Goal: Information Seeking & Learning: Learn about a topic

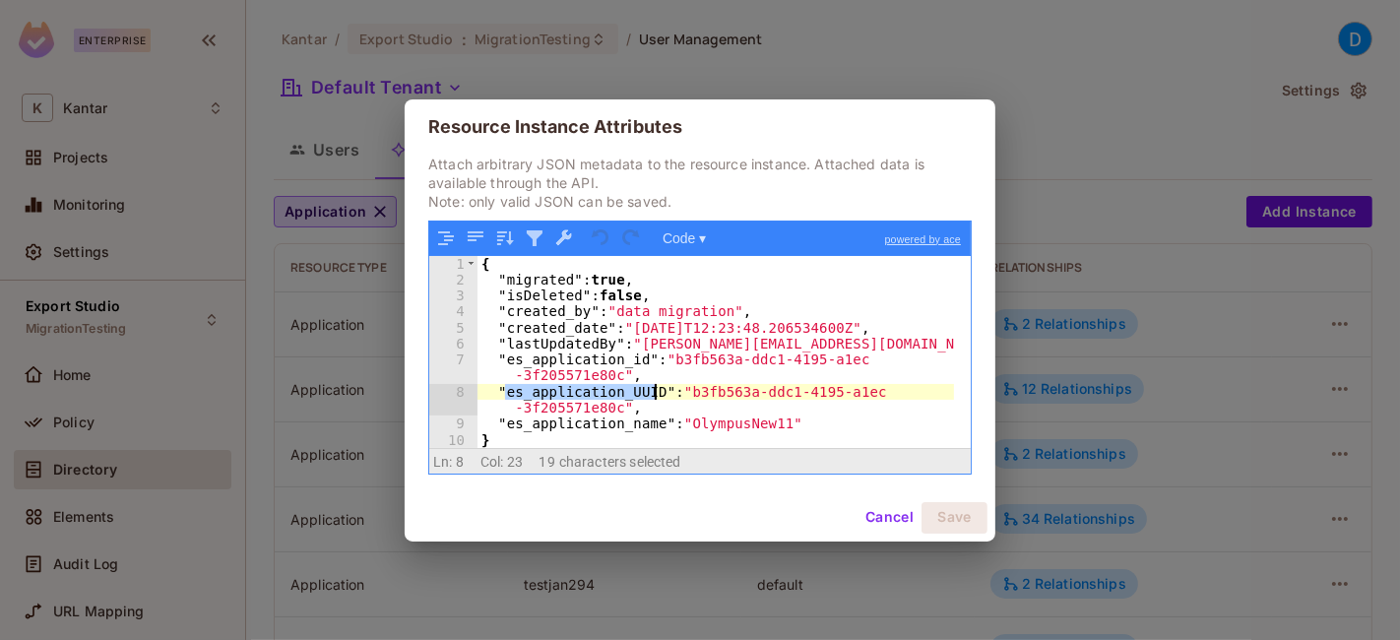
scroll to position [2473, 0]
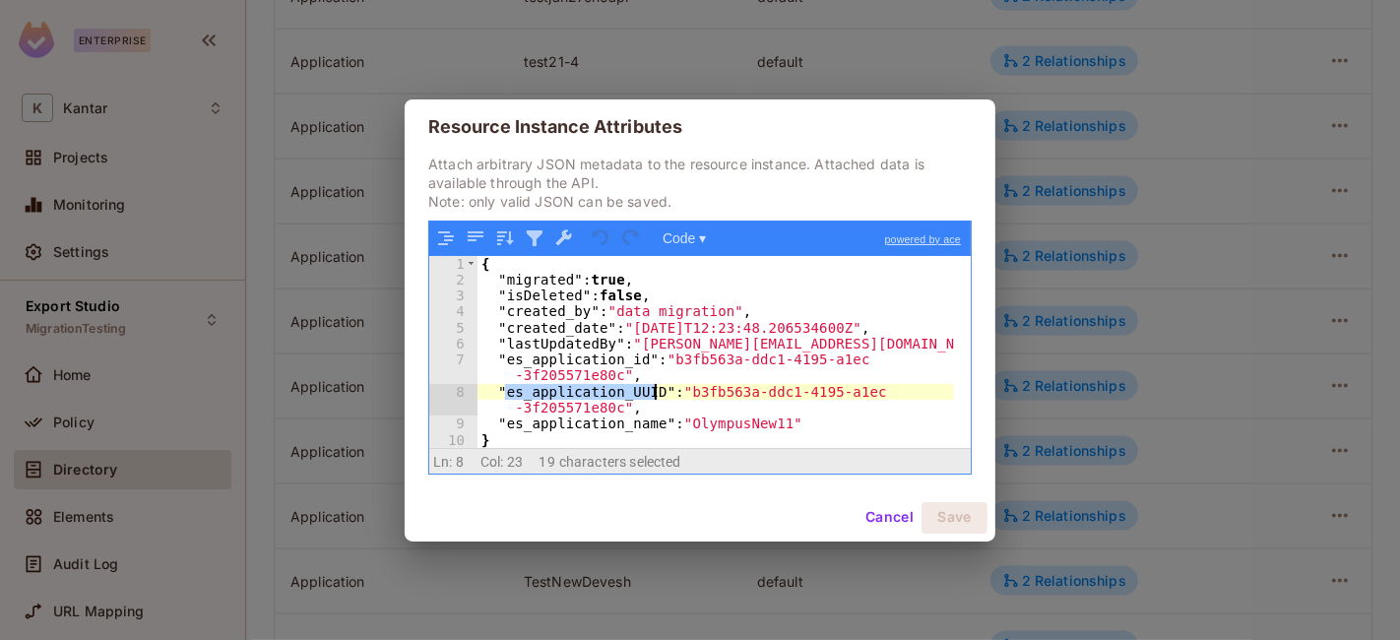
click at [877, 512] on button "Cancel" at bounding box center [890, 518] width 64 height 32
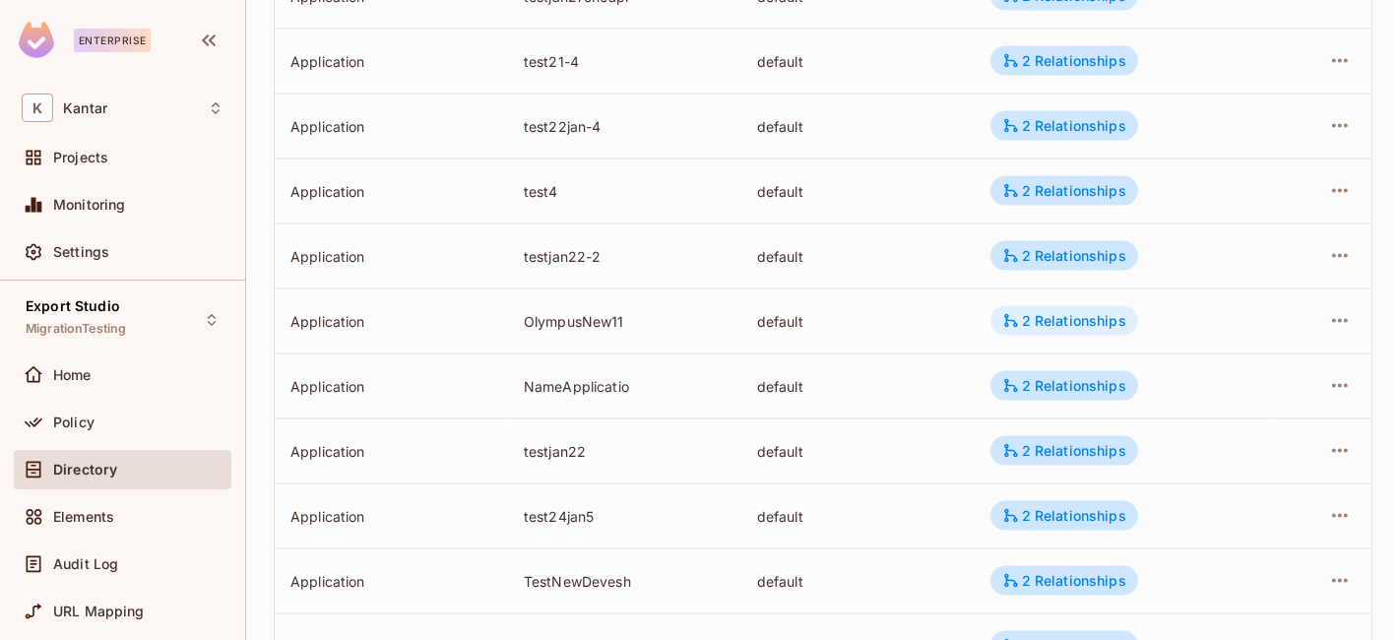
click at [1064, 313] on div "2 Relationships" at bounding box center [1064, 321] width 124 height 18
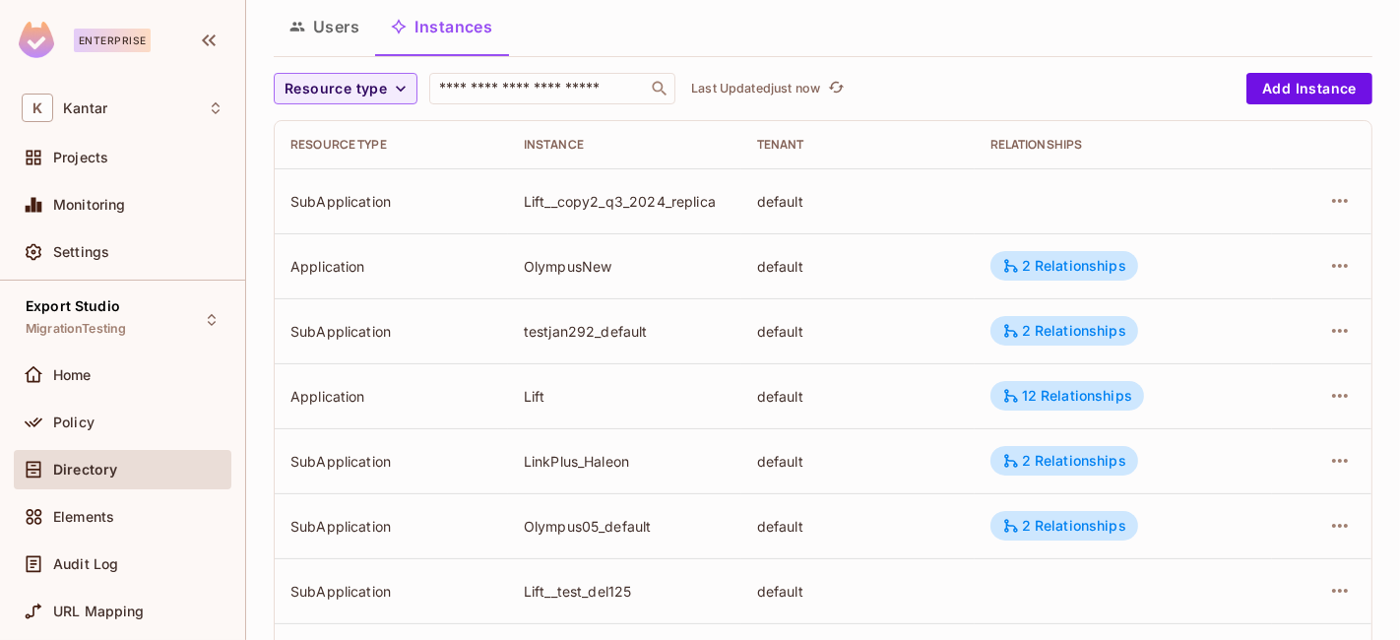
scroll to position [127, 0]
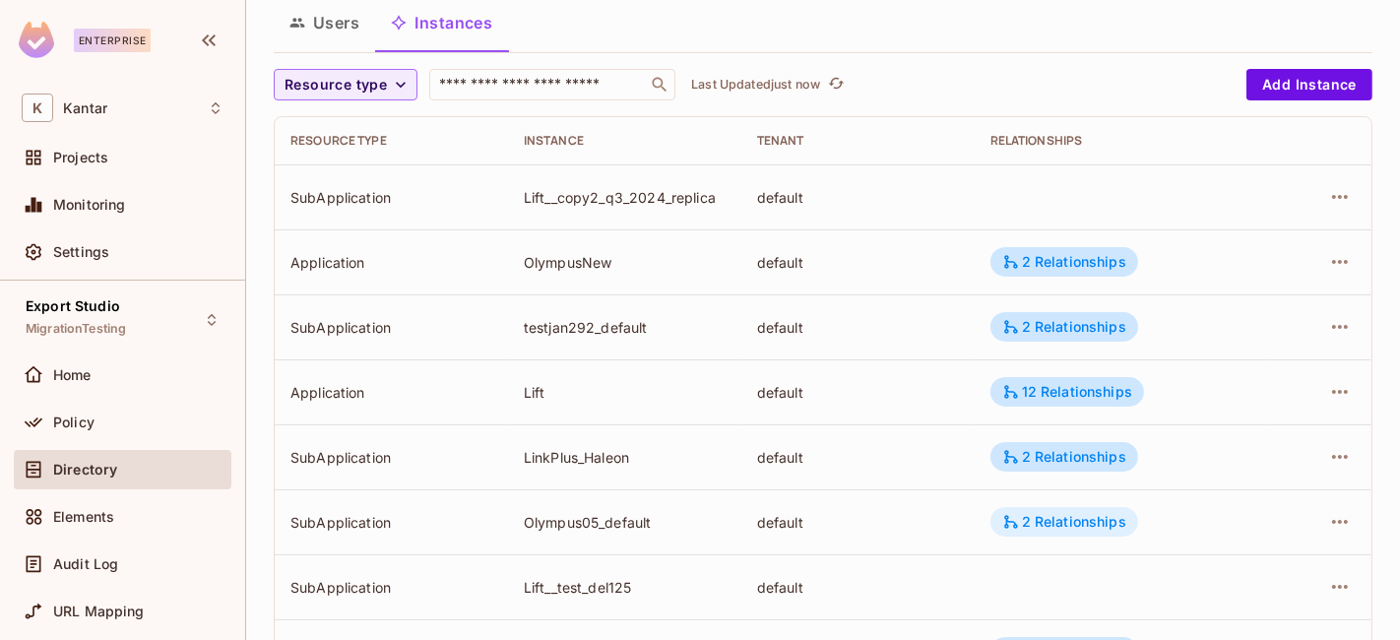
click at [1035, 516] on div "2 Relationships" at bounding box center [1064, 522] width 124 height 18
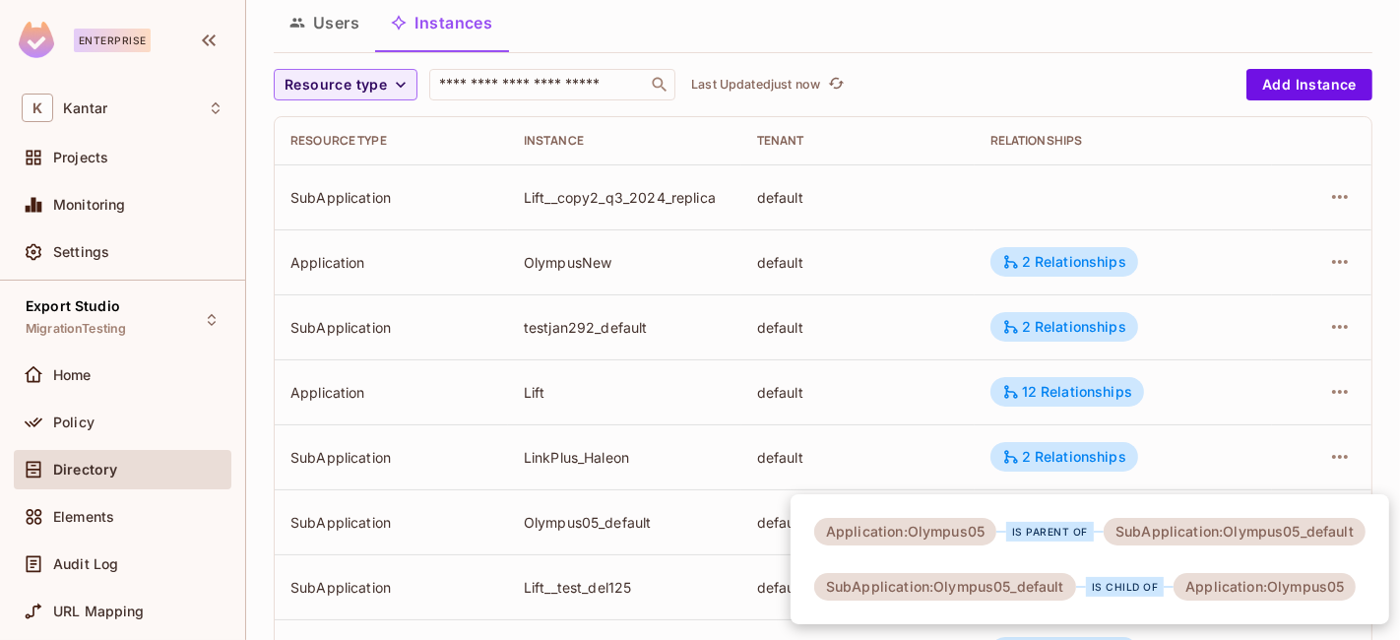
click at [685, 529] on div at bounding box center [700, 320] width 1400 height 640
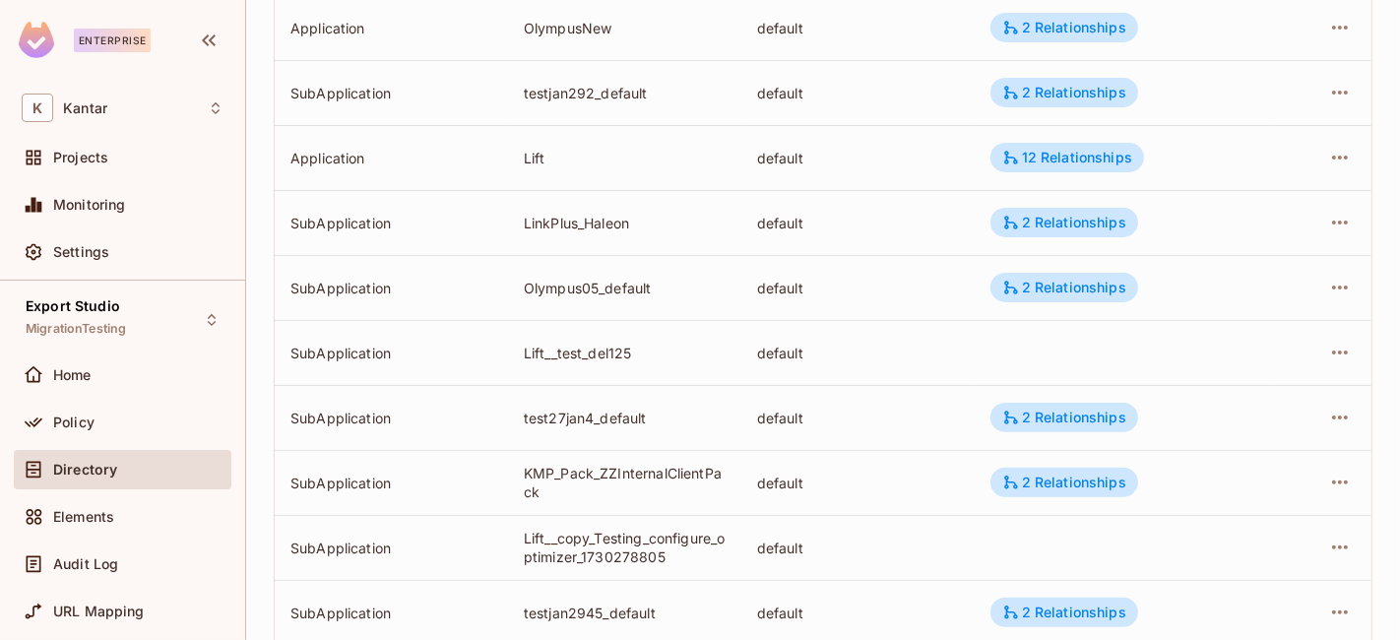
scroll to position [0, 0]
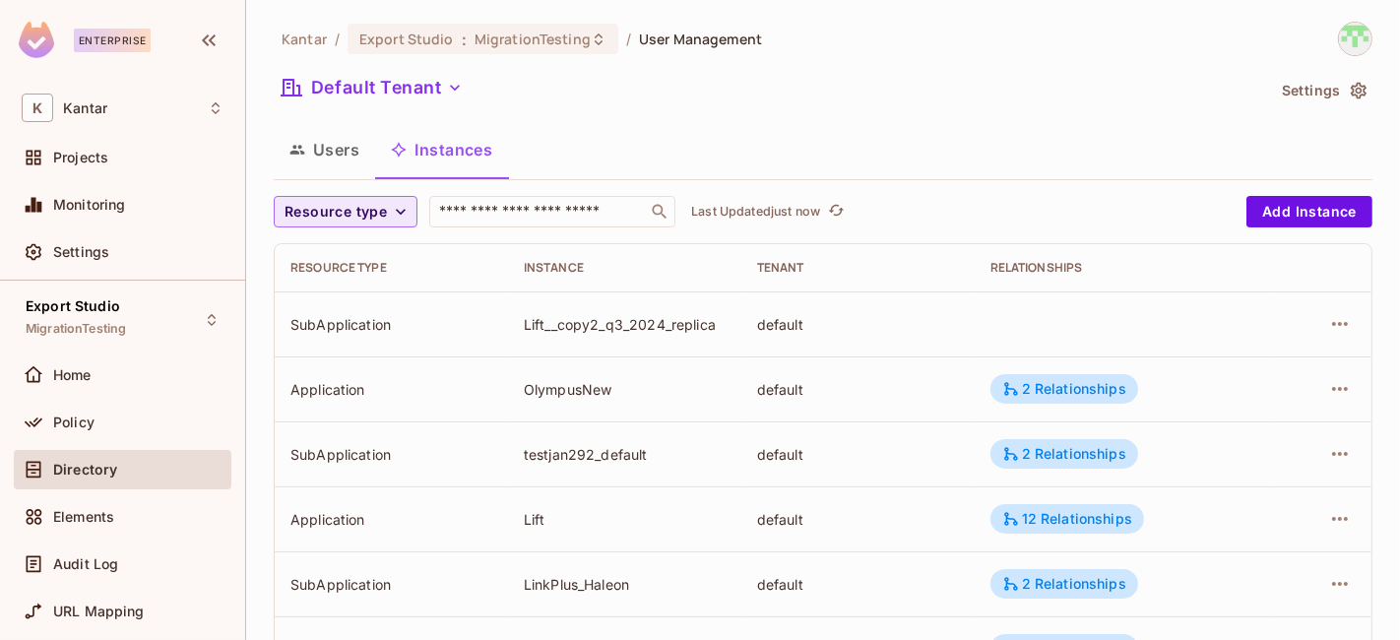
click at [320, 208] on span "Resource type" at bounding box center [336, 212] width 102 height 25
click at [351, 257] on span "Application" at bounding box center [340, 256] width 100 height 19
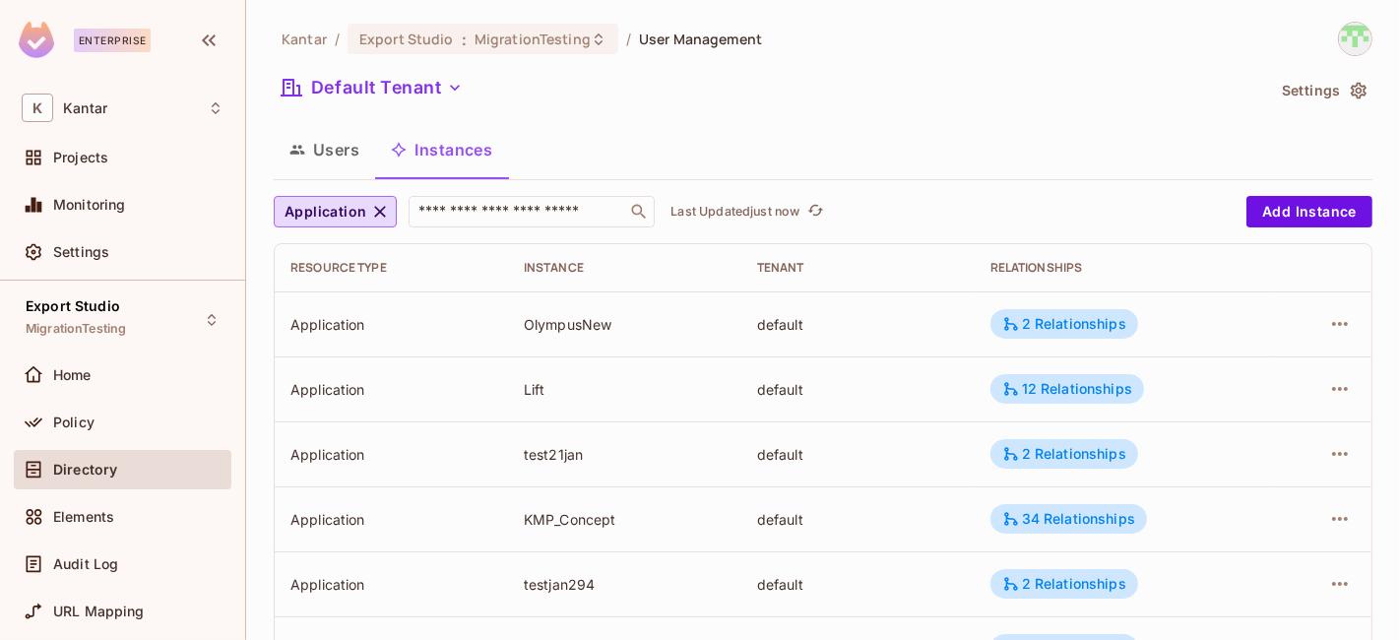
scroll to position [734, 0]
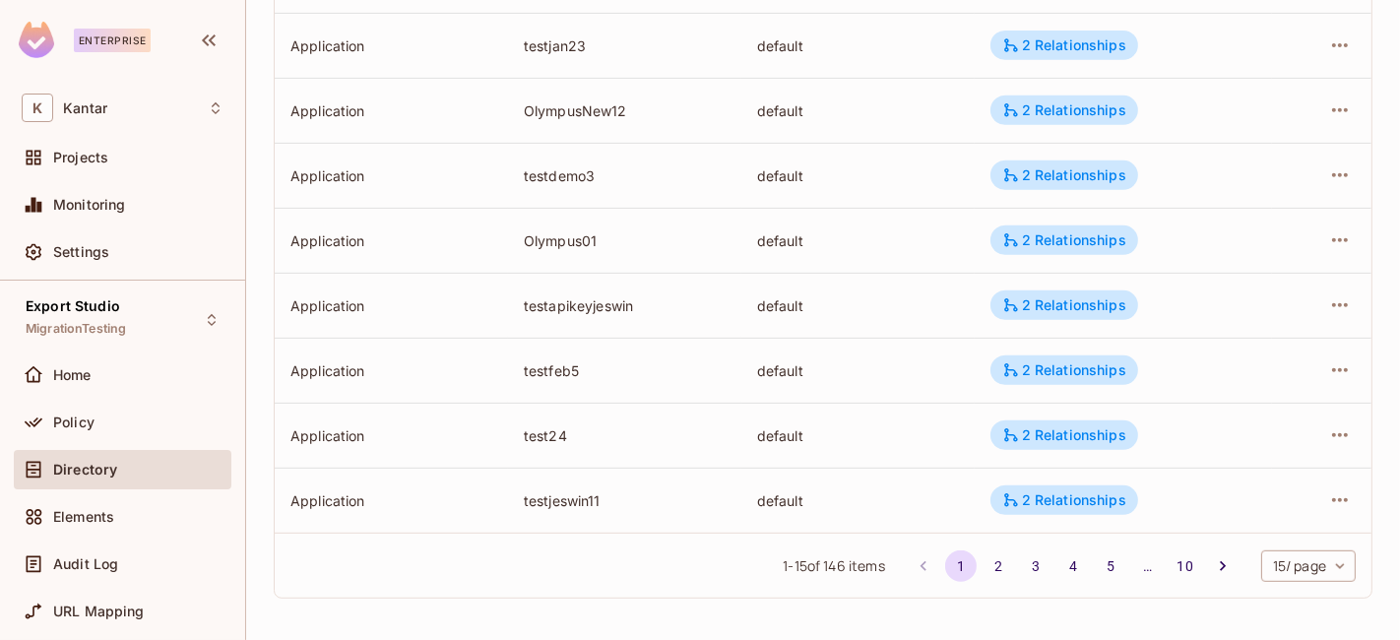
click at [1242, 553] on body "Enterprise K Kantar Projects Monitoring Settings Export Studio MigrationTesting…" at bounding box center [700, 320] width 1400 height 640
click at [1262, 592] on li "100 / page" at bounding box center [1290, 595] width 98 height 41
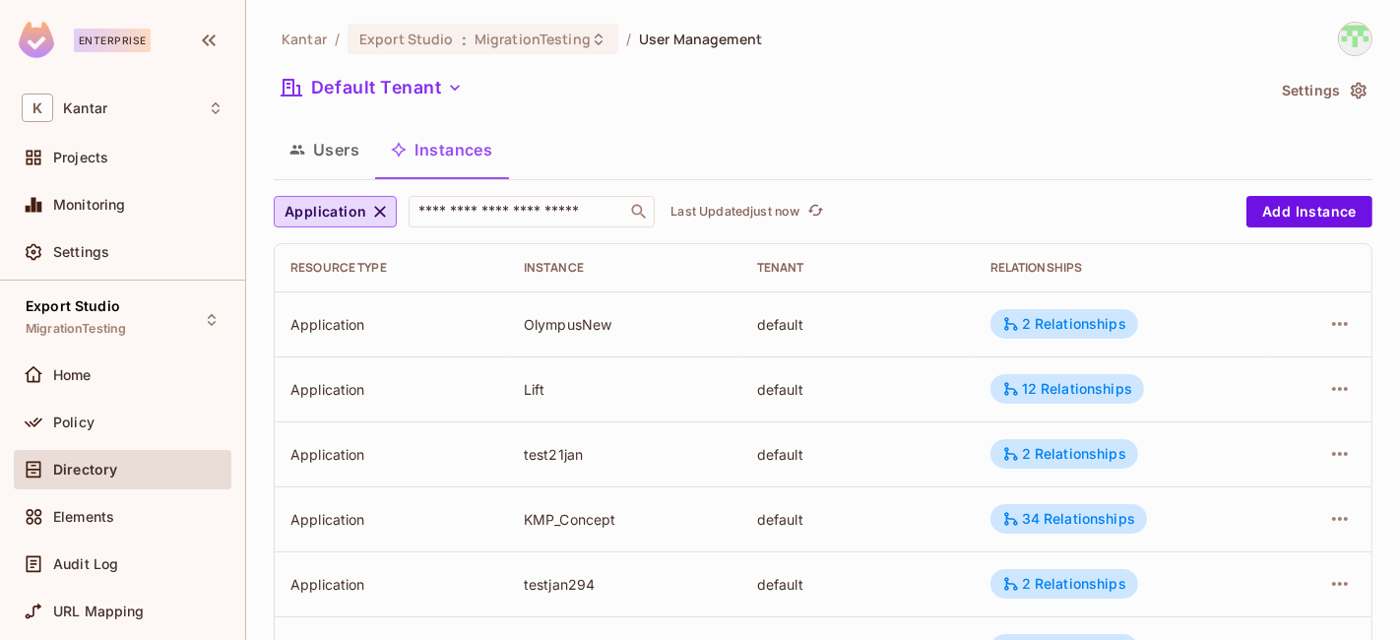
scroll to position [1823, 0]
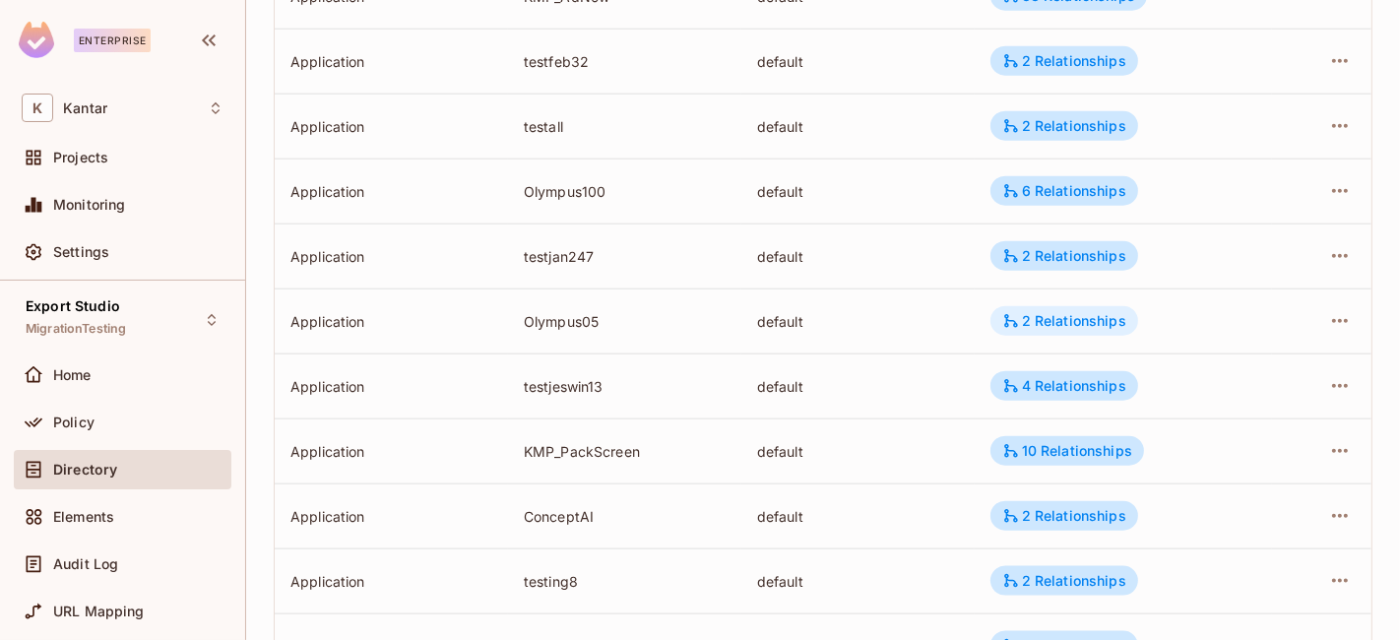
click at [1015, 321] on div "2 Relationships" at bounding box center [1064, 321] width 124 height 18
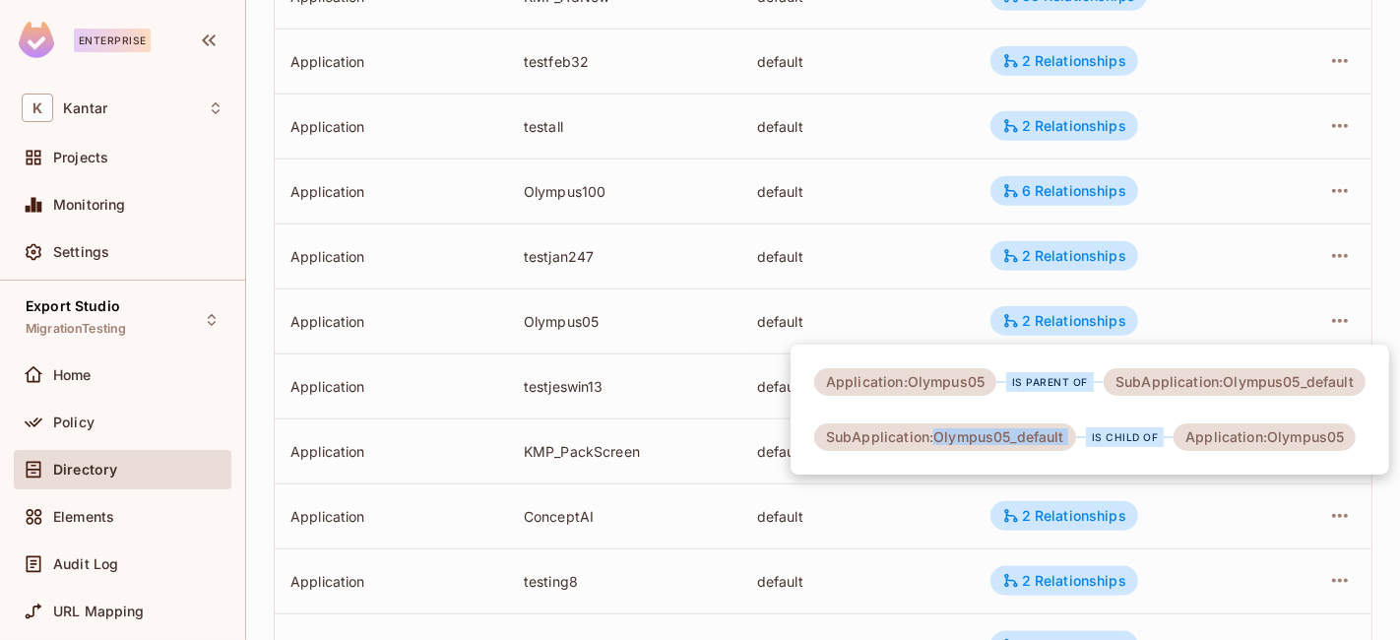
drag, startPoint x: 932, startPoint y: 431, endPoint x: 1079, endPoint y: 435, distance: 147.8
click at [1079, 435] on div "SubApplication:Olympus05_default is child of Application:Olympus05" at bounding box center [1085, 437] width 542 height 28
click at [1078, 436] on icon at bounding box center [1081, 437] width 10 height 2
drag, startPoint x: 934, startPoint y: 434, endPoint x: 1064, endPoint y: 434, distance: 130.0
click at [1064, 434] on div "SubApplication:Olympus05_default" at bounding box center [945, 437] width 262 height 28
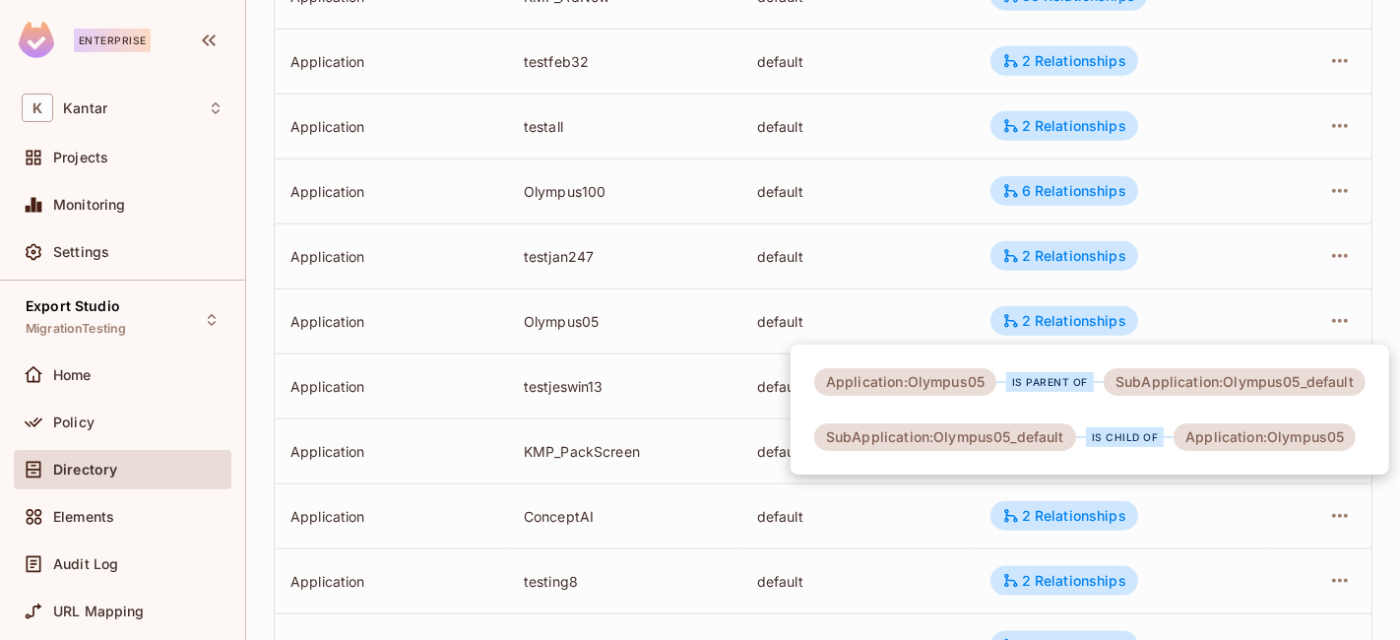
click at [1200, 463] on div "Application:Olympus05 is parent of SubApplication:Olympus05_default SubApplicat…" at bounding box center [1090, 410] width 599 height 130
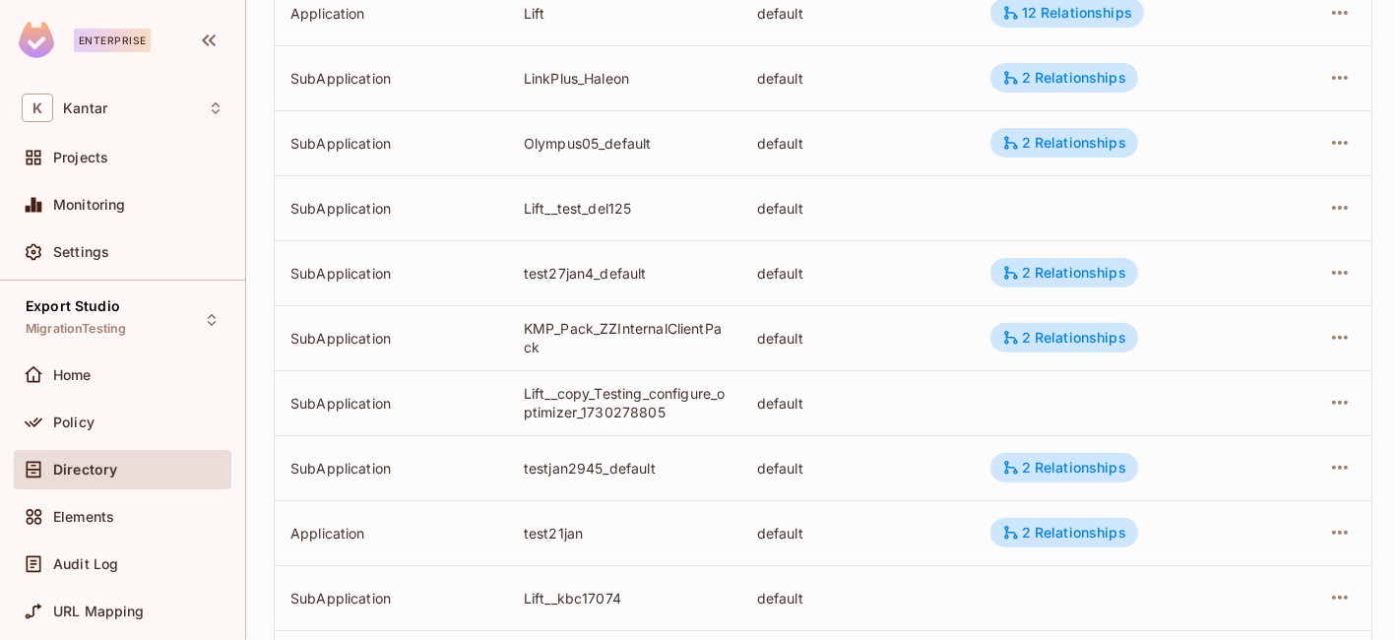
scroll to position [734, 0]
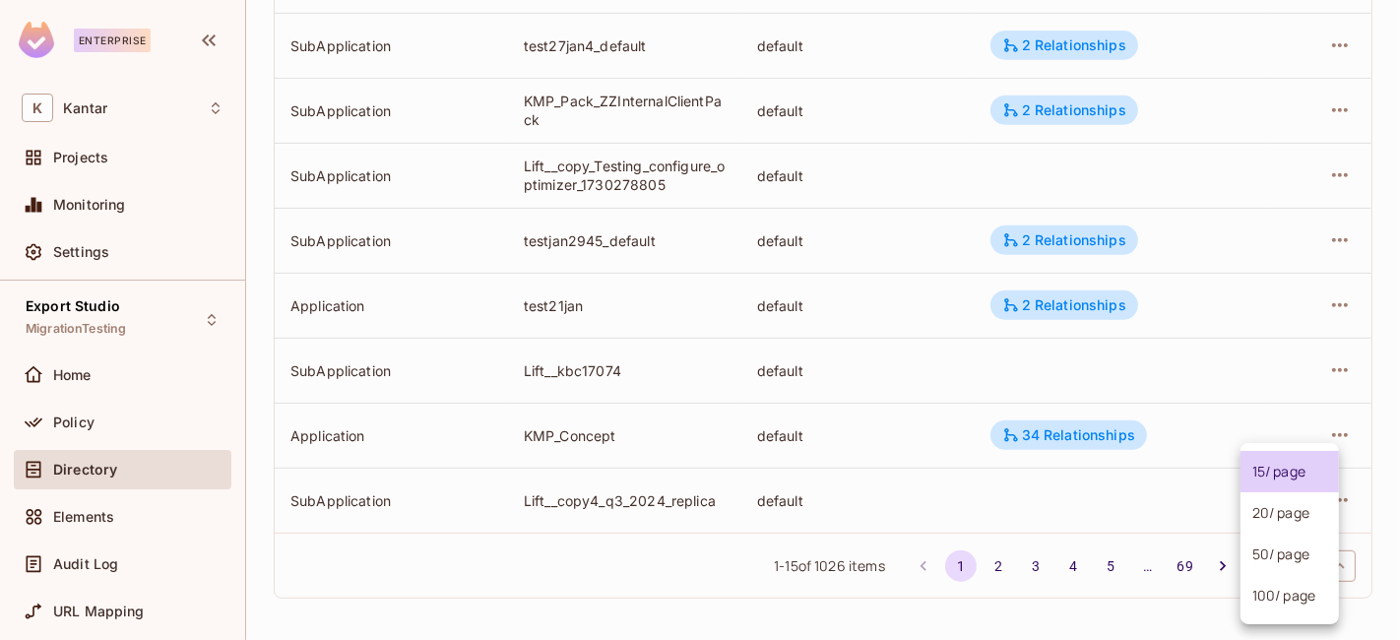
click at [1257, 569] on body "Enterprise K Kantar Projects Monitoring Settings Export Studio MigrationTesting…" at bounding box center [700, 320] width 1400 height 640
click at [1255, 598] on li "100 / page" at bounding box center [1290, 595] width 98 height 41
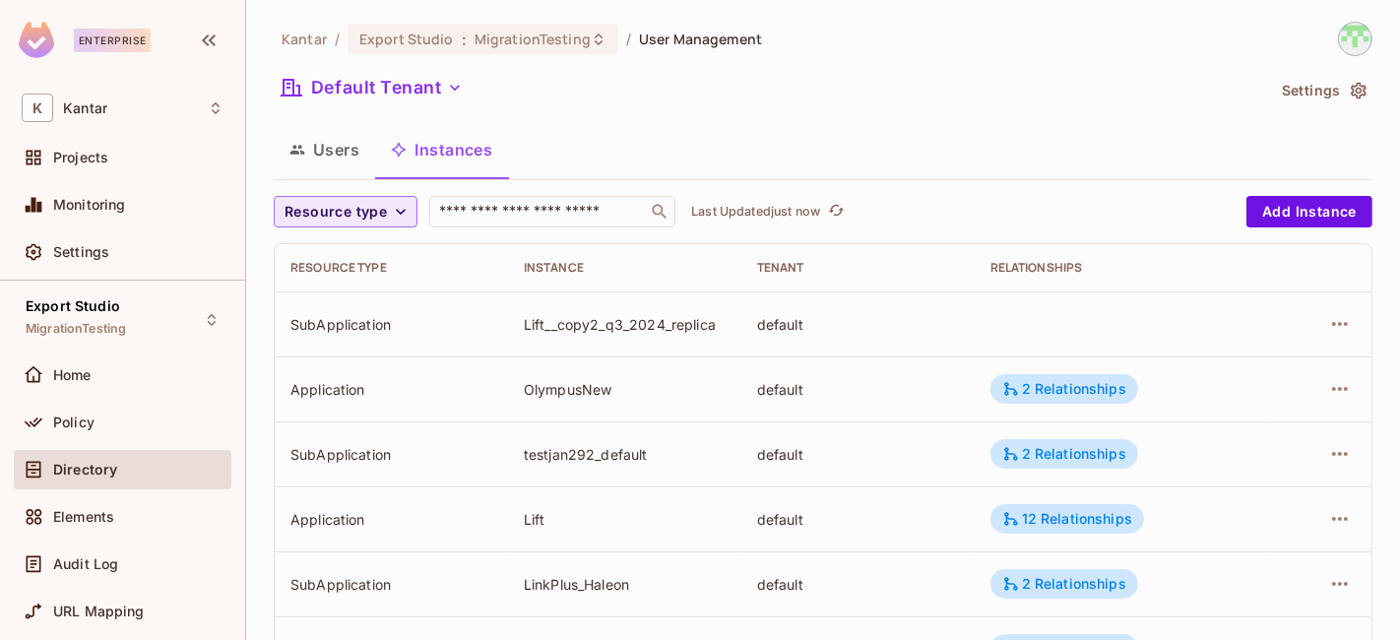
click at [332, 211] on span "Resource type" at bounding box center [336, 212] width 102 height 25
click at [342, 252] on span "Application" at bounding box center [340, 256] width 100 height 19
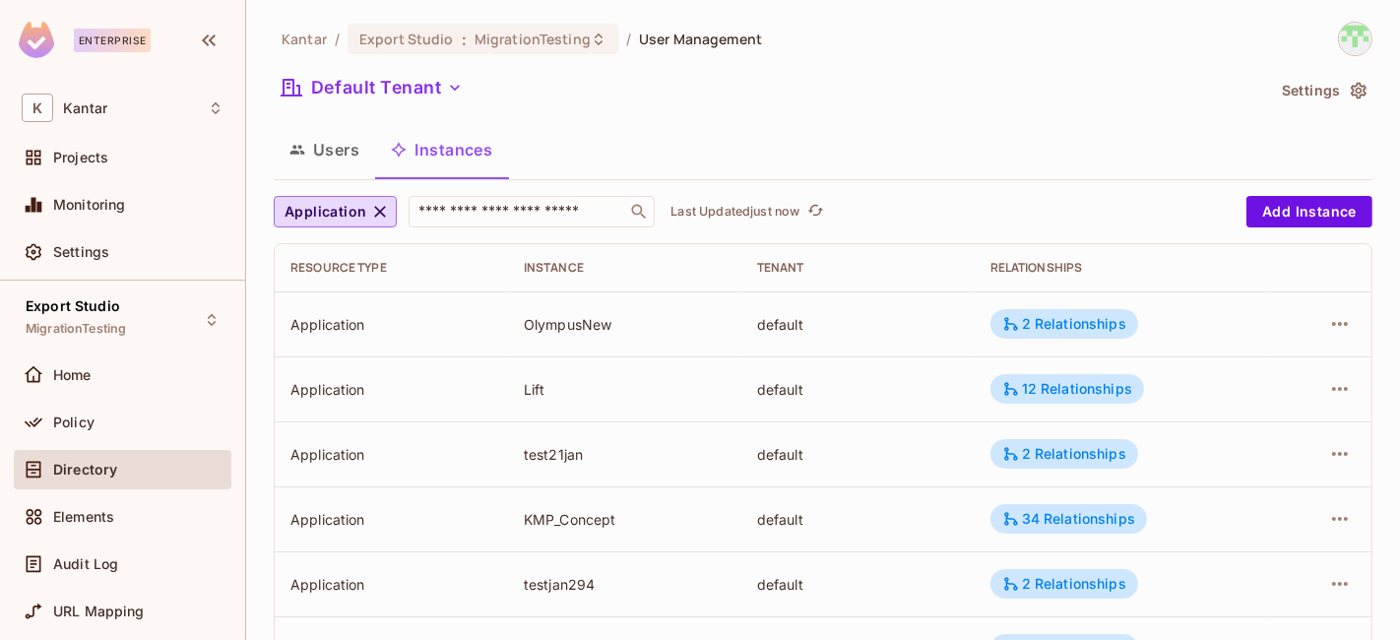
scroll to position [1823, 0]
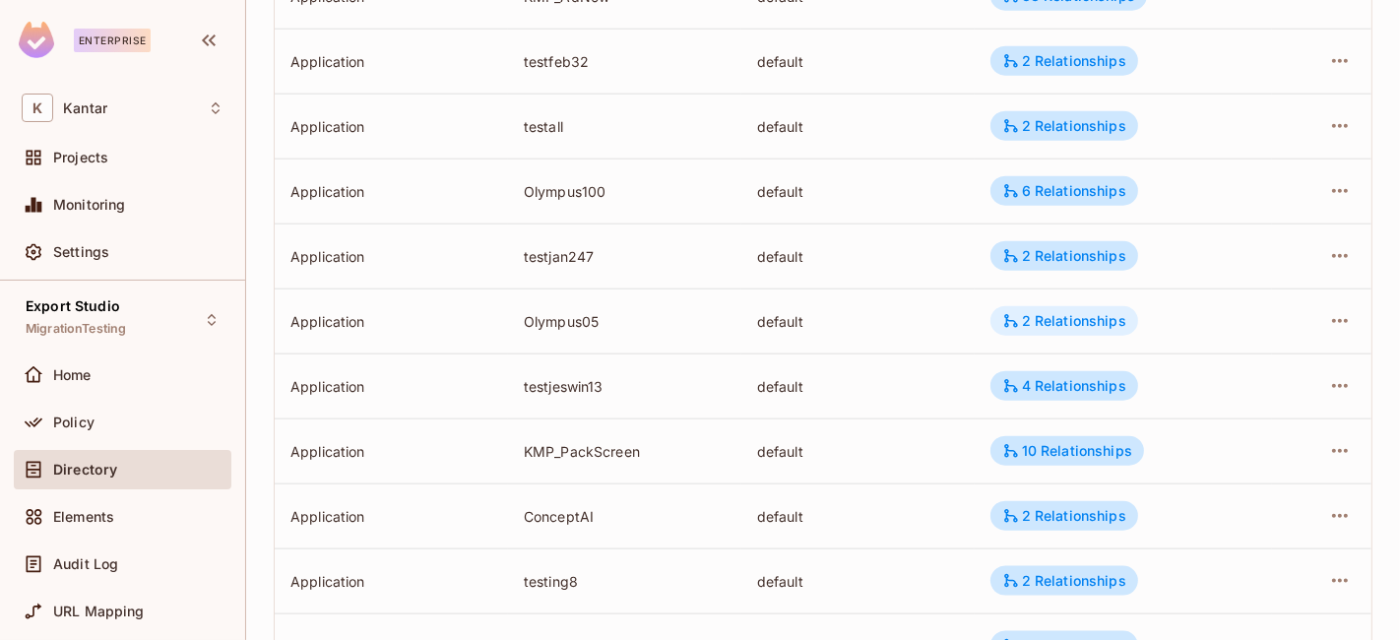
click at [1022, 317] on div "2 Relationships" at bounding box center [1064, 321] width 124 height 18
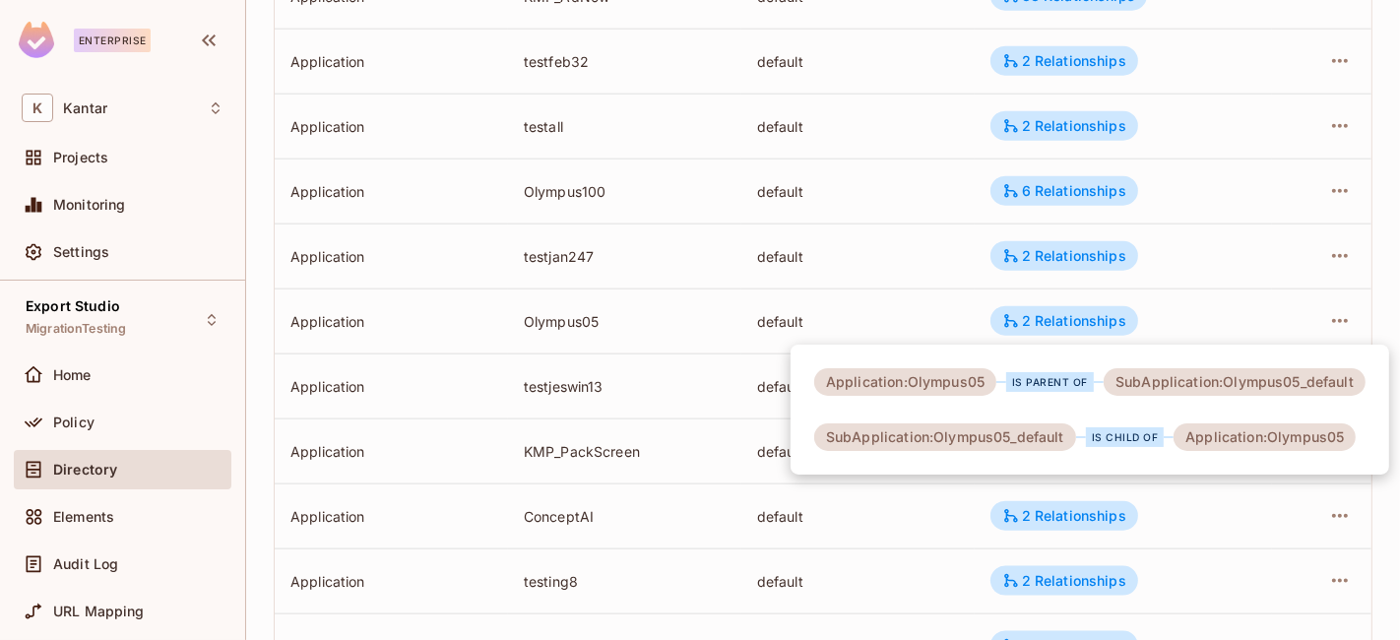
click at [1271, 261] on div at bounding box center [700, 320] width 1400 height 640
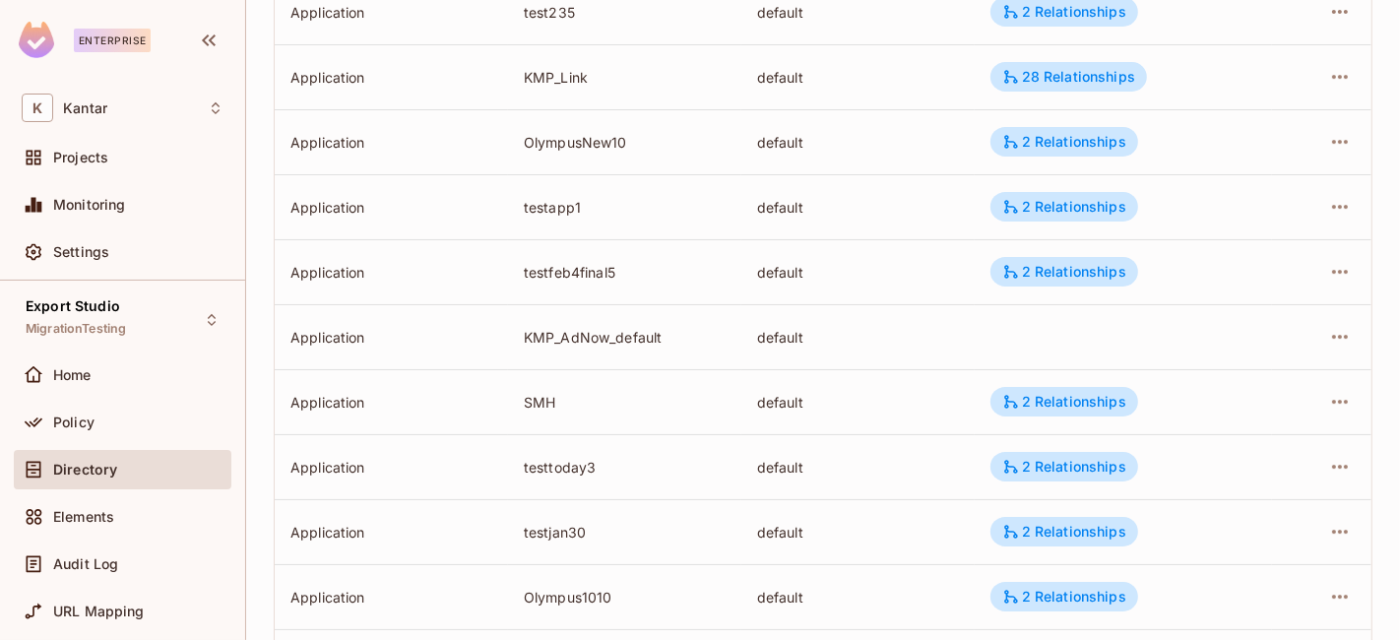
scroll to position [6258, 0]
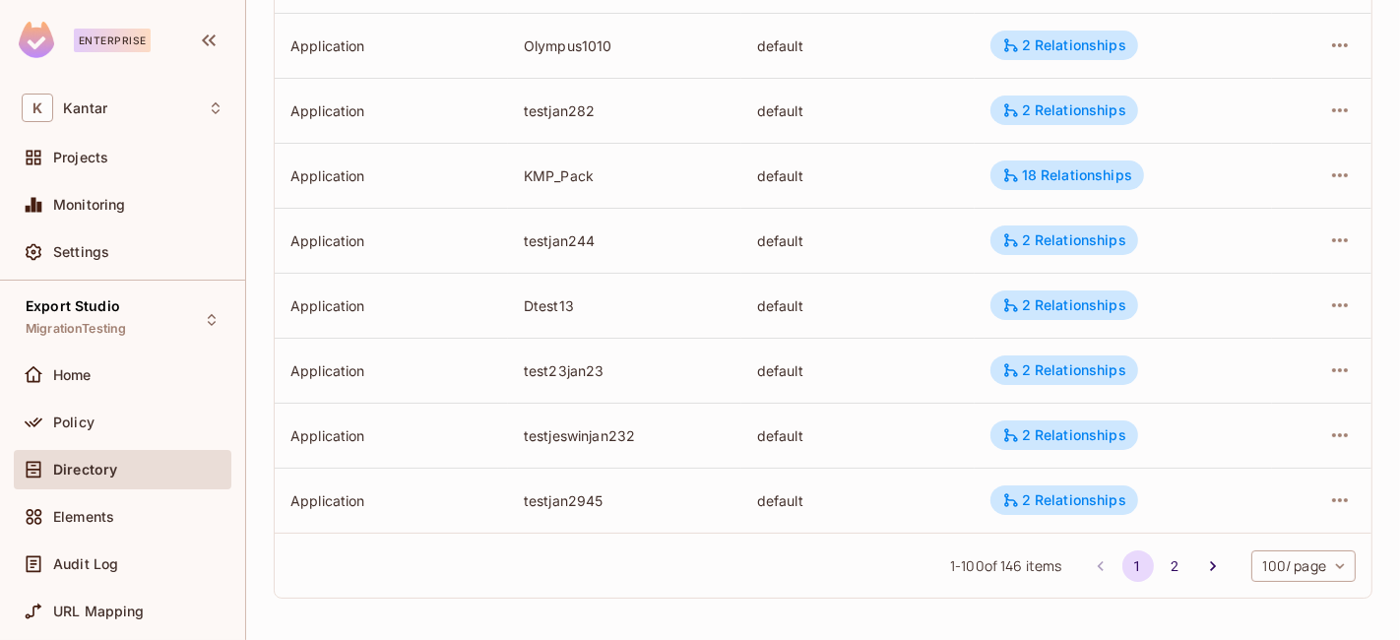
click at [1150, 582] on div "1 - 100 of 146 items 1 2 100 / page *** ​" at bounding box center [823, 565] width 1097 height 65
click at [1160, 562] on button "2" at bounding box center [1176, 566] width 32 height 32
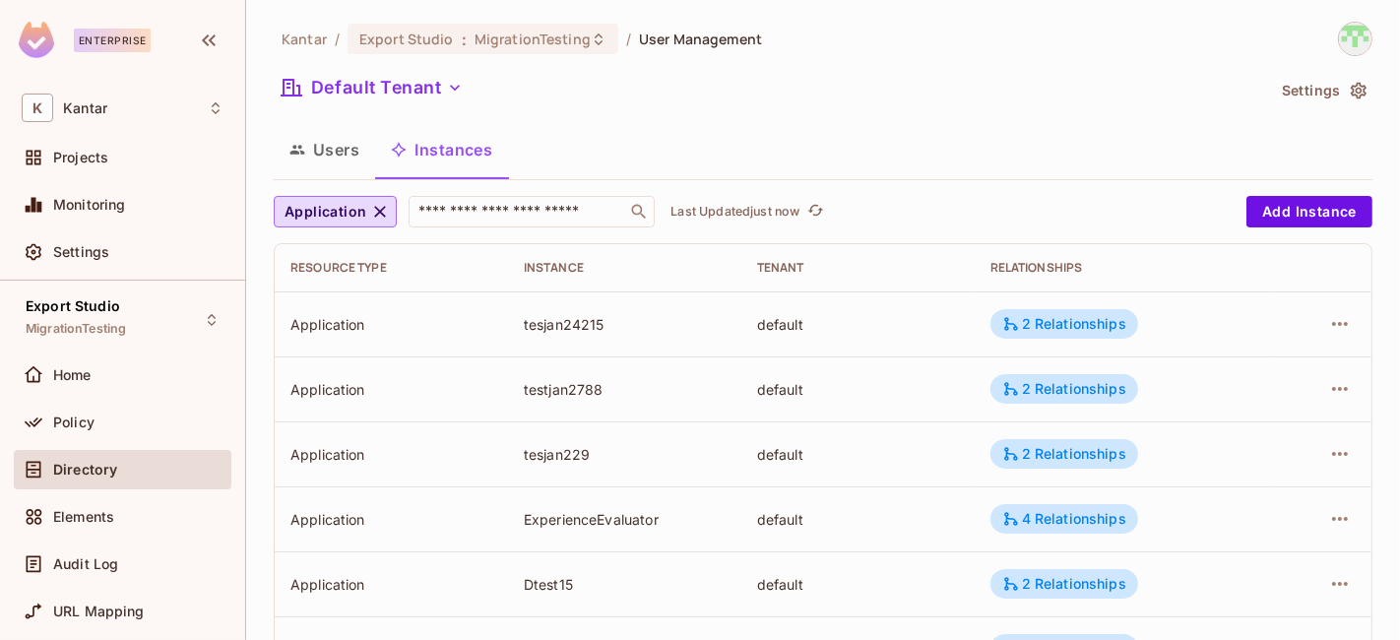
scroll to position [717, 0]
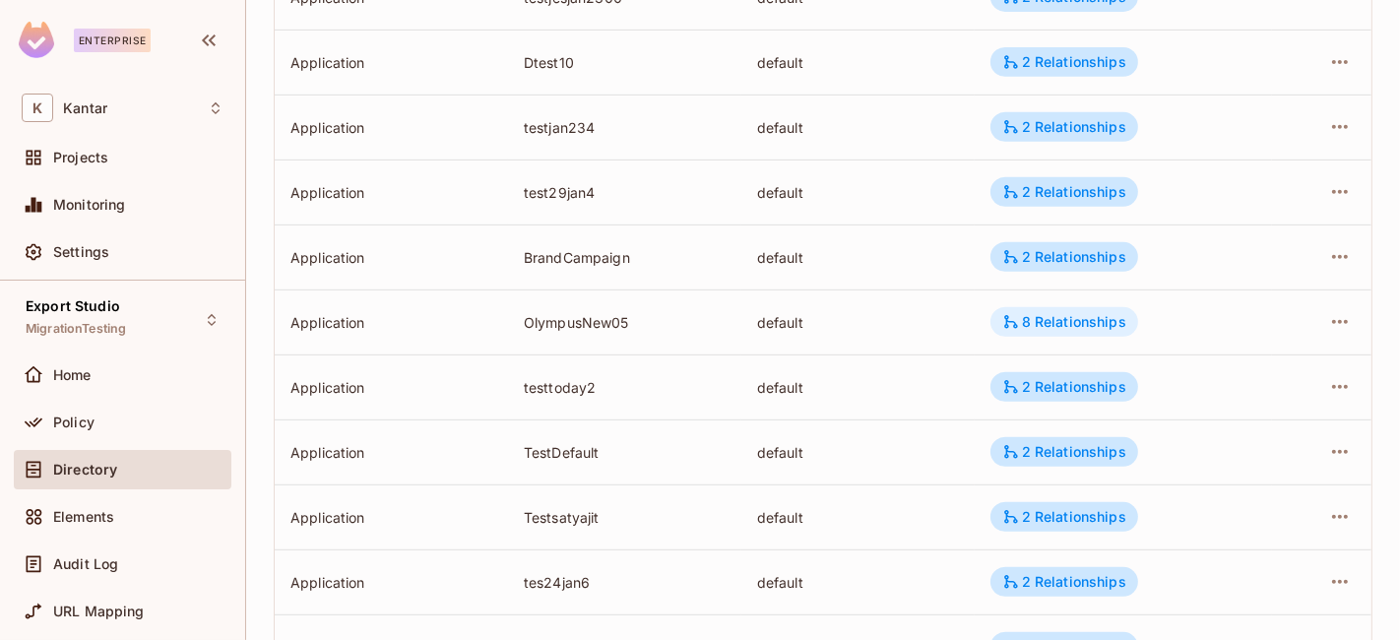
click at [1042, 322] on div "8 Relationships" at bounding box center [1064, 322] width 124 height 18
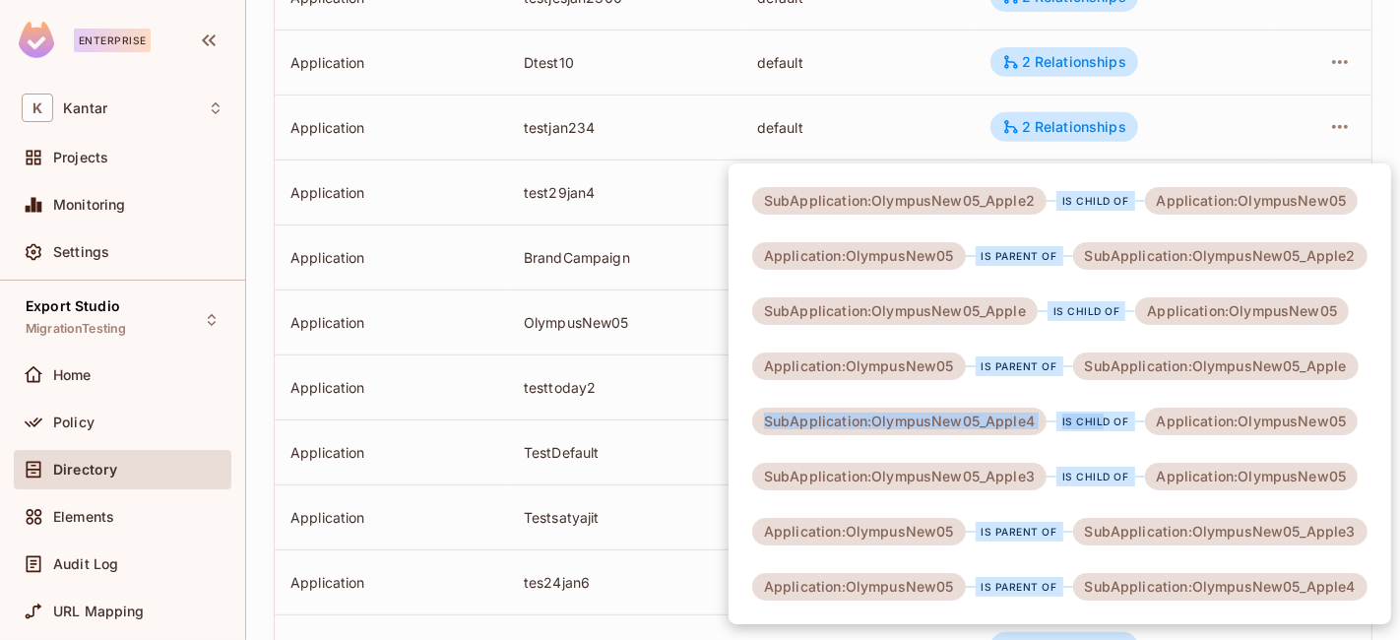
drag, startPoint x: 759, startPoint y: 419, endPoint x: 1097, endPoint y: 420, distance: 337.8
click at [1097, 420] on div "SubApplication:OlympusNew05_Apple4 is child of Application:OlympusNew05" at bounding box center [1055, 422] width 606 height 28
click at [747, 369] on div "SubApplication:OlympusNew05_Apple2 is child of Application:OlympusNew05 Applica…" at bounding box center [1060, 393] width 663 height 461
click at [651, 315] on div at bounding box center [700, 320] width 1400 height 640
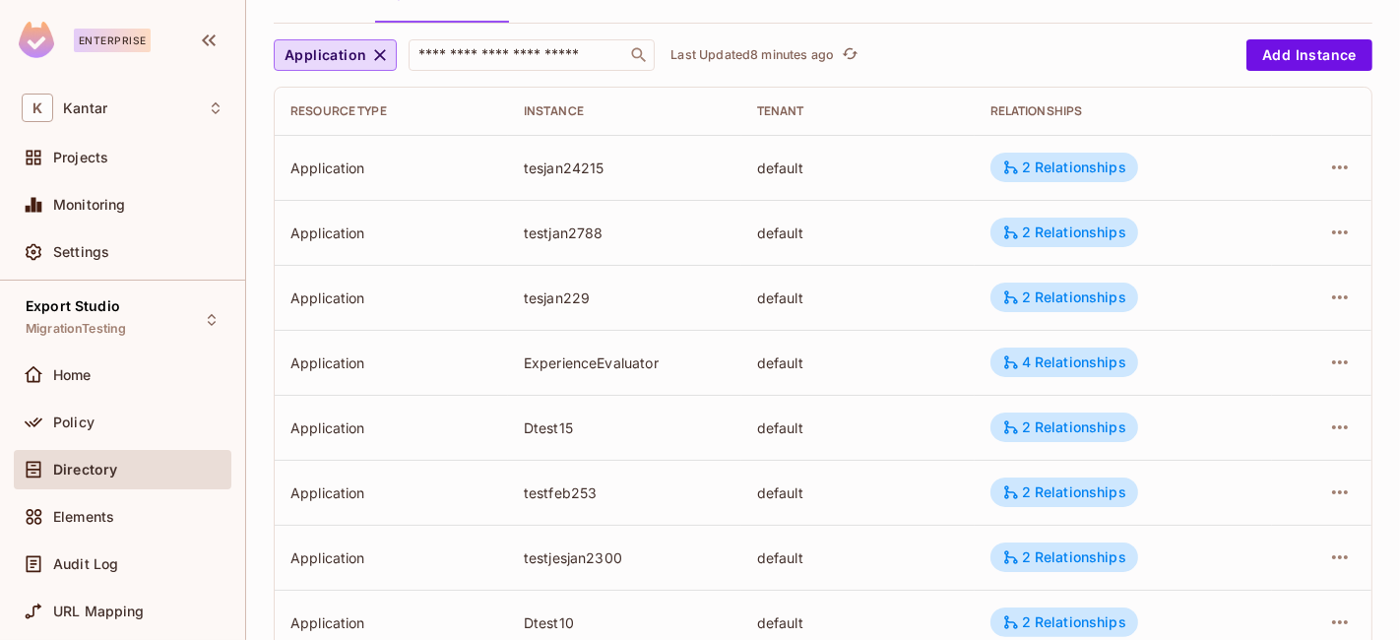
scroll to position [0, 0]
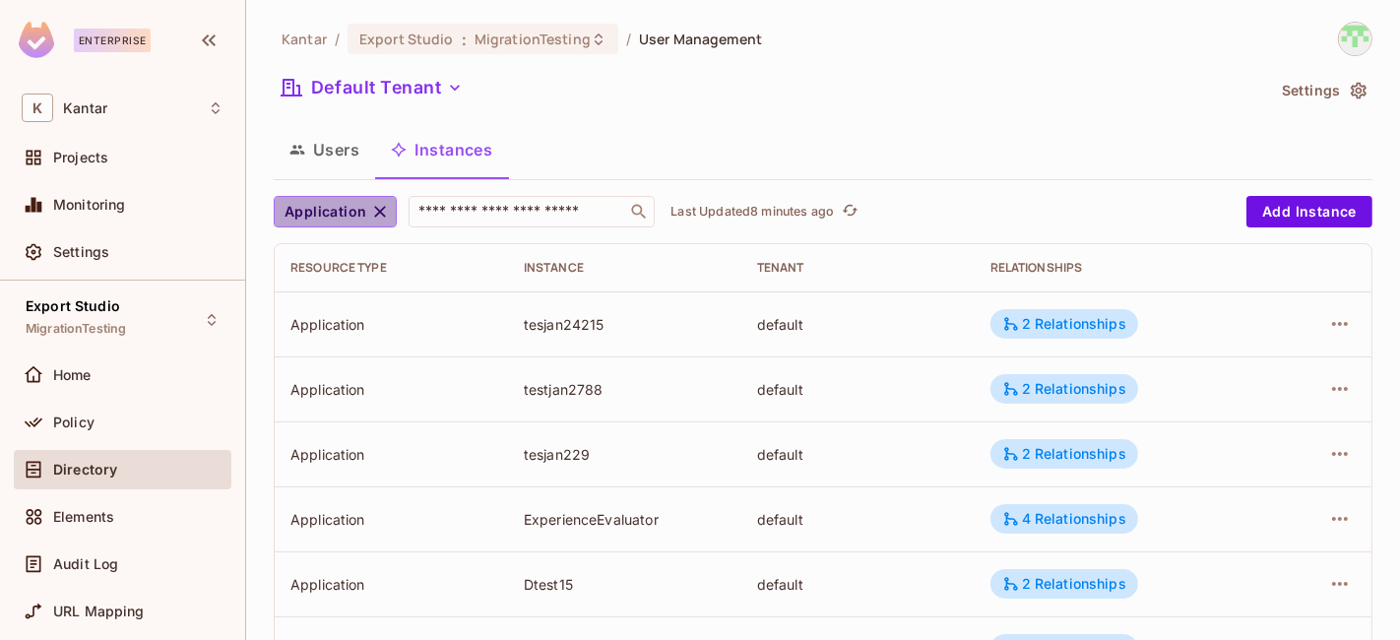
click at [378, 207] on icon "button" at bounding box center [380, 212] width 20 height 20
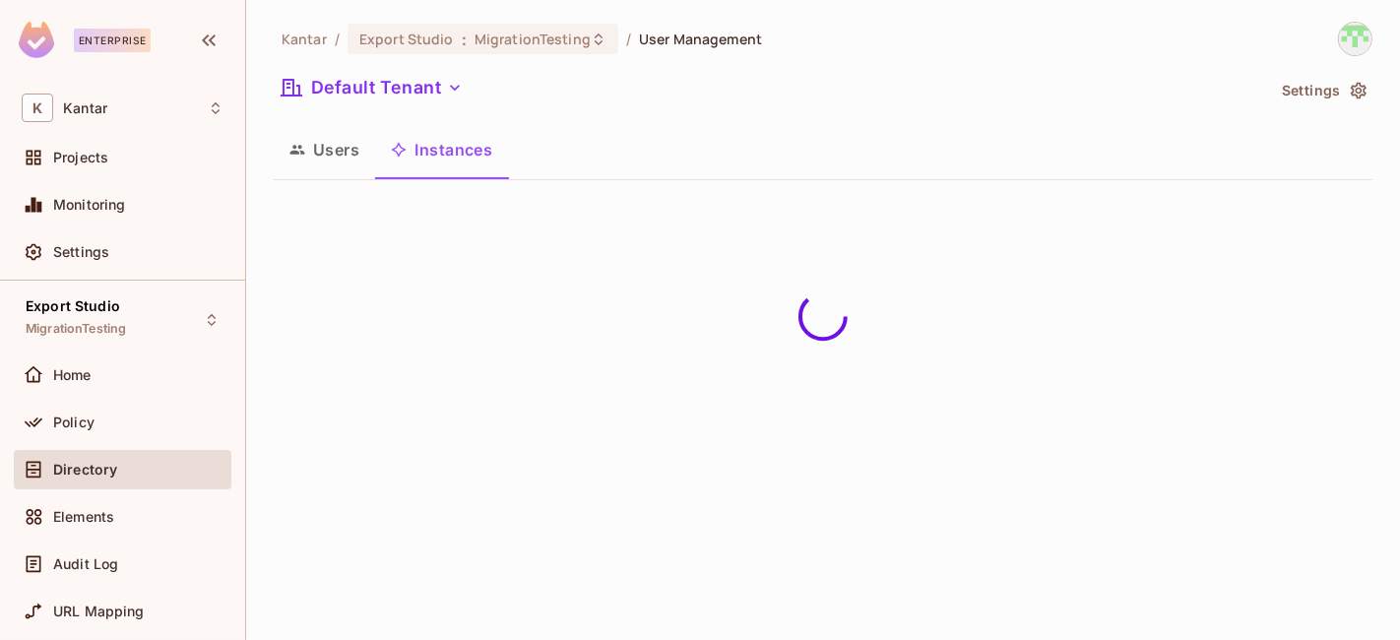
click at [702, 125] on div "Users Instances" at bounding box center [823, 149] width 1099 height 49
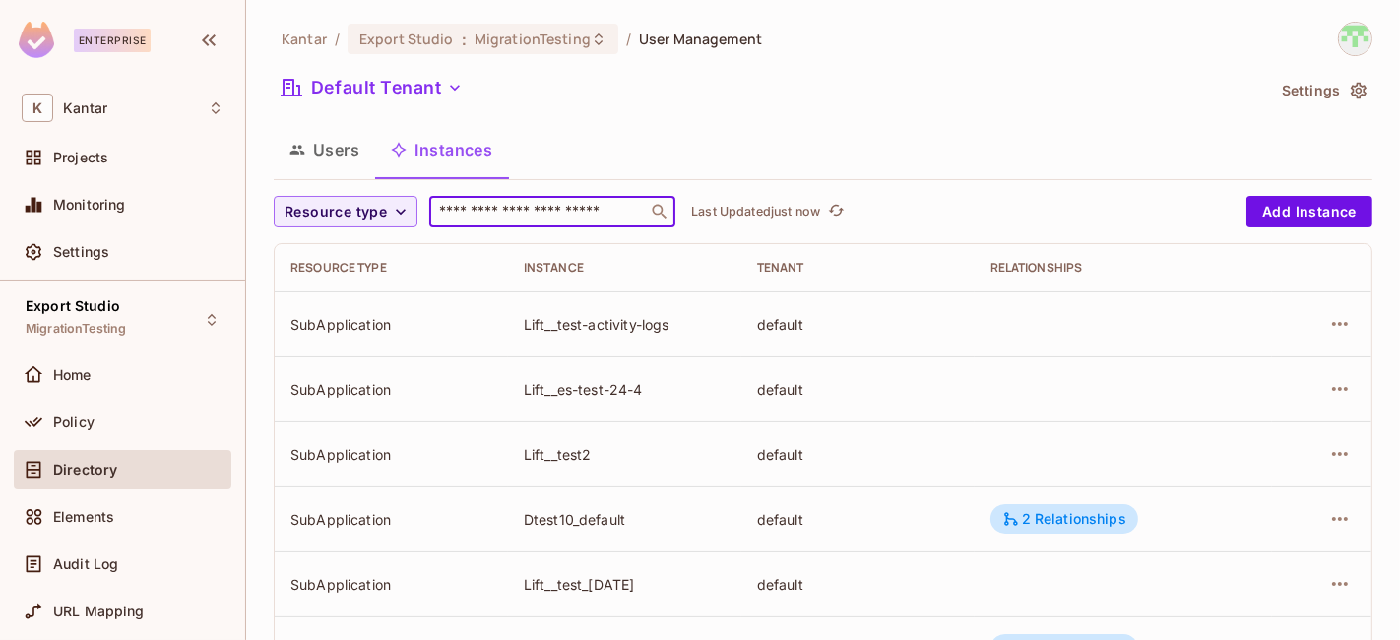
click at [575, 214] on input "text" at bounding box center [538, 212] width 207 height 20
paste input "*********"
type input "*********"
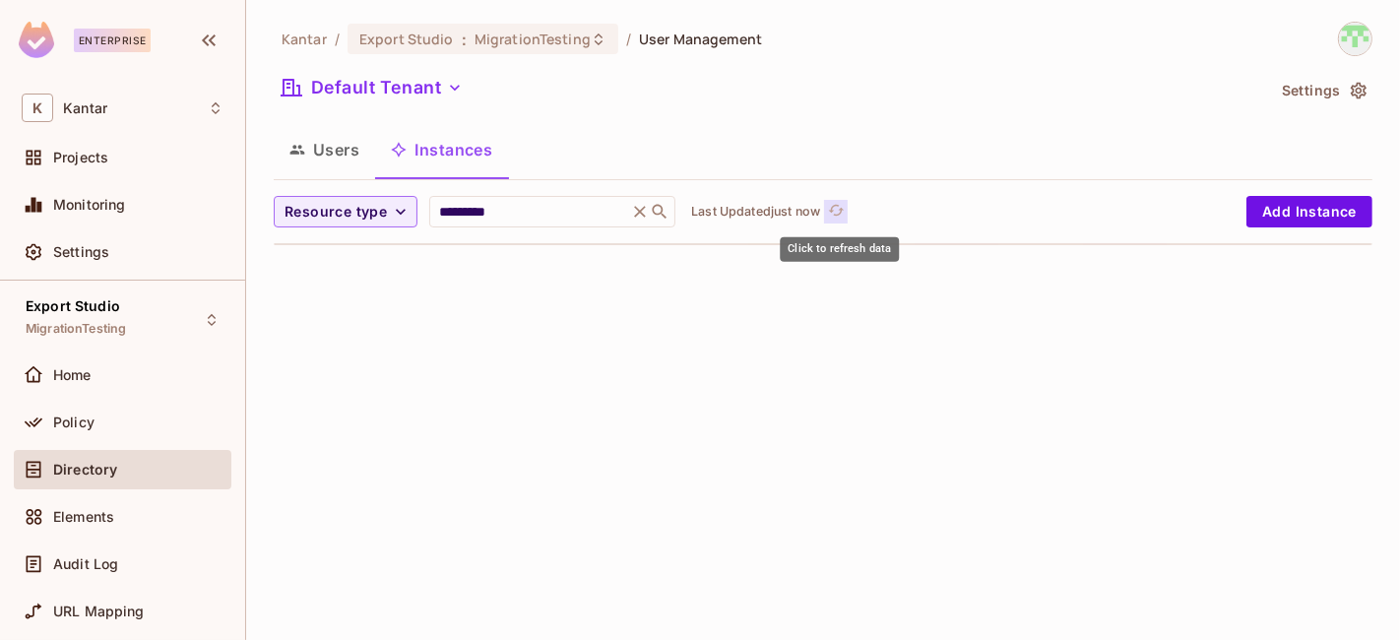
click at [839, 217] on icon "refresh" at bounding box center [836, 210] width 17 height 17
click at [547, 210] on input "*********" at bounding box center [528, 212] width 187 height 20
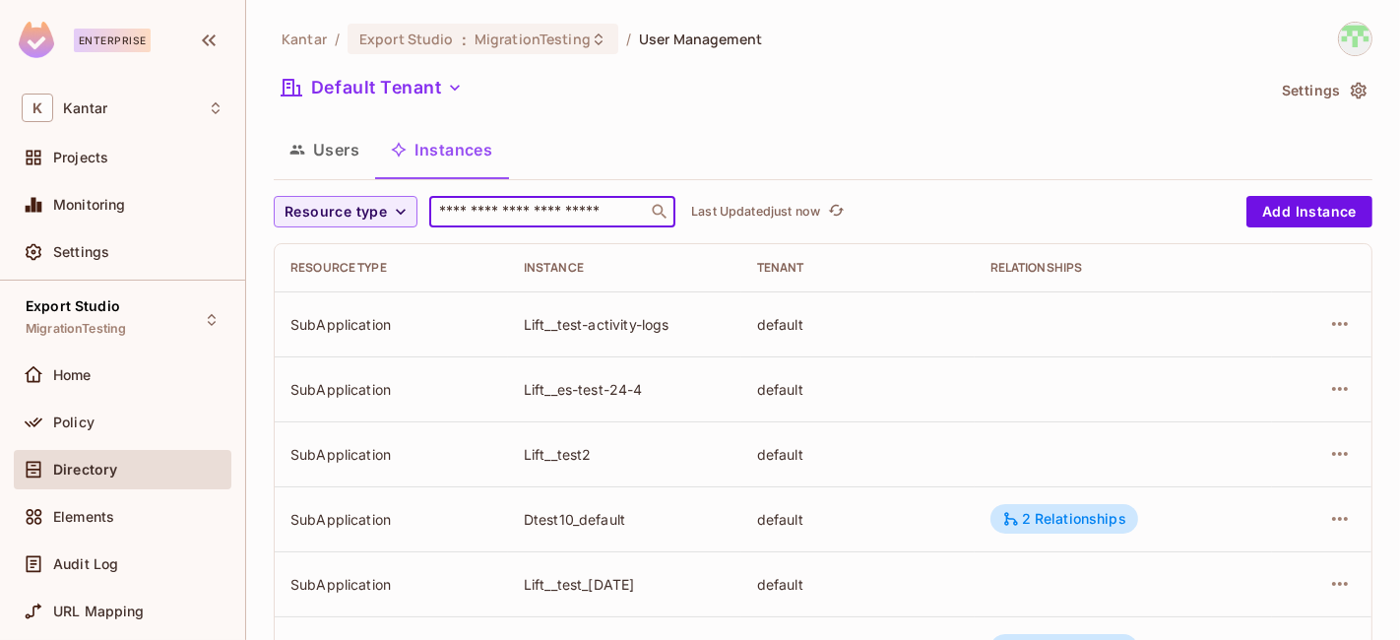
paste input "**********"
type input "**********"
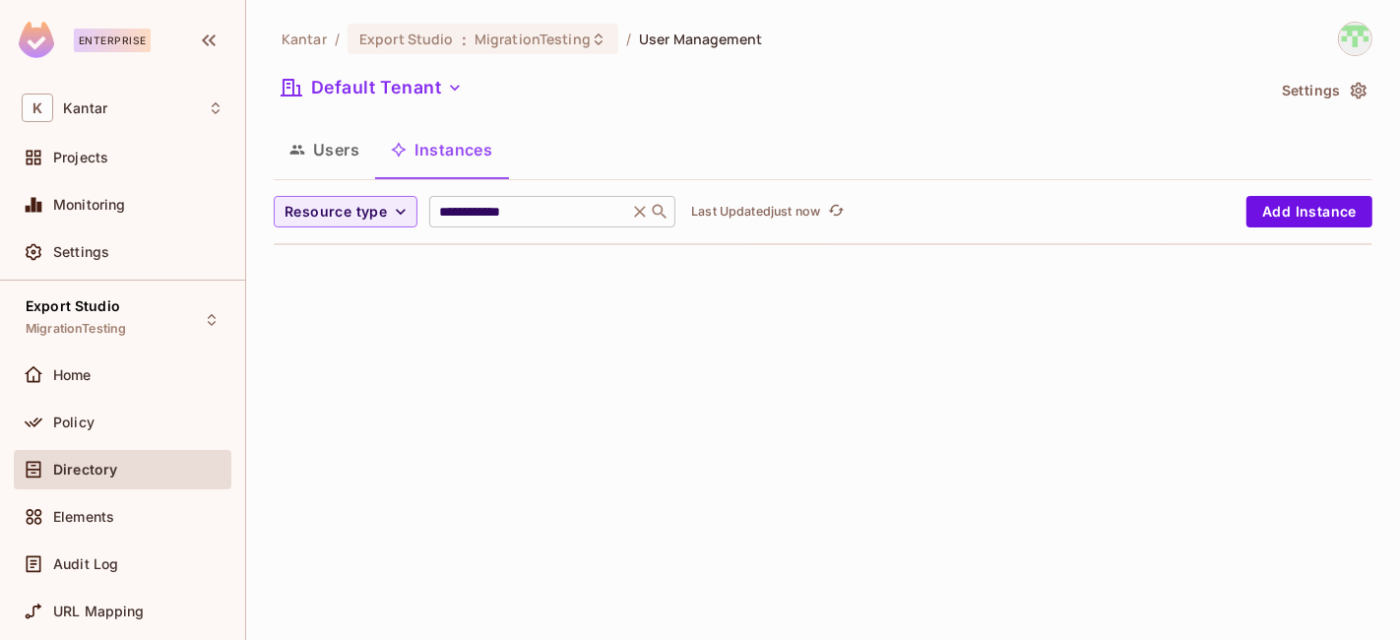
click at [637, 215] on icon at bounding box center [640, 212] width 20 height 20
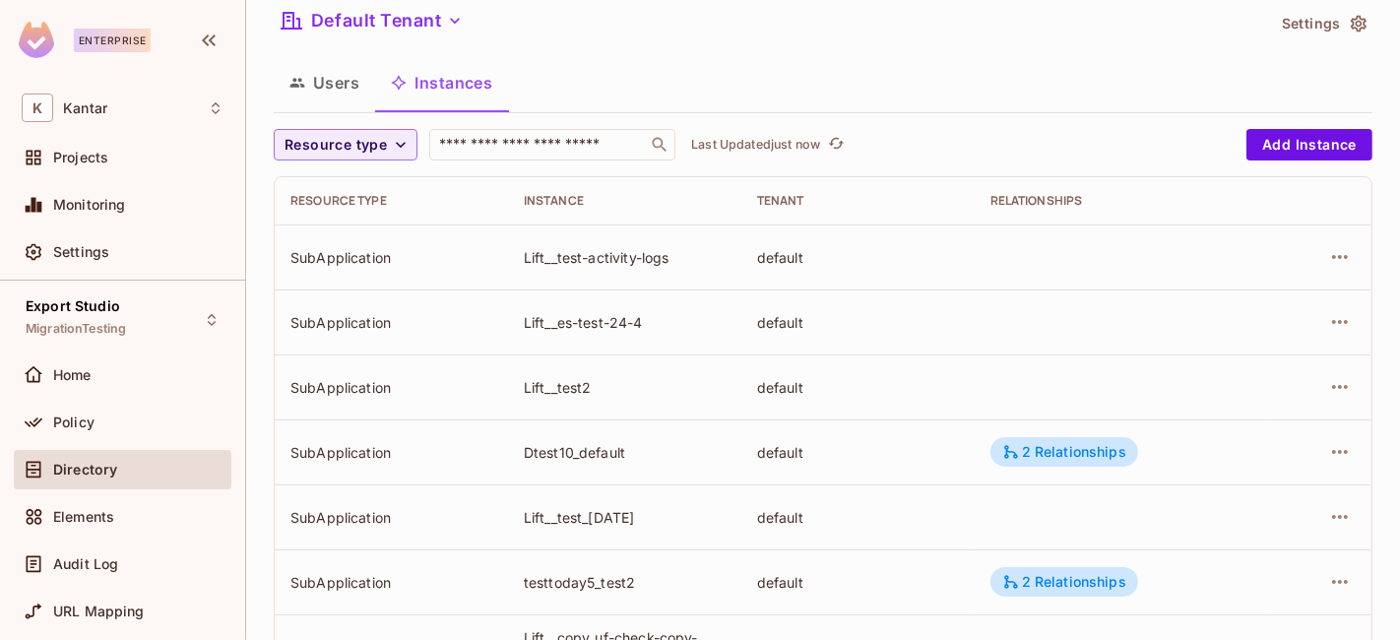
scroll to position [47, 0]
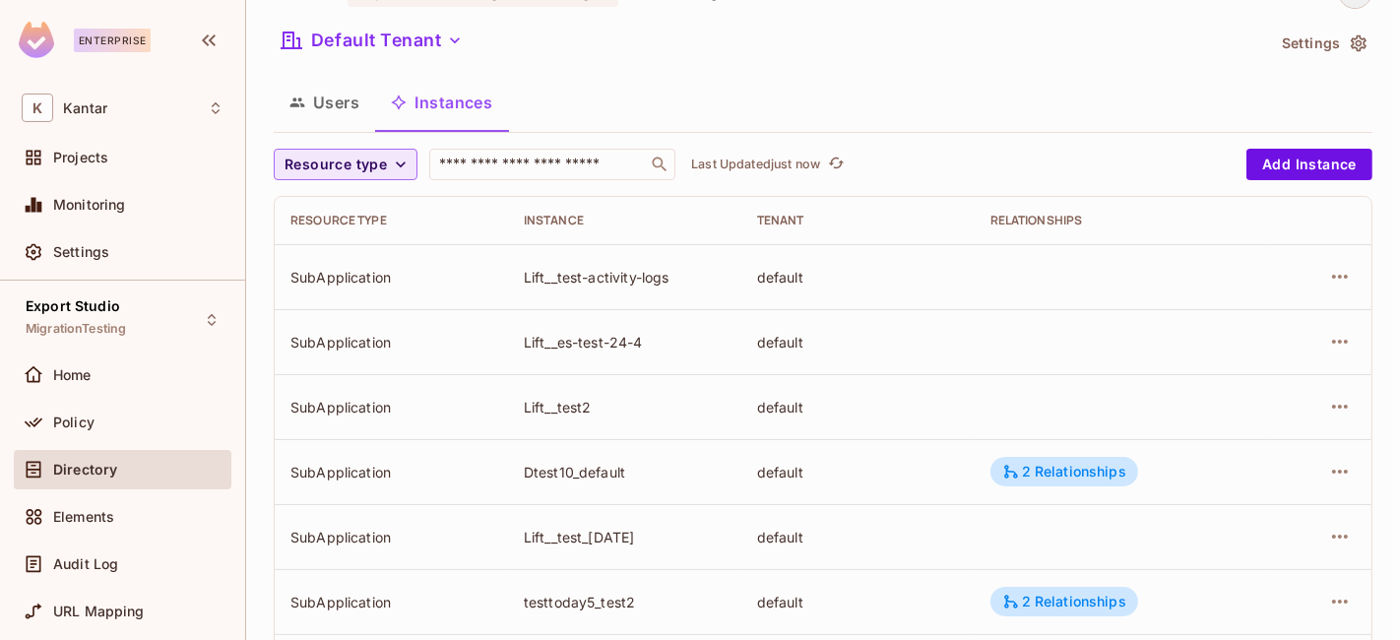
click at [371, 156] on span "Resource type" at bounding box center [336, 165] width 102 height 25
click at [367, 252] on span "SubApplication" at bounding box center [340, 251] width 100 height 19
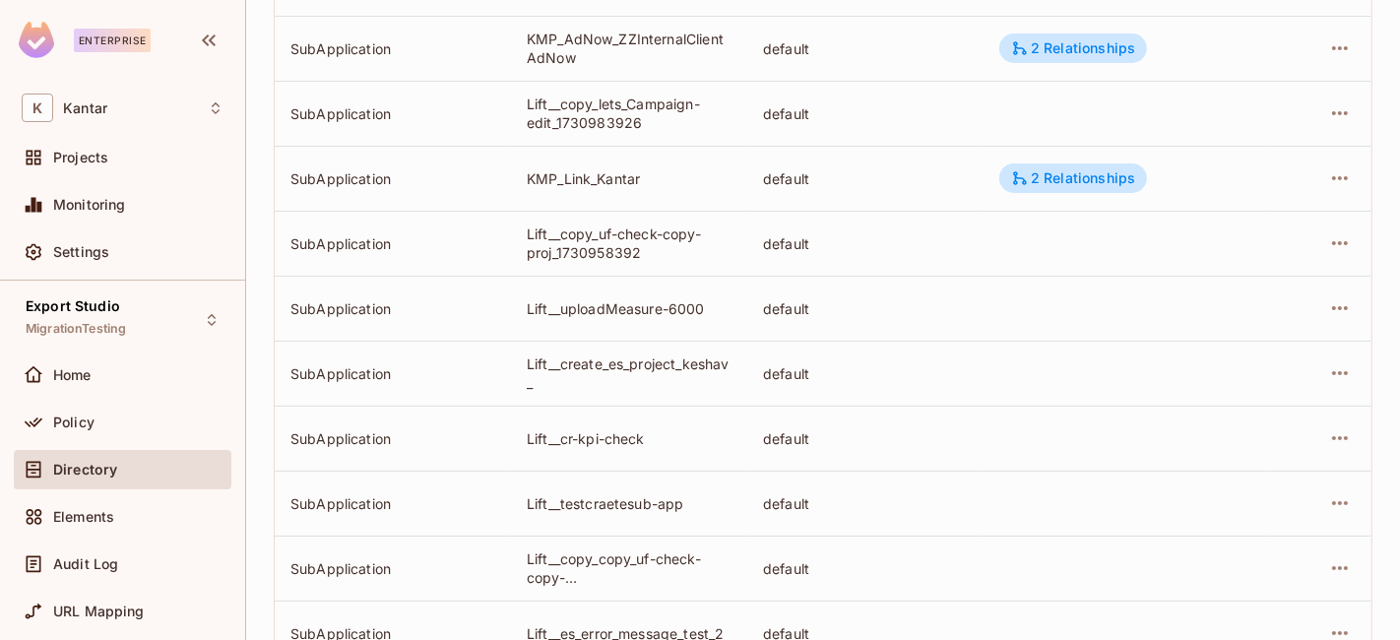
scroll to position [6258, 0]
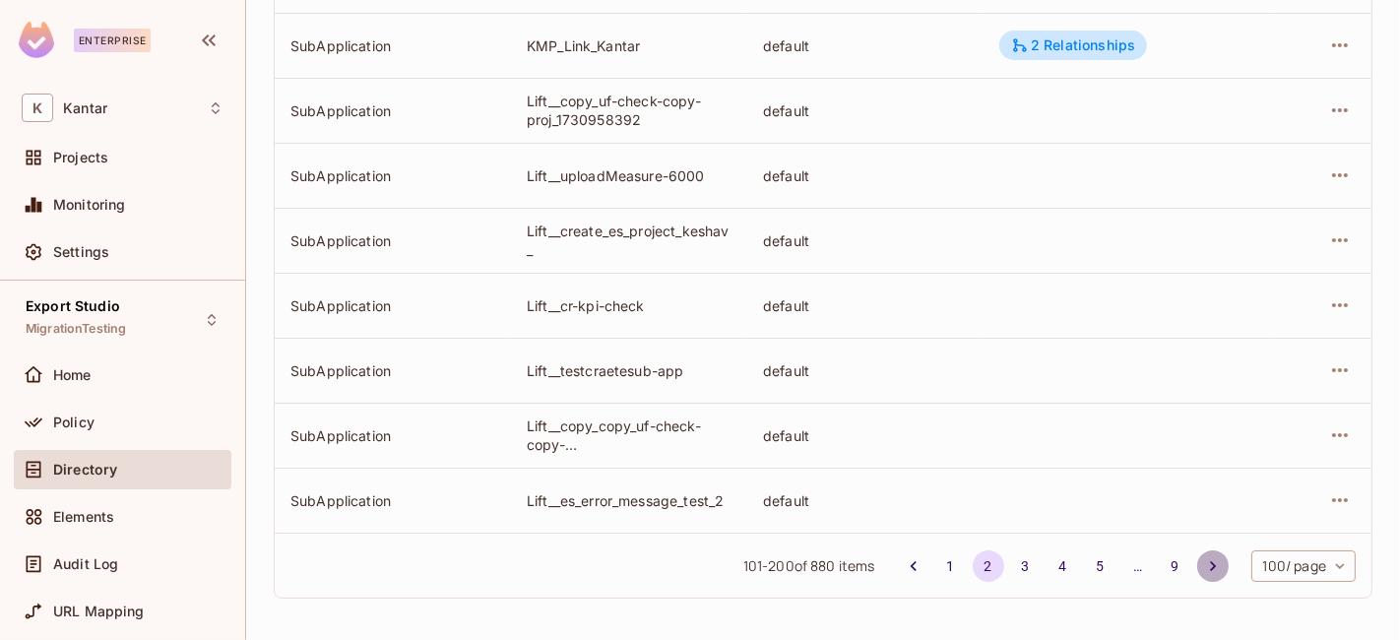
click at [1203, 569] on icon "Go to next page" at bounding box center [1213, 566] width 20 height 20
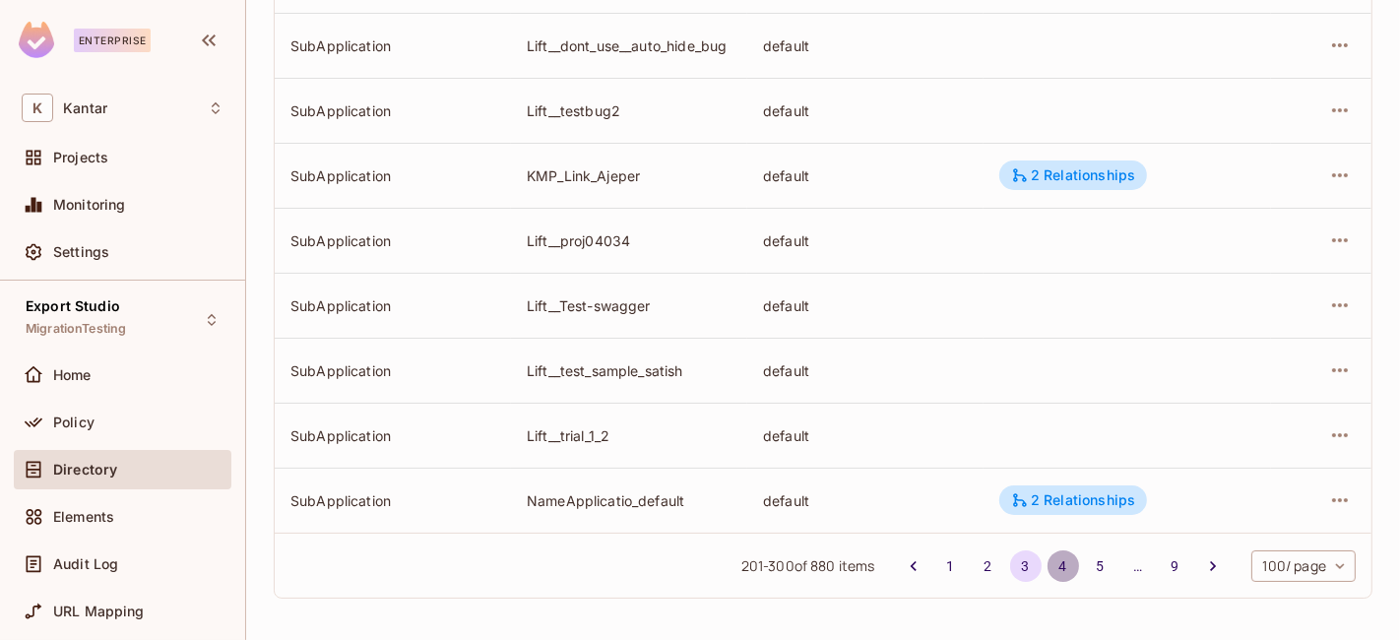
click at [1048, 555] on button "4" at bounding box center [1064, 566] width 32 height 32
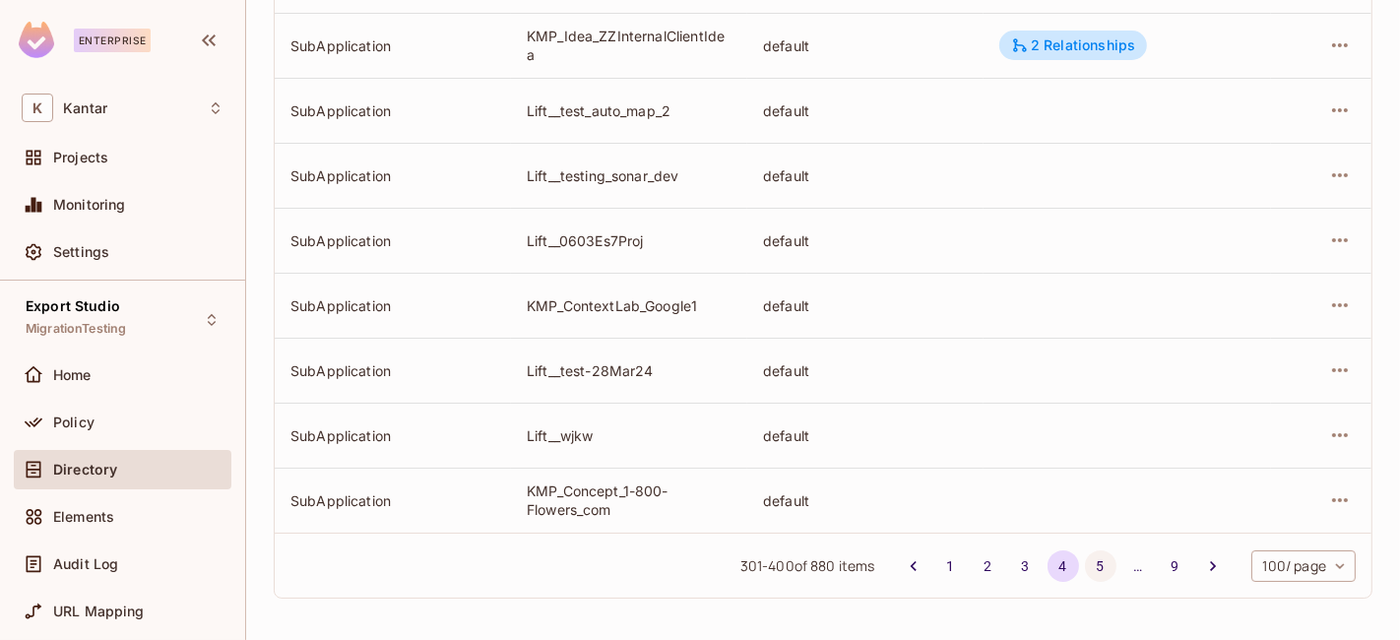
click at [1085, 565] on button "5" at bounding box center [1101, 566] width 32 height 32
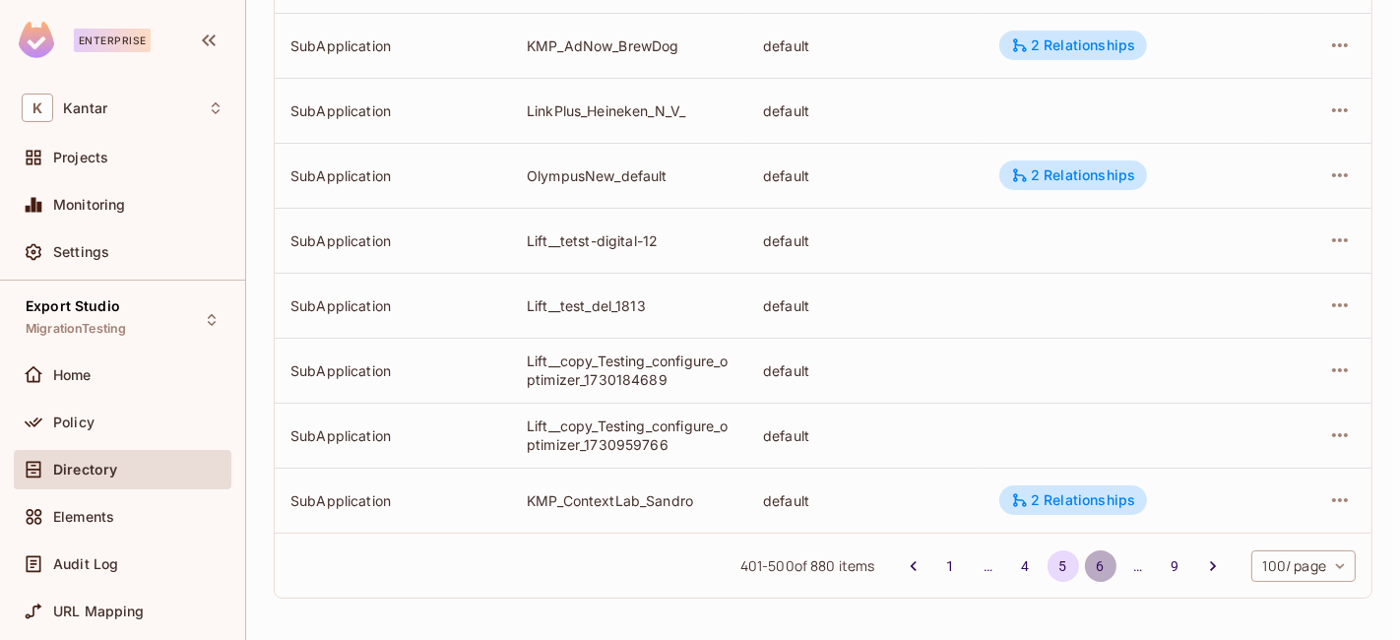
click at [1085, 566] on button "6" at bounding box center [1101, 566] width 32 height 32
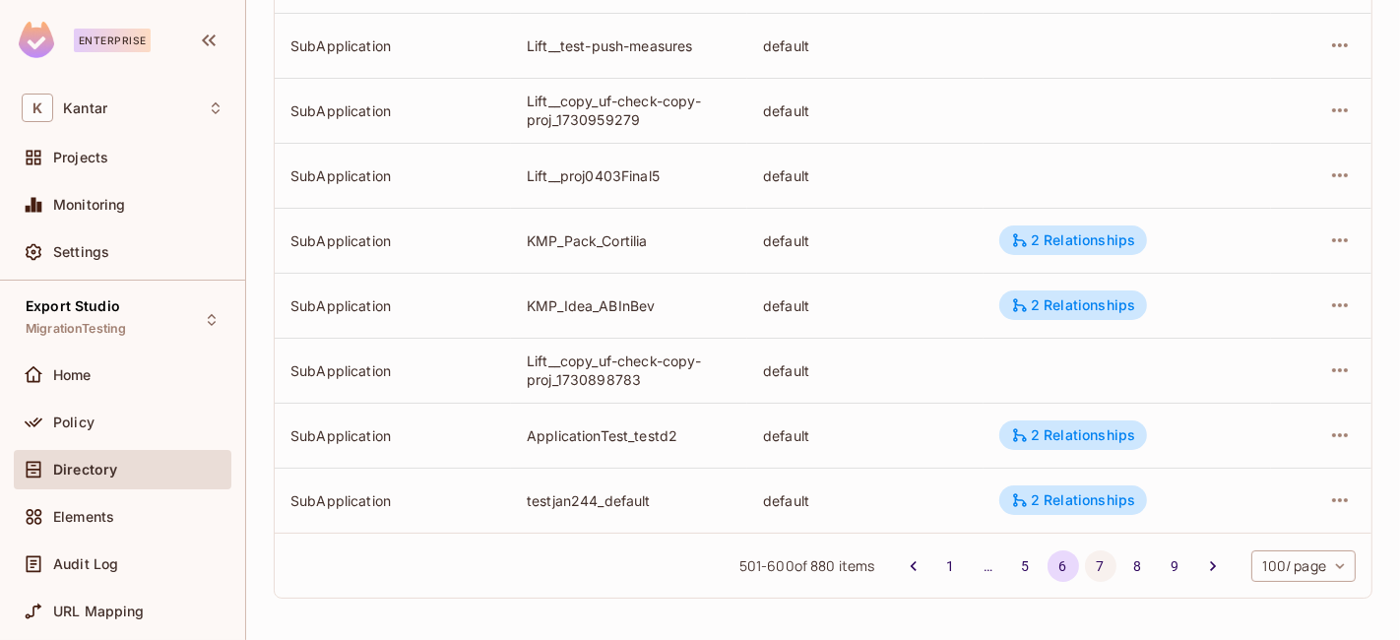
click at [1085, 568] on button "7" at bounding box center [1101, 566] width 32 height 32
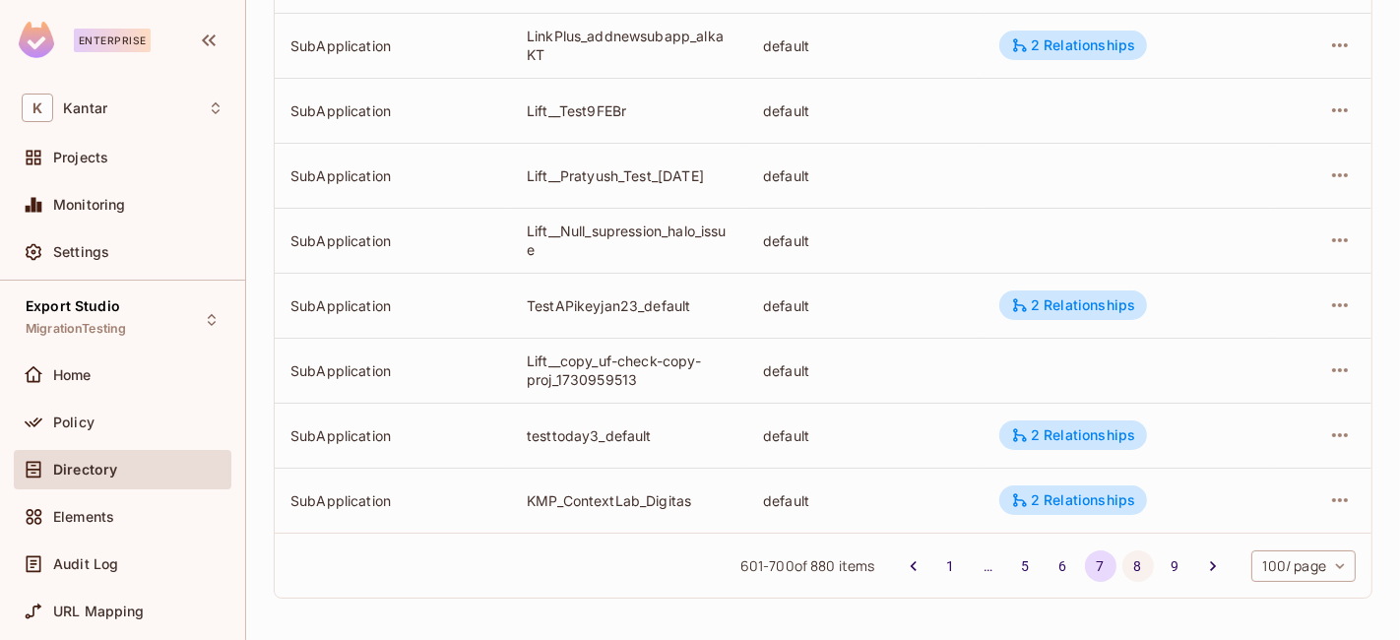
click at [1123, 575] on button "8" at bounding box center [1139, 566] width 32 height 32
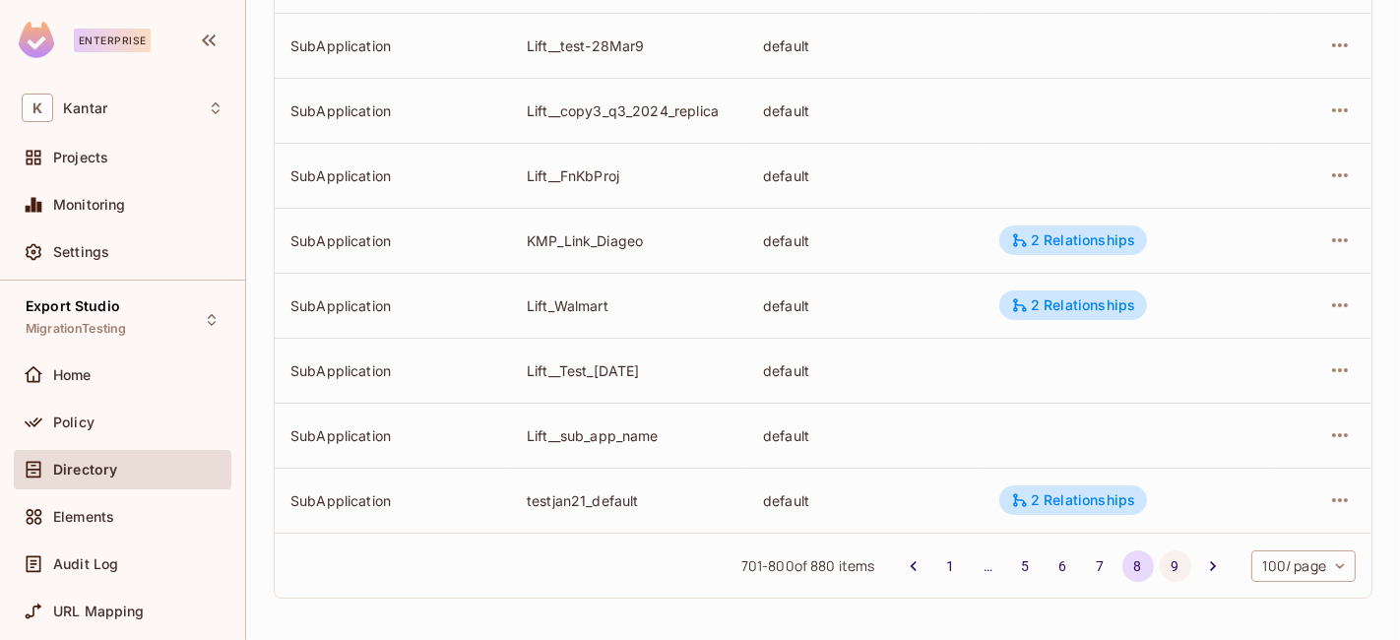
click at [1160, 570] on button "9" at bounding box center [1176, 566] width 32 height 32
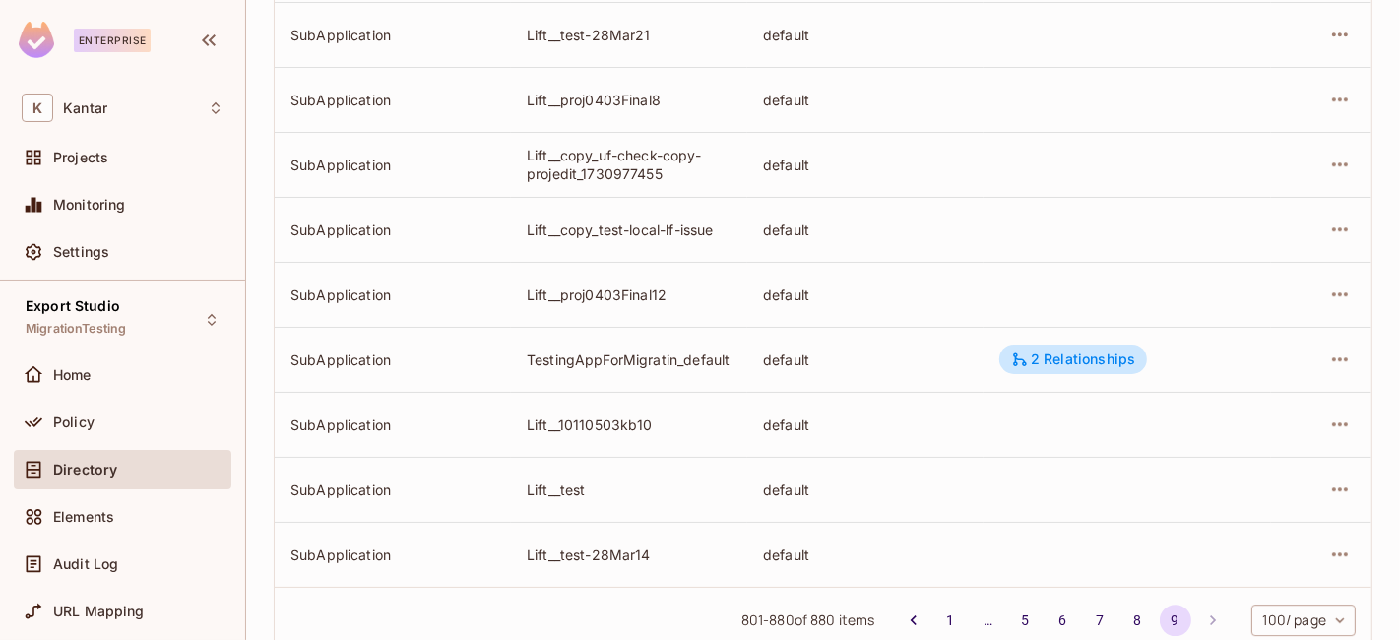
scroll to position [4958, 0]
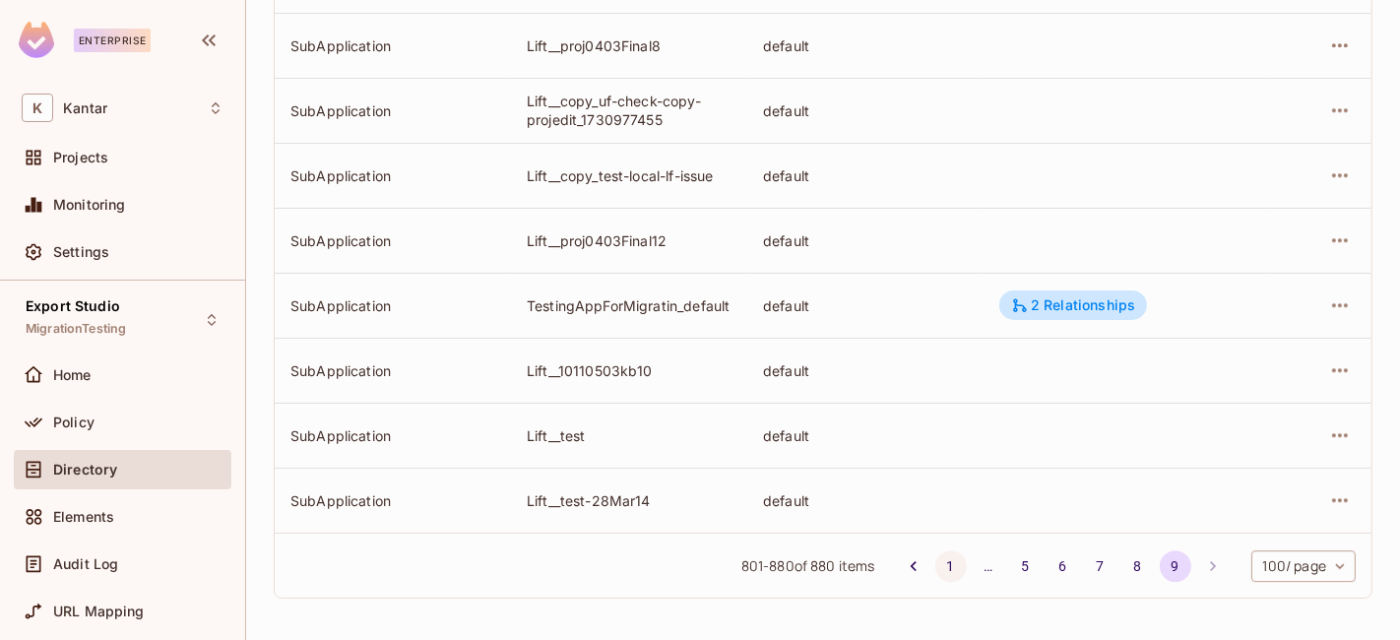
click at [935, 566] on button "1" at bounding box center [951, 566] width 32 height 32
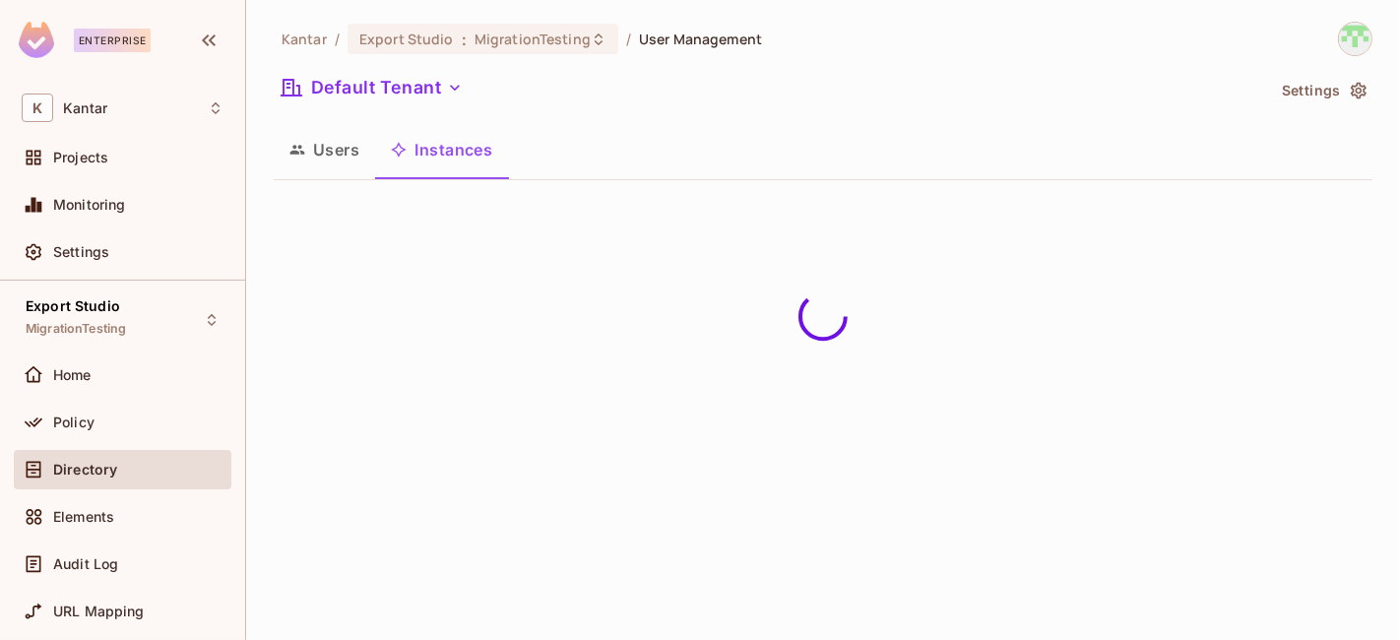
scroll to position [0, 0]
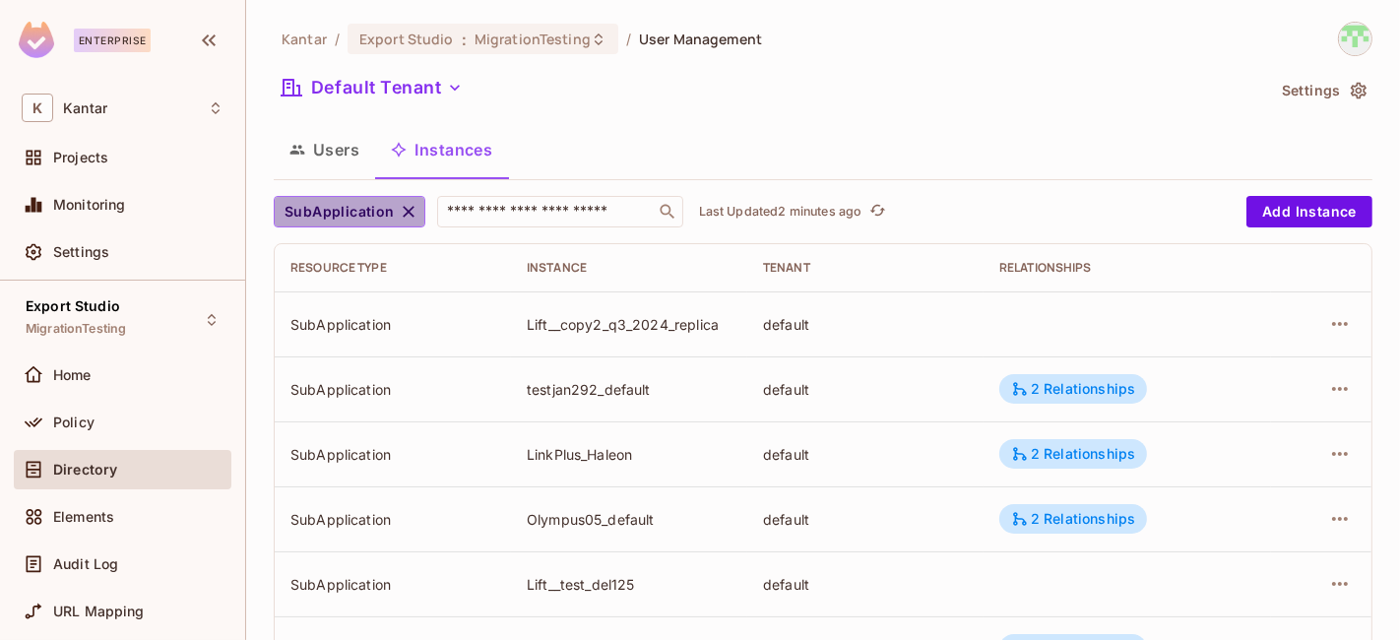
click at [392, 211] on button "SubApplication" at bounding box center [350, 212] width 152 height 32
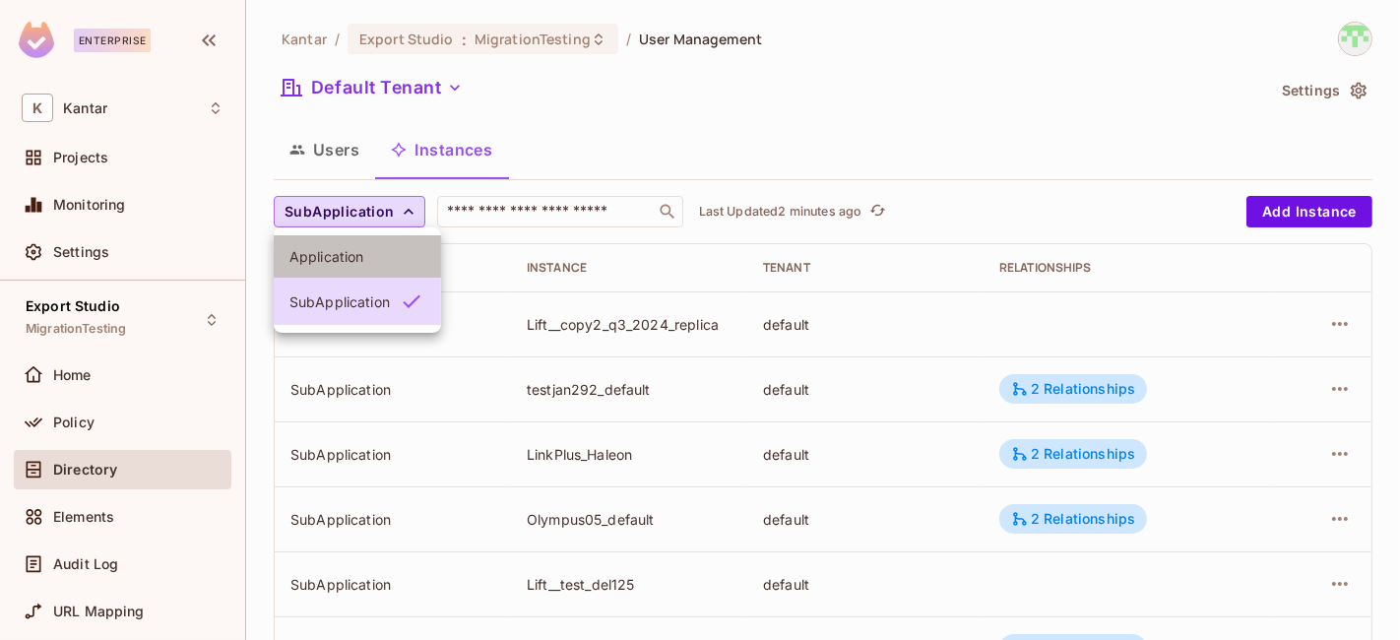
click at [329, 264] on span "Application" at bounding box center [358, 256] width 136 height 19
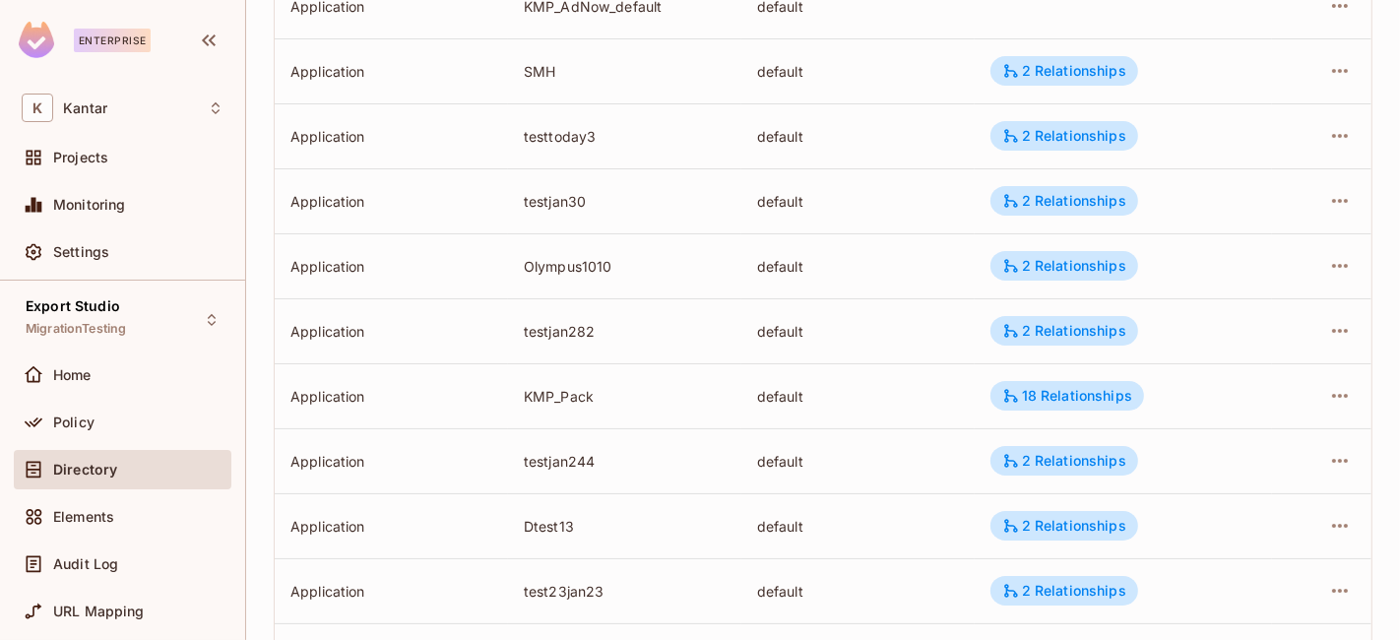
scroll to position [6258, 0]
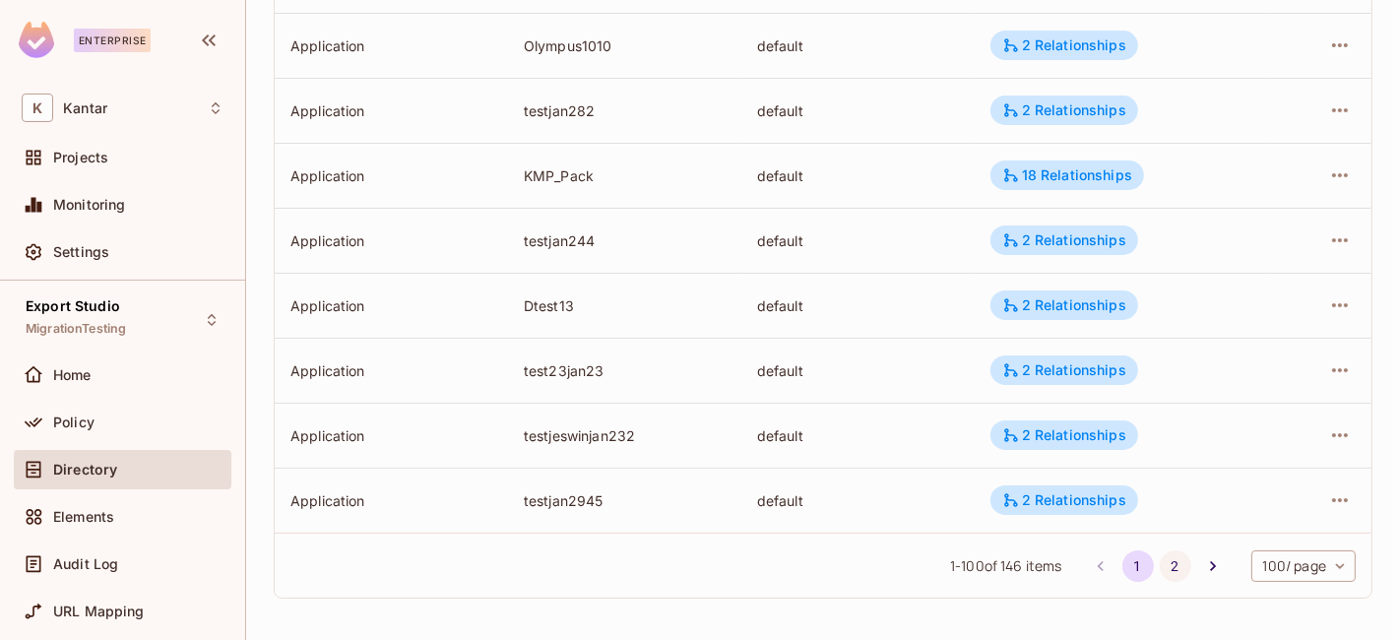
click at [1160, 569] on button "2" at bounding box center [1176, 566] width 32 height 32
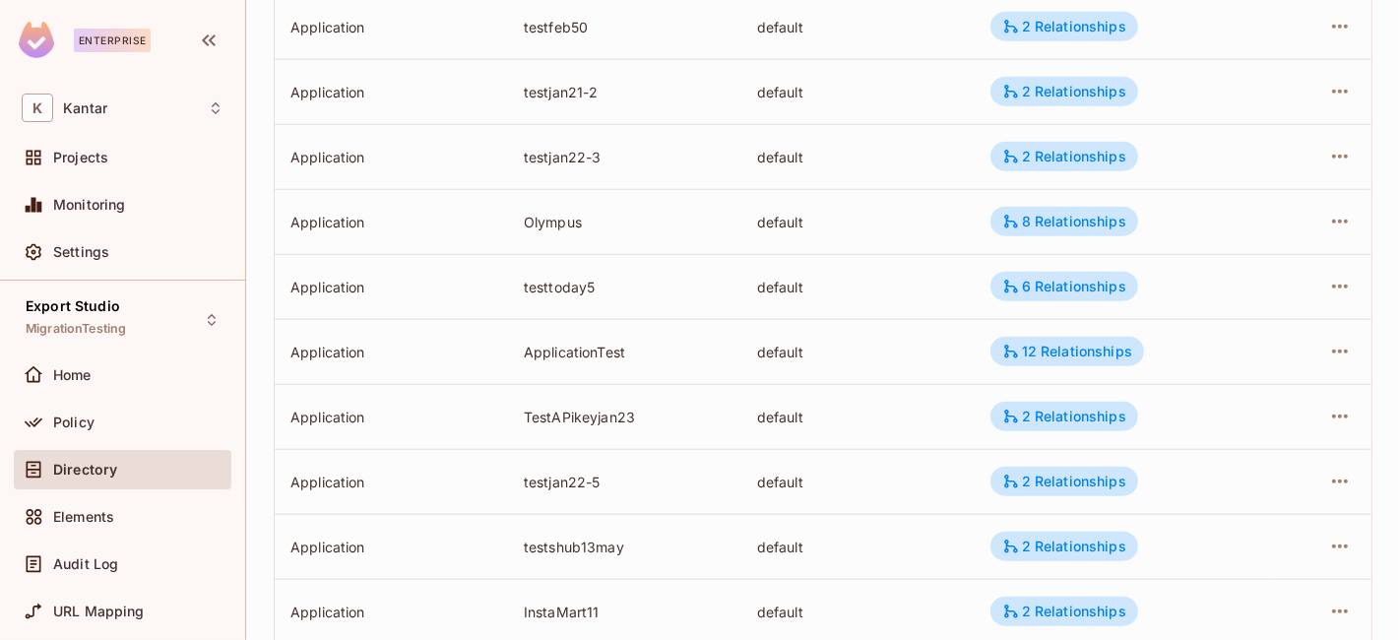
scroll to position [1418, 0]
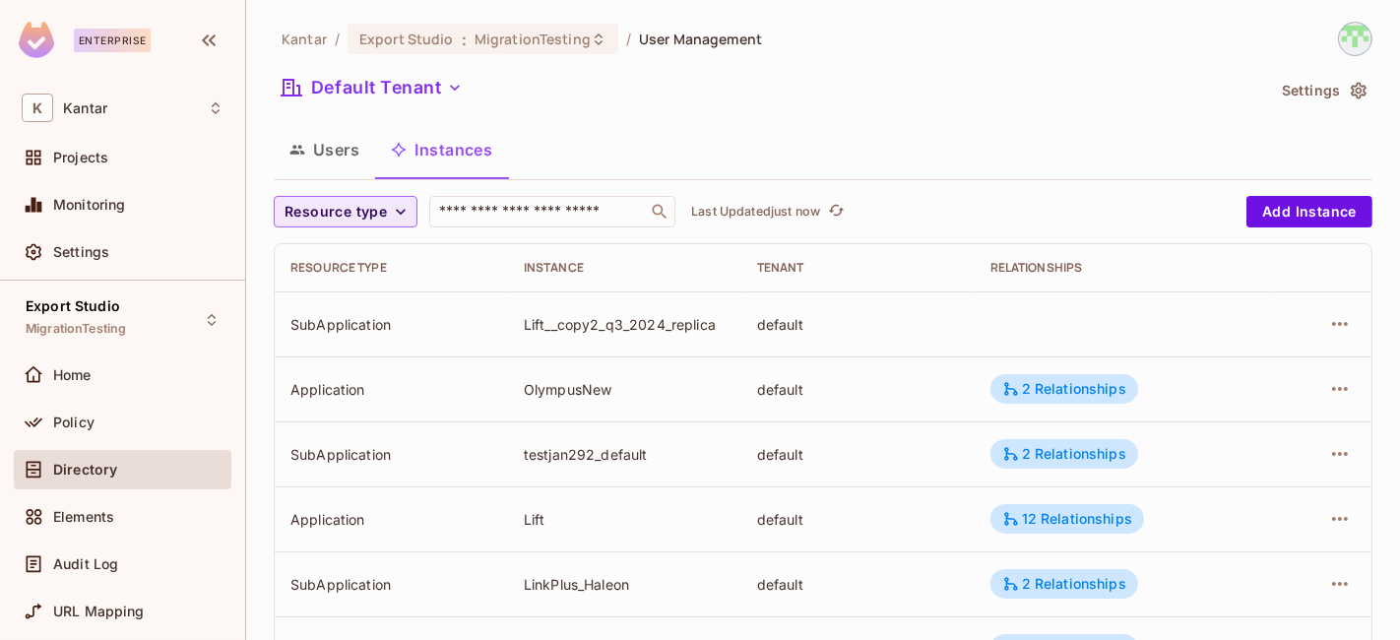
click at [312, 205] on span "Resource type" at bounding box center [336, 212] width 102 height 25
click at [335, 257] on span "Application" at bounding box center [340, 256] width 100 height 19
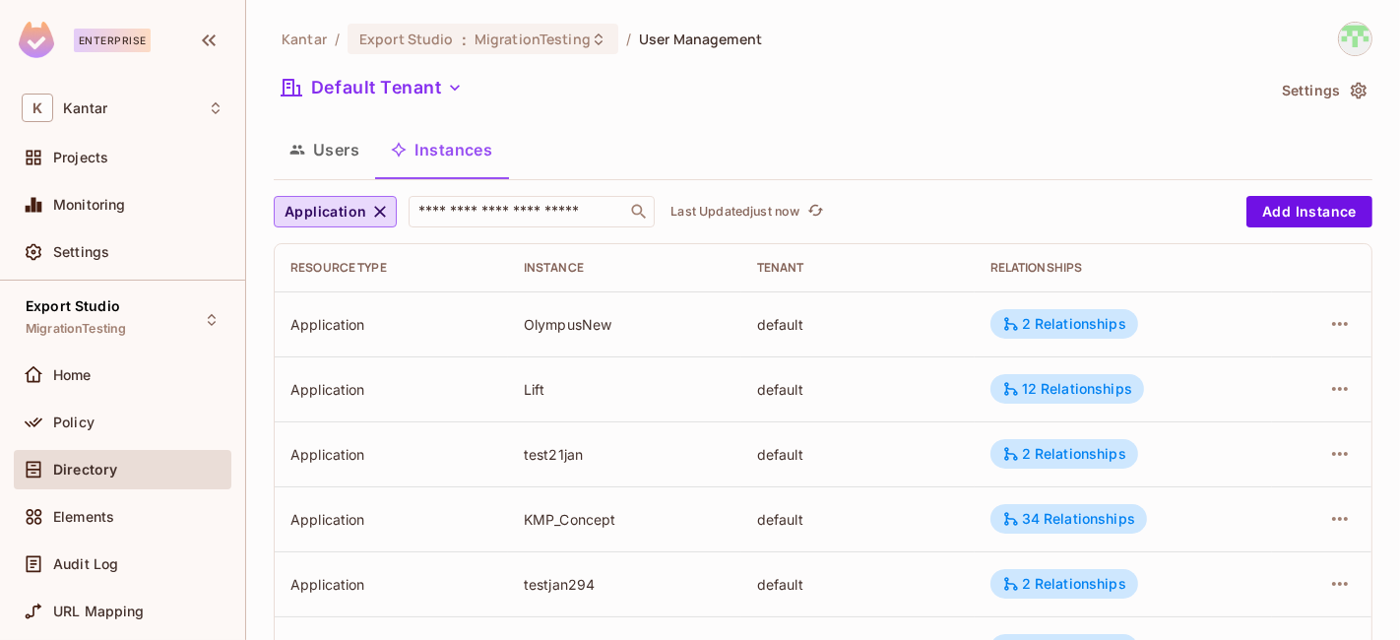
scroll to position [734, 0]
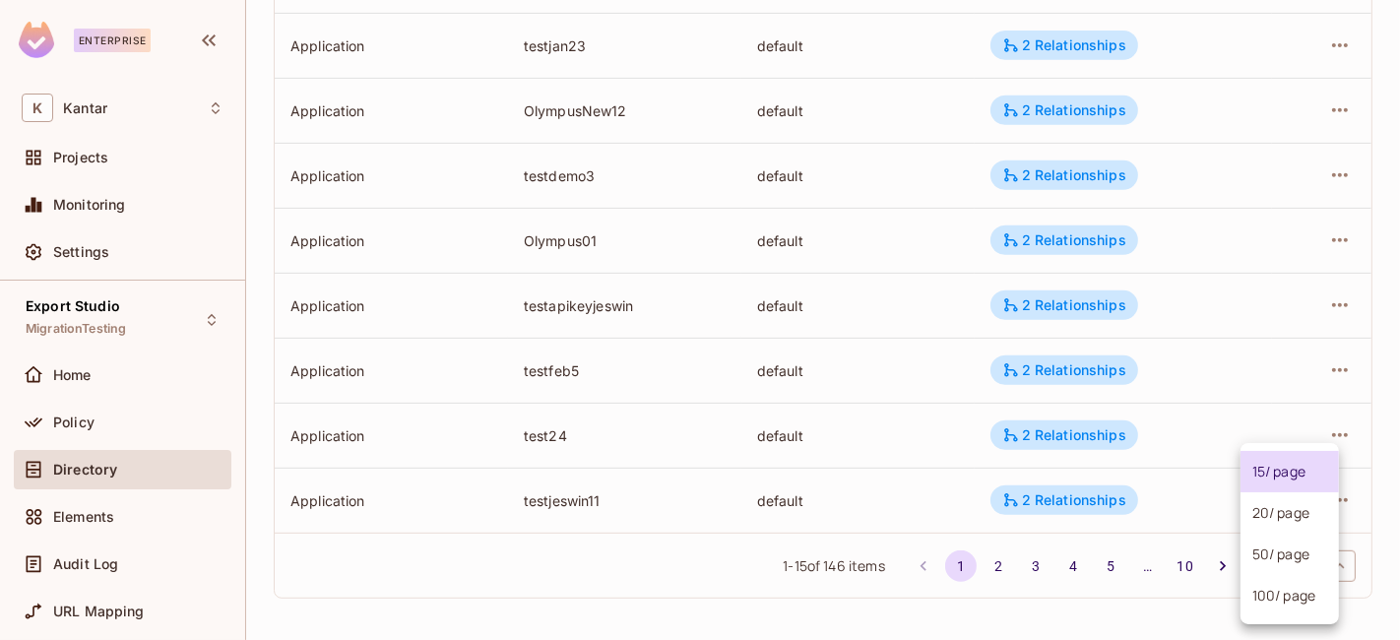
click at [1288, 552] on body "Enterprise K Kantar Projects Monitoring Settings Export Studio MigrationTesting…" at bounding box center [700, 320] width 1400 height 640
click at [1284, 592] on li "100 / page" at bounding box center [1290, 595] width 98 height 41
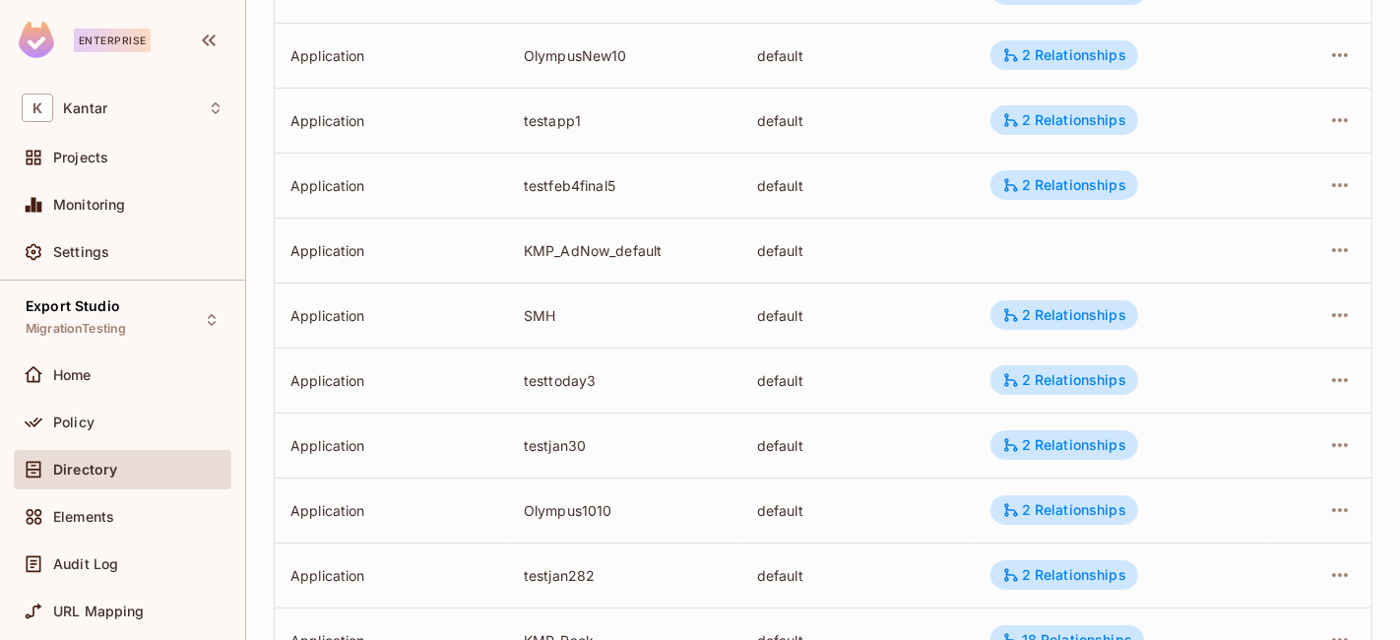
scroll to position [6258, 0]
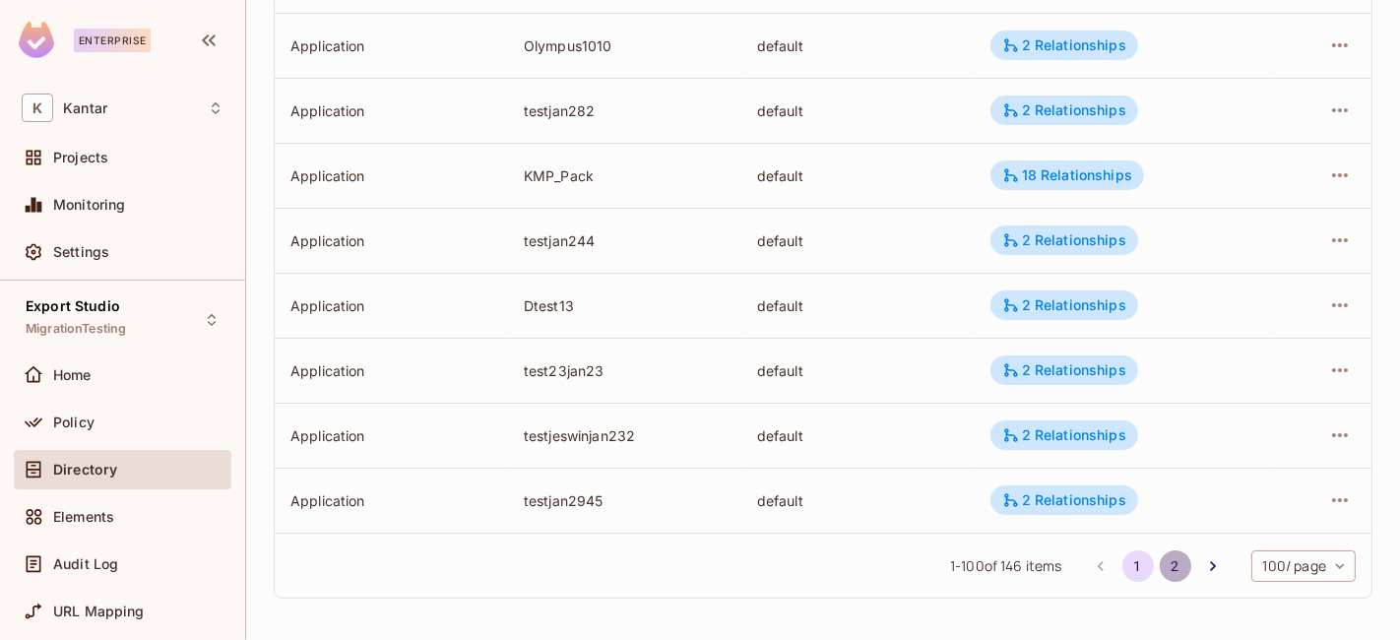
click at [1160, 565] on button "2" at bounding box center [1176, 566] width 32 height 32
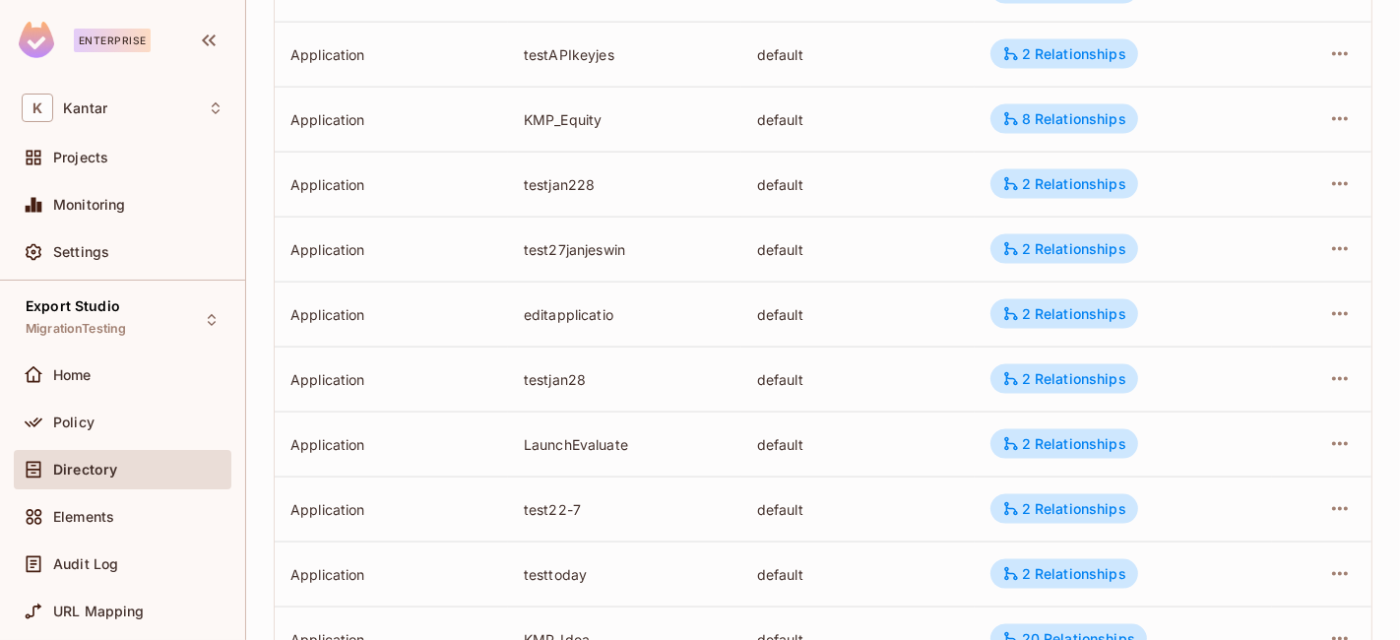
scroll to position [2748, 0]
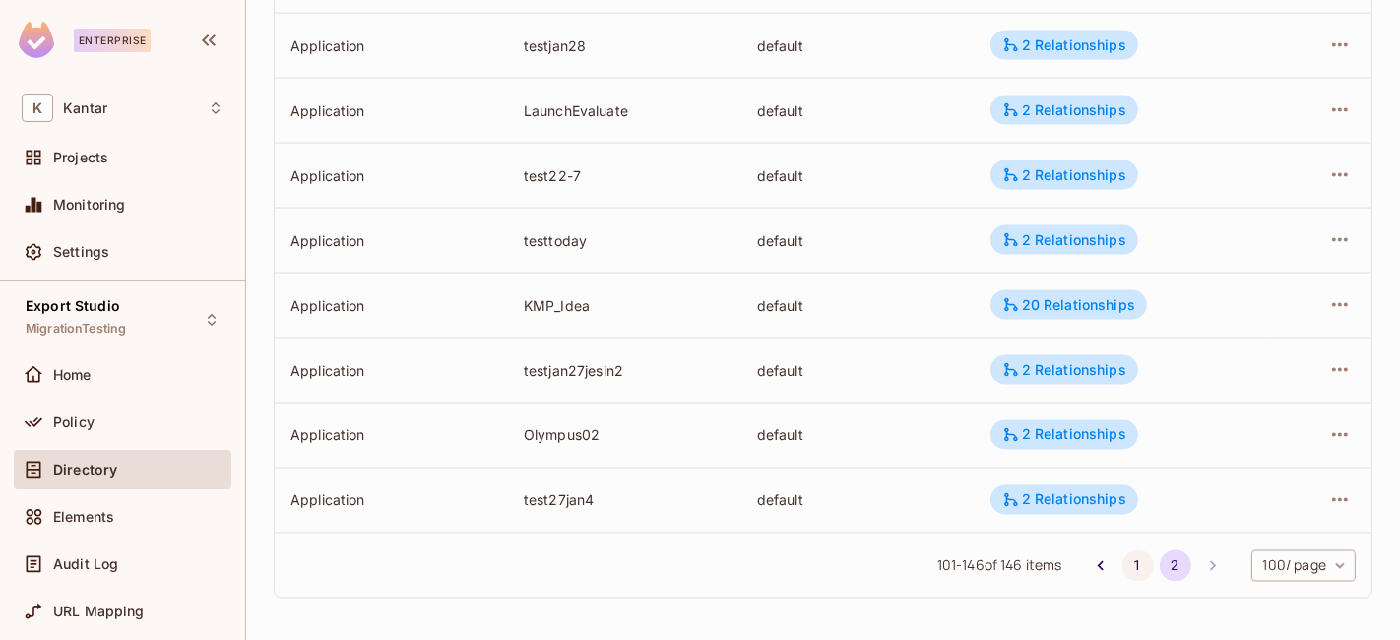
click at [1123, 570] on button "1" at bounding box center [1139, 566] width 32 height 32
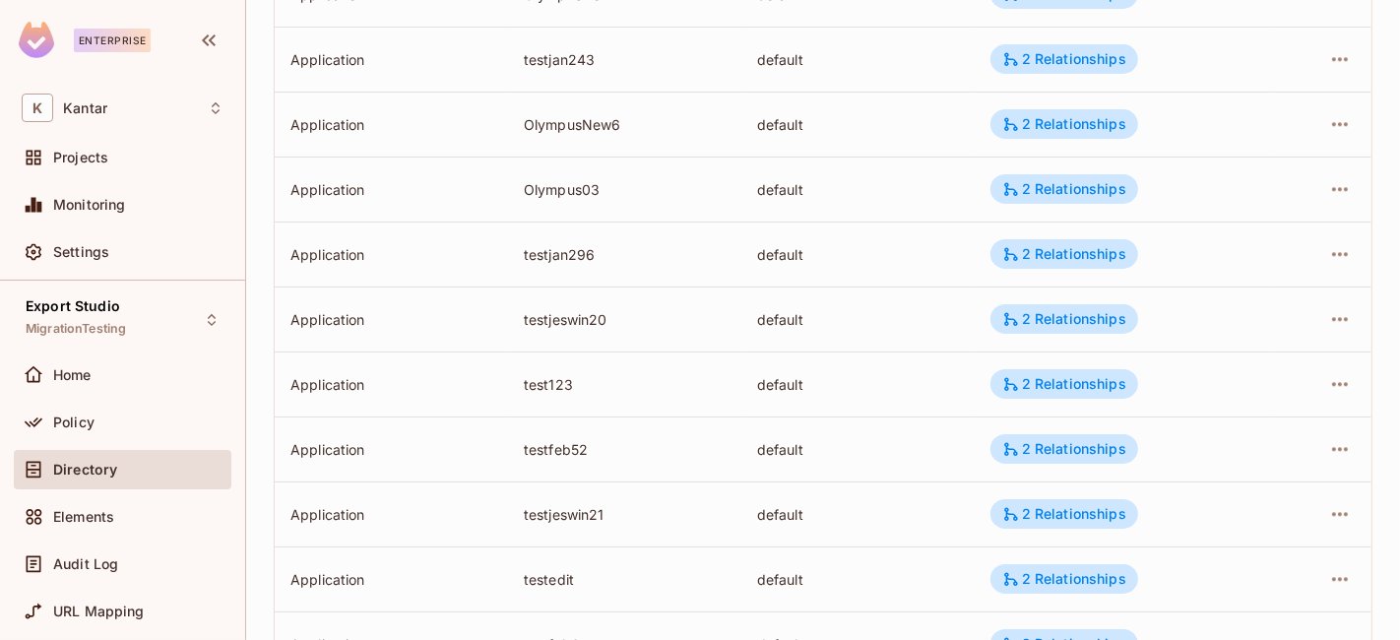
scroll to position [4718, 0]
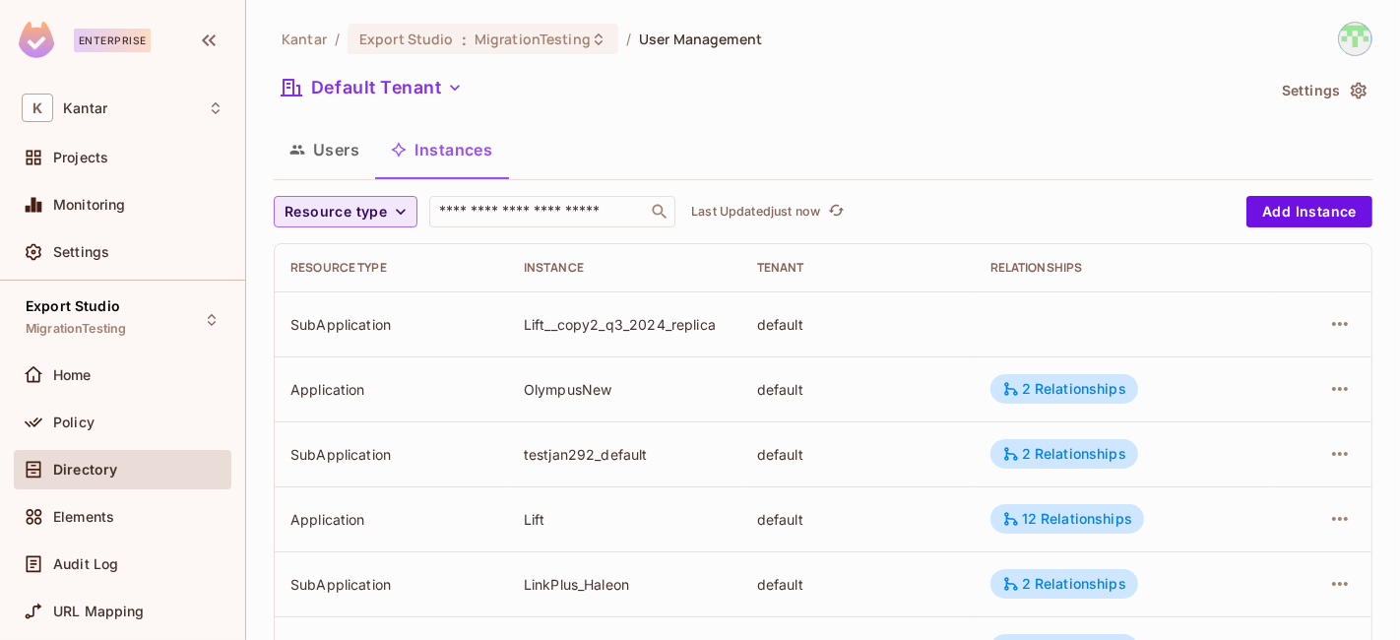
click at [383, 204] on span "Resource type" at bounding box center [336, 212] width 102 height 25
click at [356, 260] on span "Application" at bounding box center [340, 256] width 100 height 19
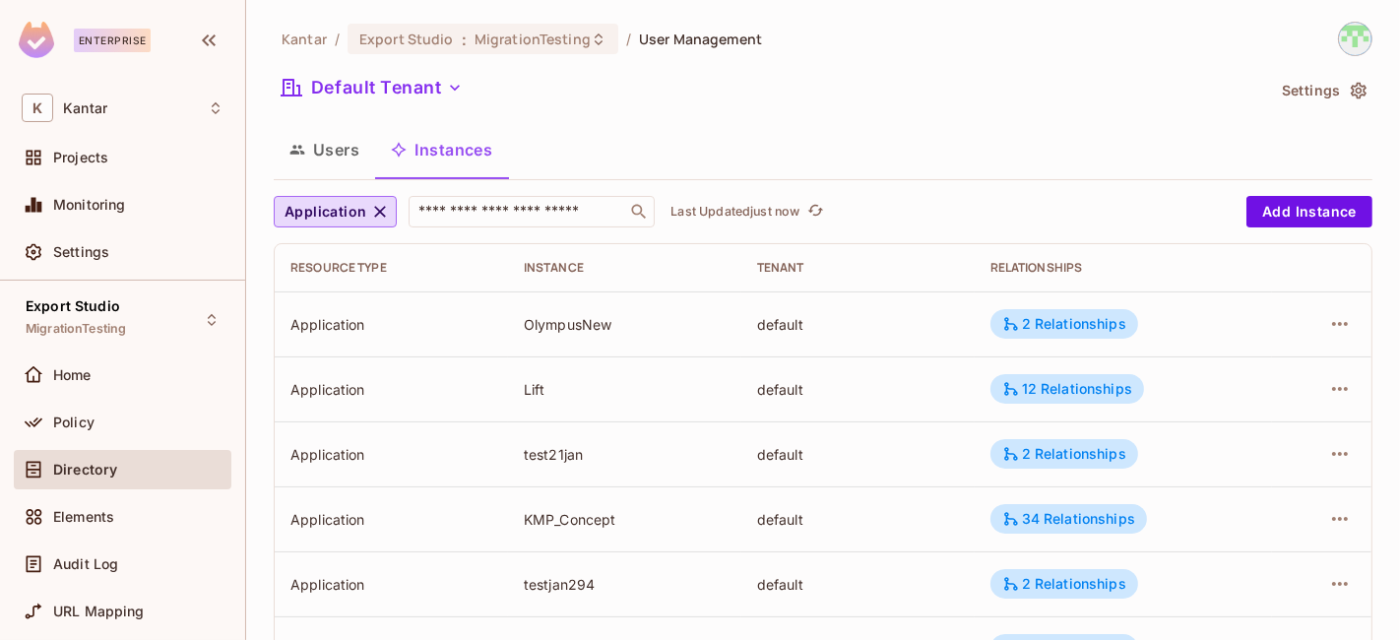
scroll to position [734, 0]
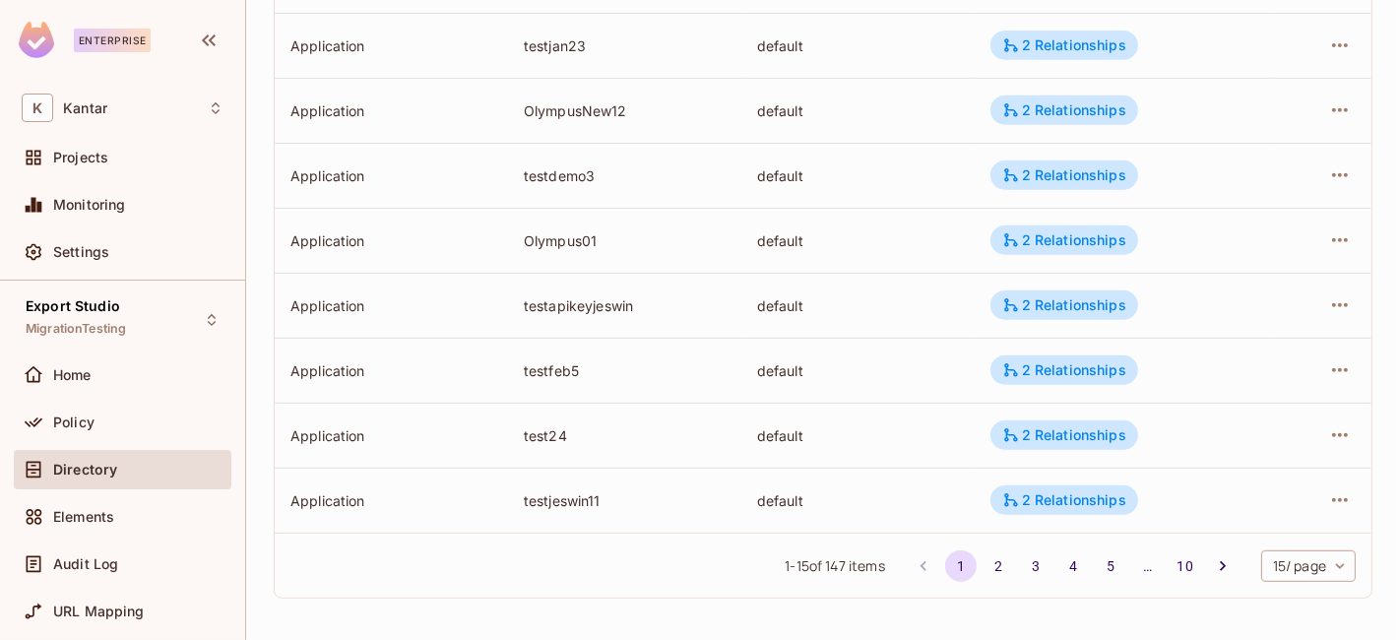
click at [1281, 566] on body "Enterprise K Kantar Projects Monitoring Settings Export Studio MigrationTesting…" at bounding box center [700, 320] width 1400 height 640
click at [1279, 583] on li "100 / page" at bounding box center [1290, 595] width 98 height 41
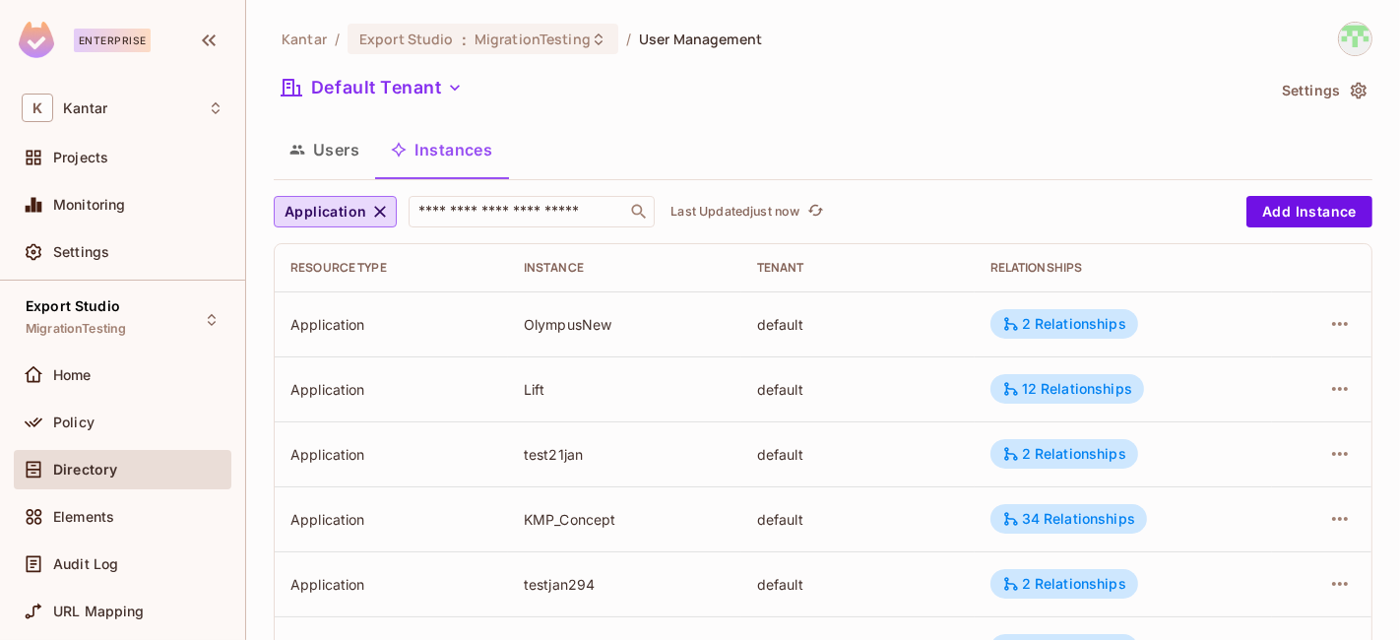
scroll to position [6258, 0]
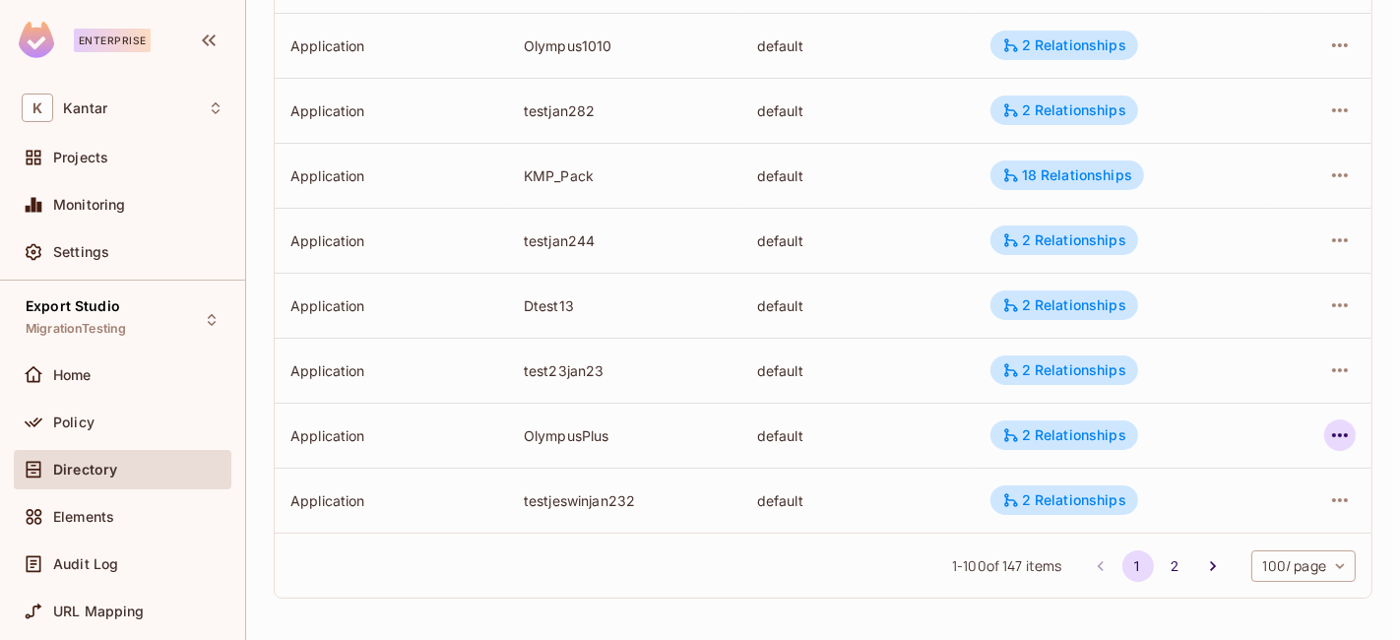
click at [1332, 433] on icon "button" at bounding box center [1340, 435] width 16 height 4
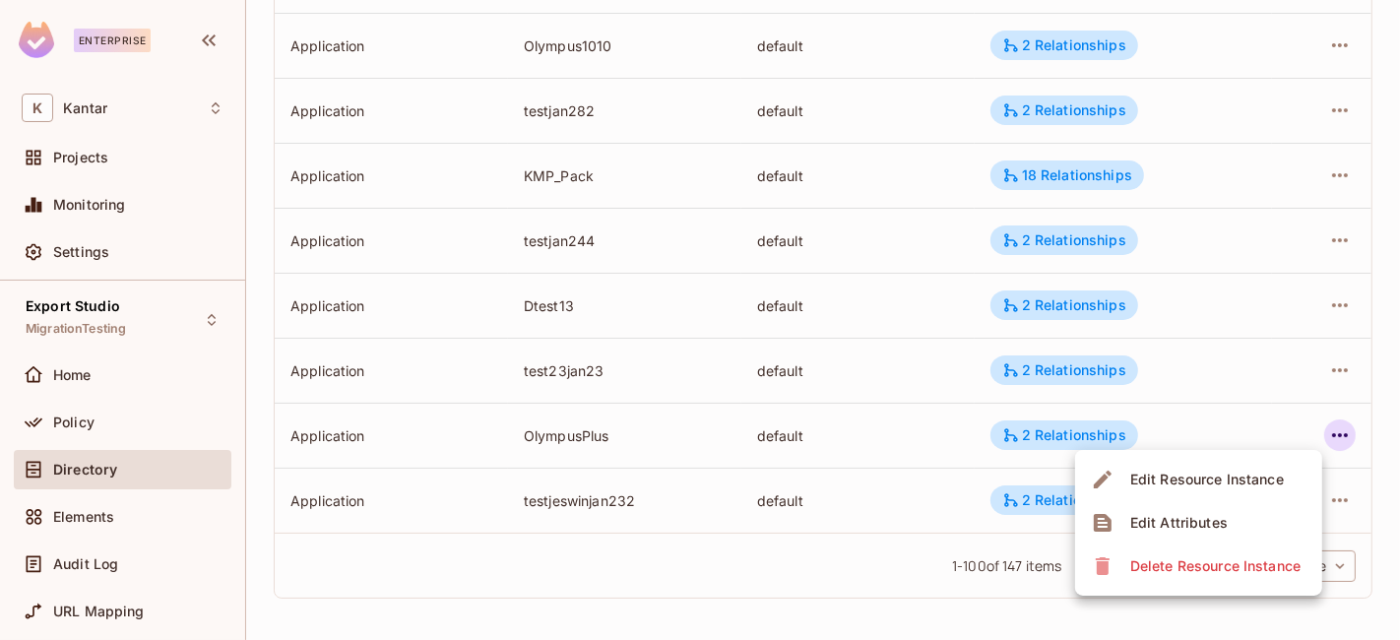
click at [1240, 516] on li "Edit Attributes" at bounding box center [1198, 522] width 247 height 43
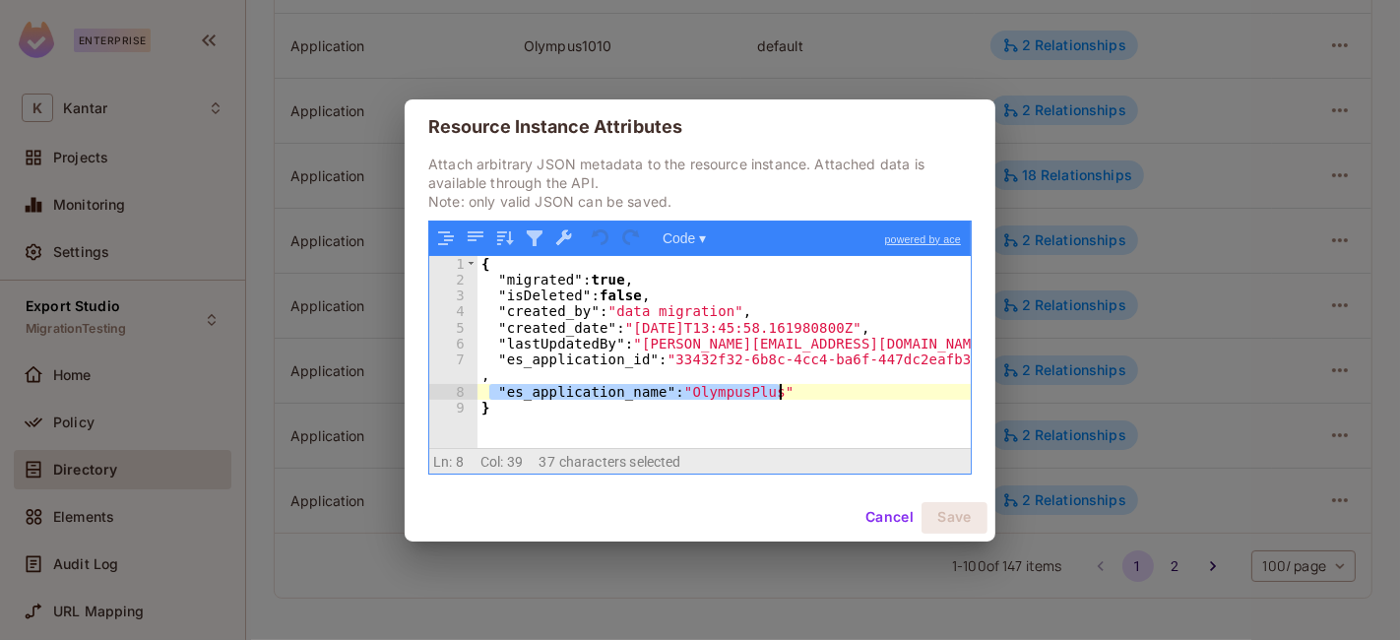
drag, startPoint x: 492, startPoint y: 391, endPoint x: 824, endPoint y: 389, distance: 331.9
click at [824, 389] on div "{ "migrated" : true , "isDeleted" : false , "created_by" : "data migration" , "…" at bounding box center [725, 368] width 494 height 225
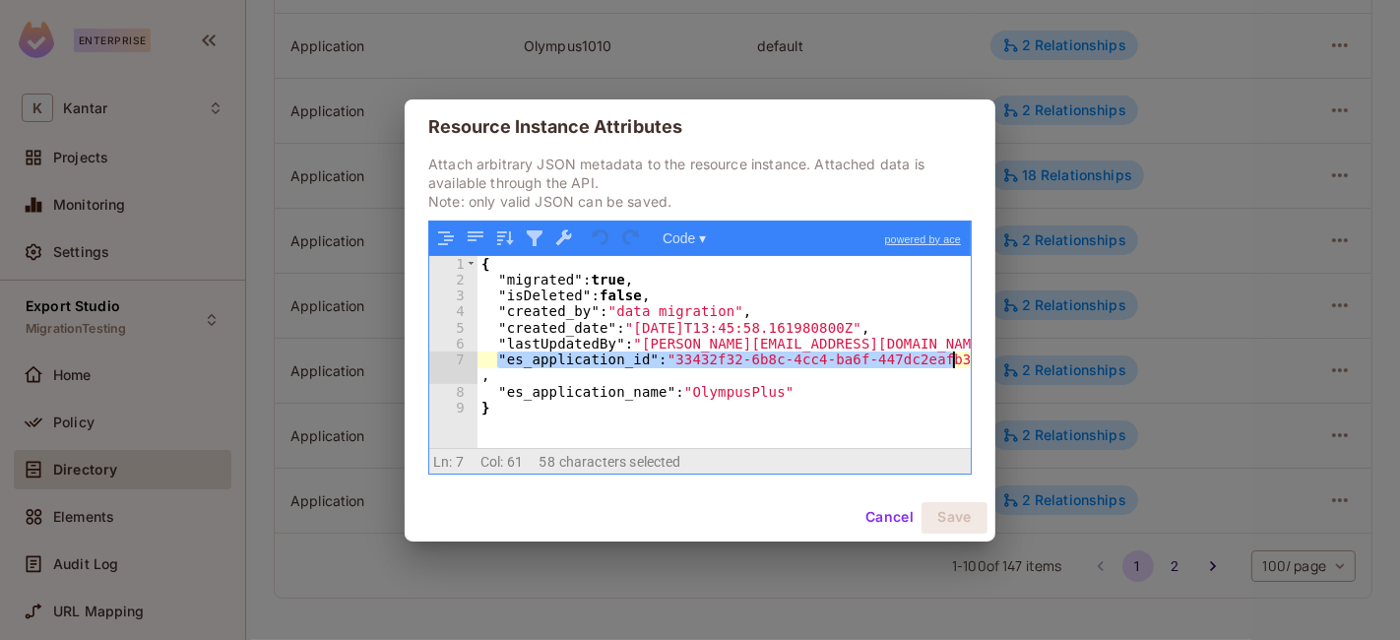
drag, startPoint x: 497, startPoint y: 358, endPoint x: 970, endPoint y: 360, distance: 472.7
click at [970, 360] on div "{ "migrated" : true , "isDeleted" : false , "created_by" : "data migration" , "…" at bounding box center [725, 368] width 494 height 225
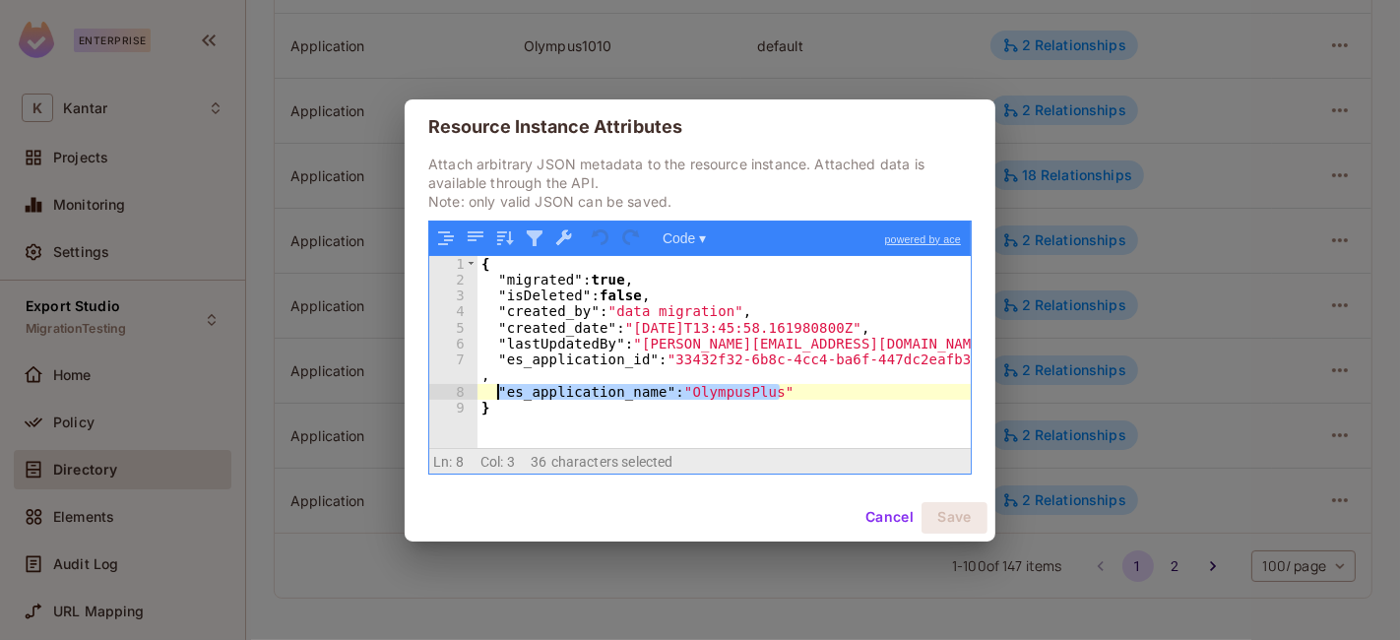
drag, startPoint x: 792, startPoint y: 393, endPoint x: 502, endPoint y: 389, distance: 289.5
click at [502, 389] on div "{ "migrated" : true , "isDeleted" : false , "created_by" : "data migration" , "…" at bounding box center [725, 368] width 494 height 225
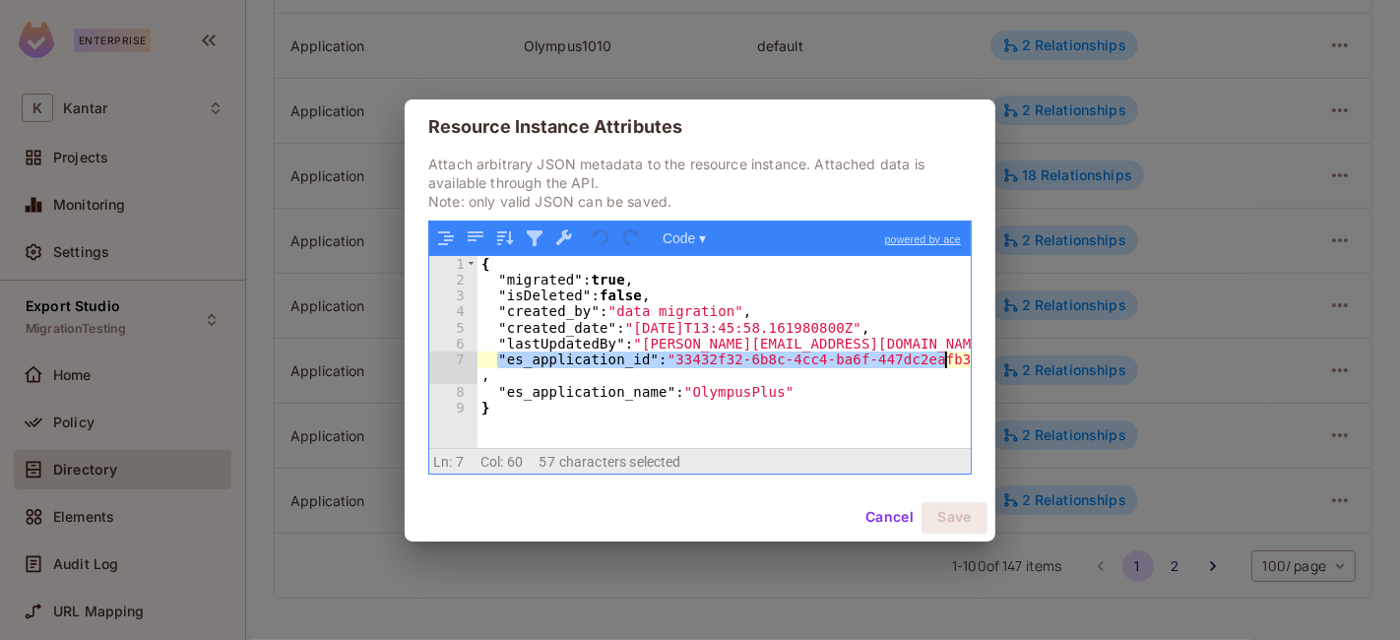
drag, startPoint x: 494, startPoint y: 358, endPoint x: 949, endPoint y: 362, distance: 455.0
click at [949, 362] on div "{ "migrated" : true , "isDeleted" : false , "created_by" : "data migration" , "…" at bounding box center [725, 368] width 494 height 225
click at [886, 521] on button "Cancel" at bounding box center [890, 518] width 64 height 32
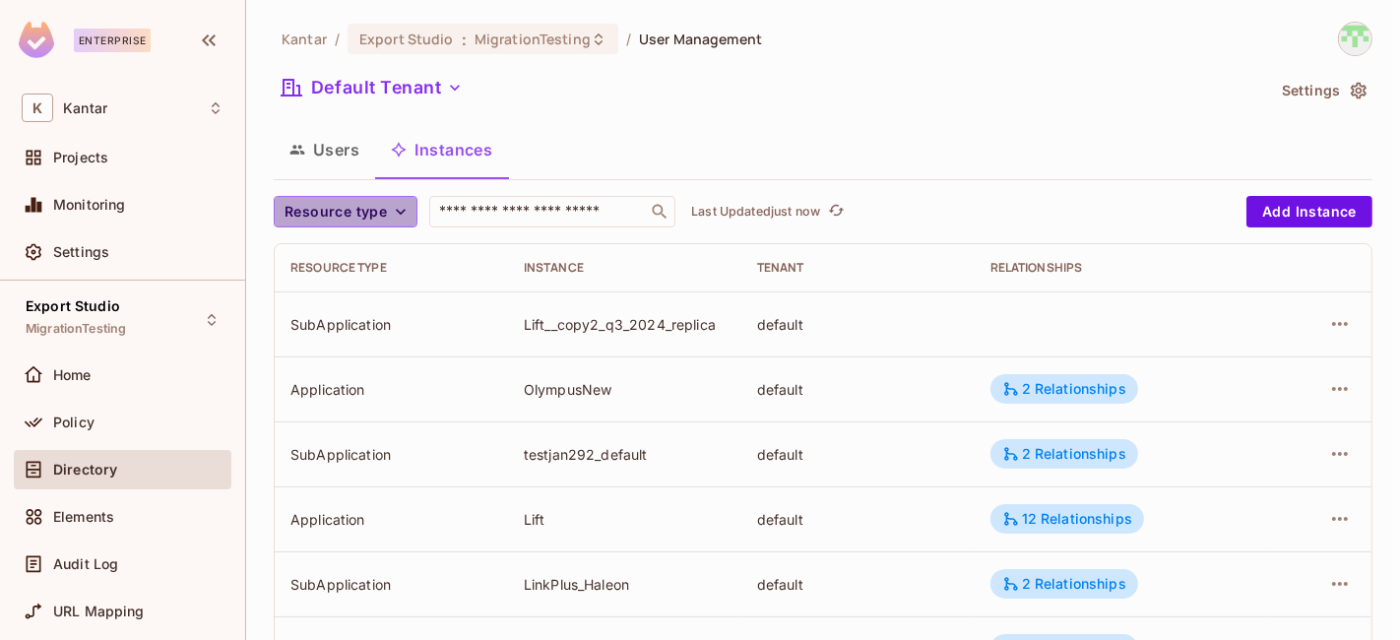
click at [374, 212] on span "Resource type" at bounding box center [336, 212] width 102 height 25
click at [320, 251] on span "Application" at bounding box center [340, 256] width 100 height 19
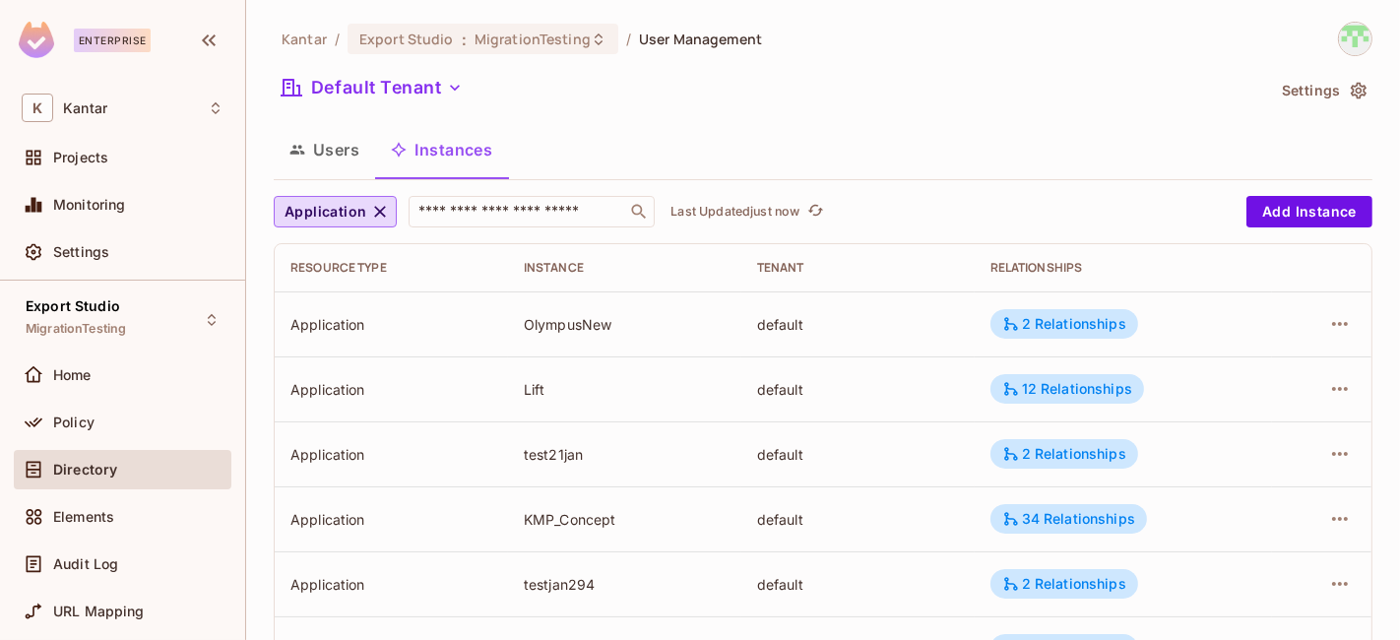
scroll to position [734, 0]
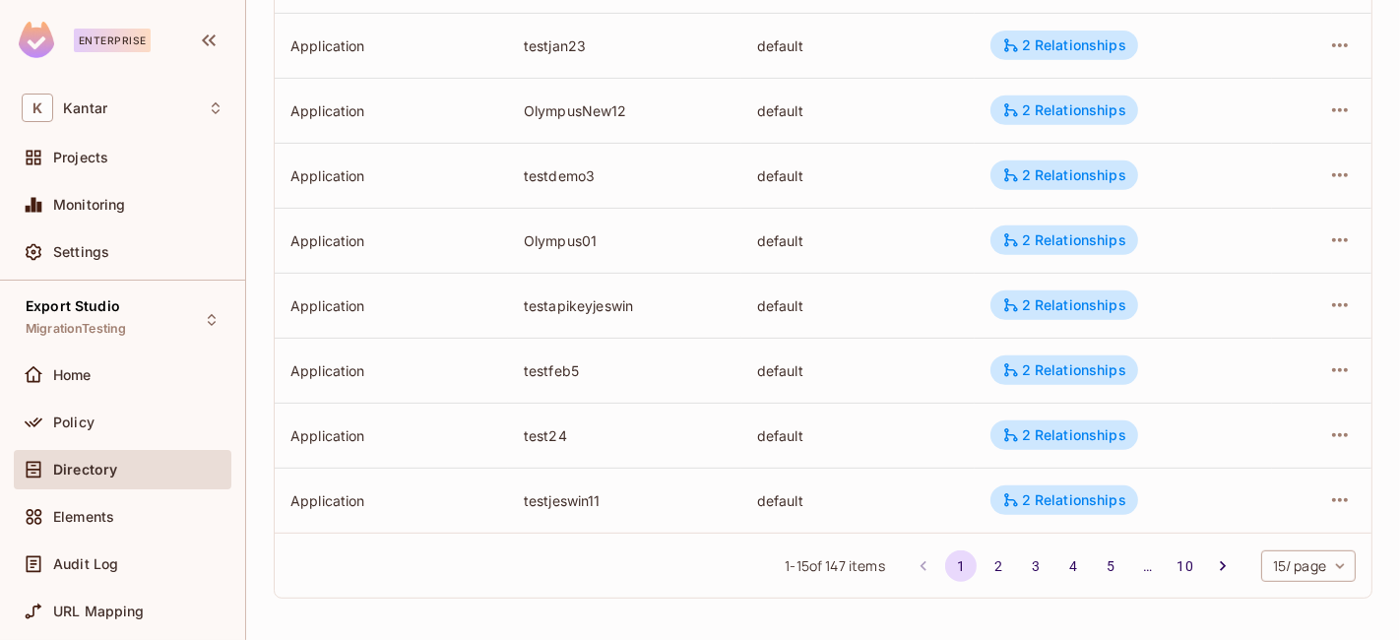
click at [1288, 581] on div "1 - 15 of 147 items 1 2 3 4 5 … 10 15 / page ** ​" at bounding box center [823, 565] width 1097 height 65
click at [1280, 569] on body "Enterprise K Kantar Projects Monitoring Settings Export Studio MigrationTesting…" at bounding box center [700, 320] width 1400 height 640
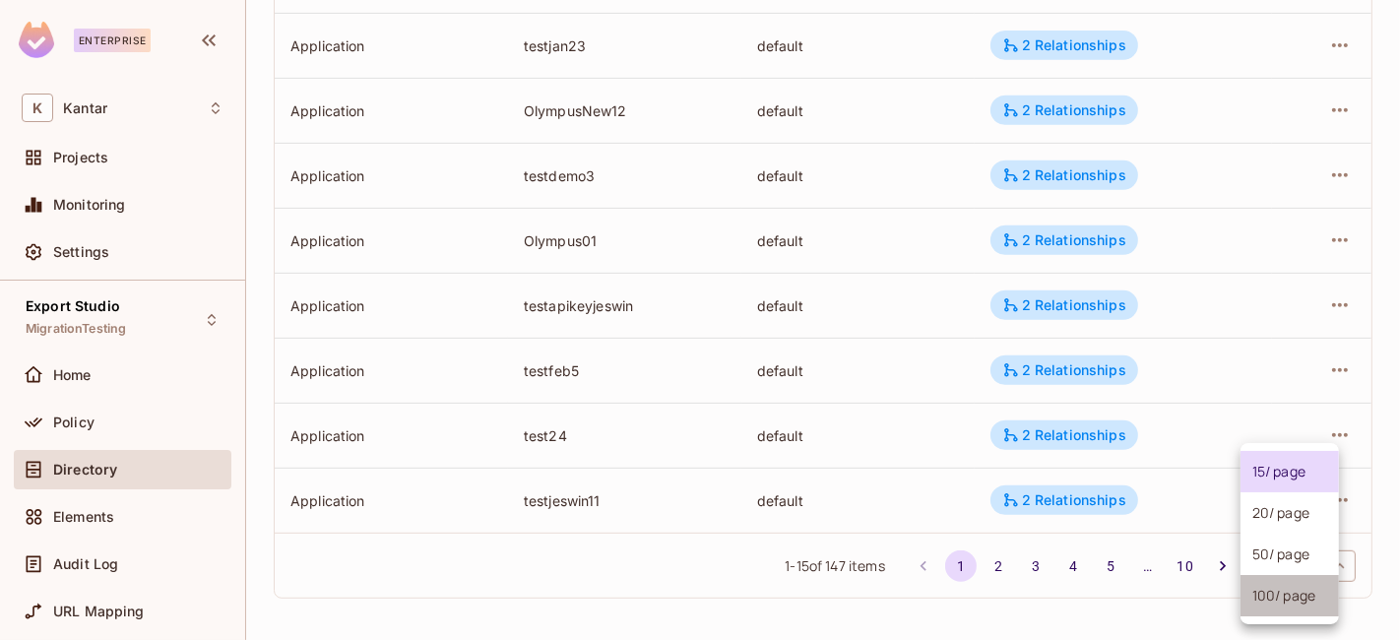
click at [1274, 589] on li "100 / page" at bounding box center [1290, 595] width 98 height 41
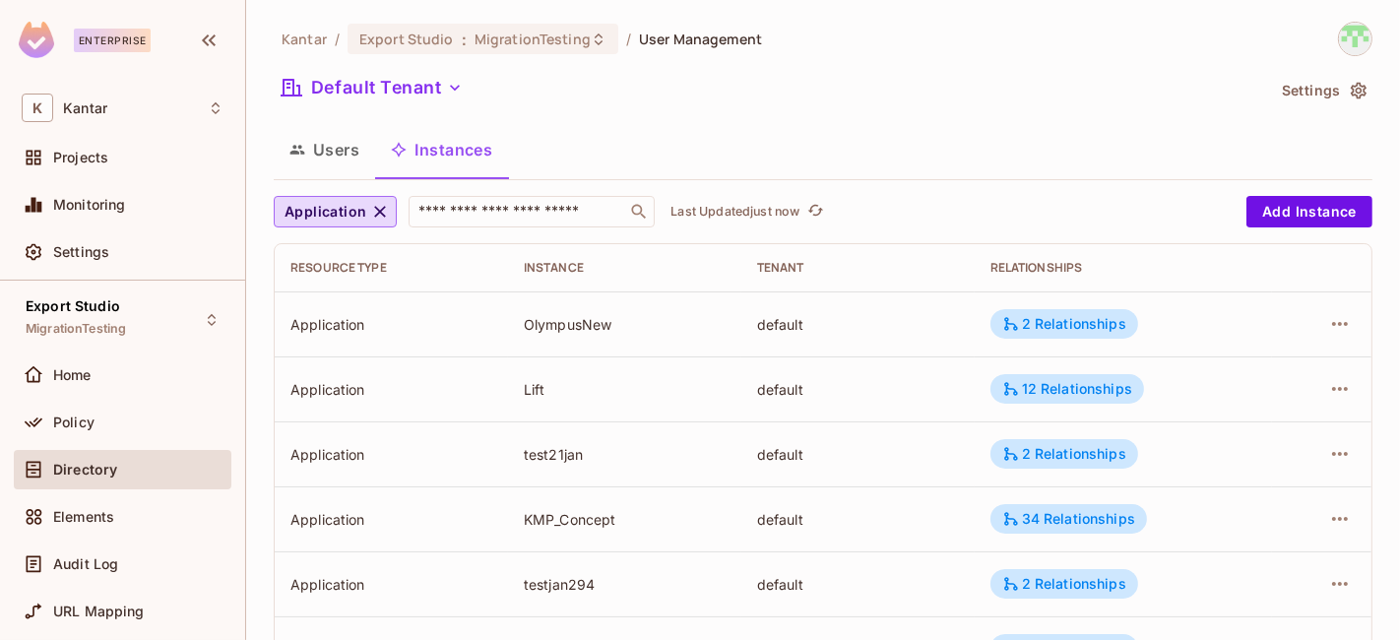
scroll to position [6258, 0]
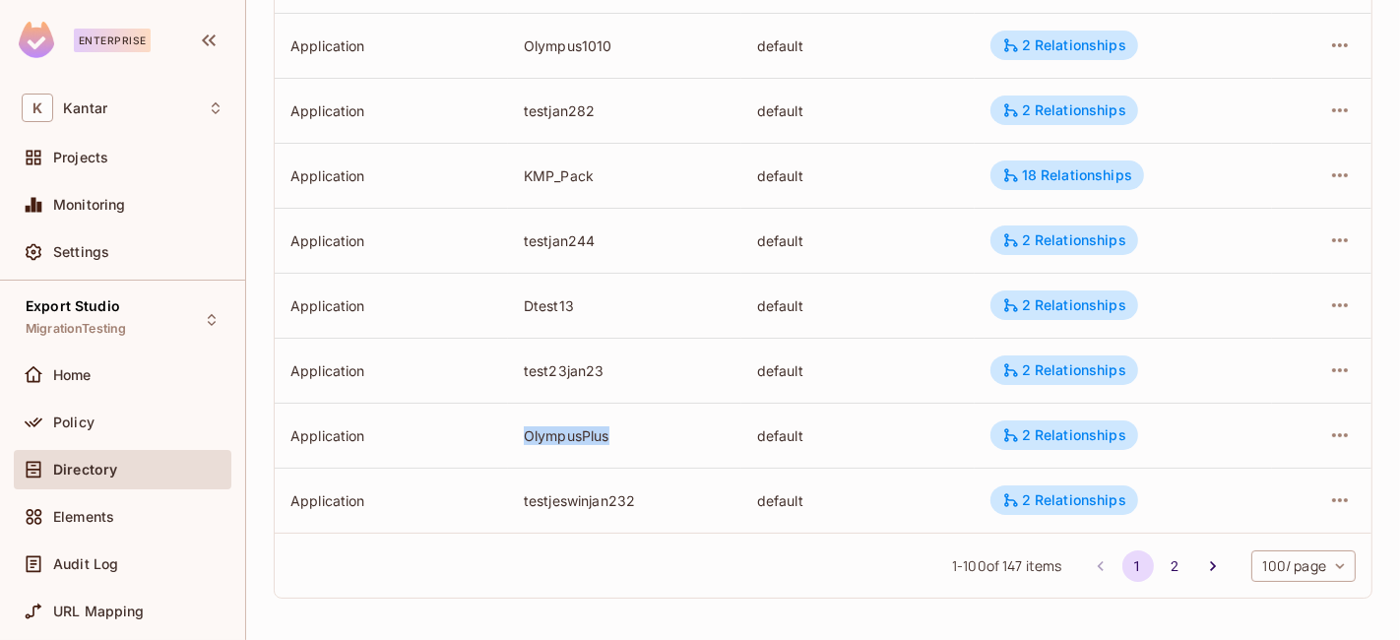
drag, startPoint x: 503, startPoint y: 432, endPoint x: 640, endPoint y: 445, distance: 137.5
click at [640, 445] on tr "Application OlympusPlus default 2 Relationships" at bounding box center [823, 435] width 1097 height 65
click at [1328, 430] on icon "button" at bounding box center [1340, 435] width 24 height 24
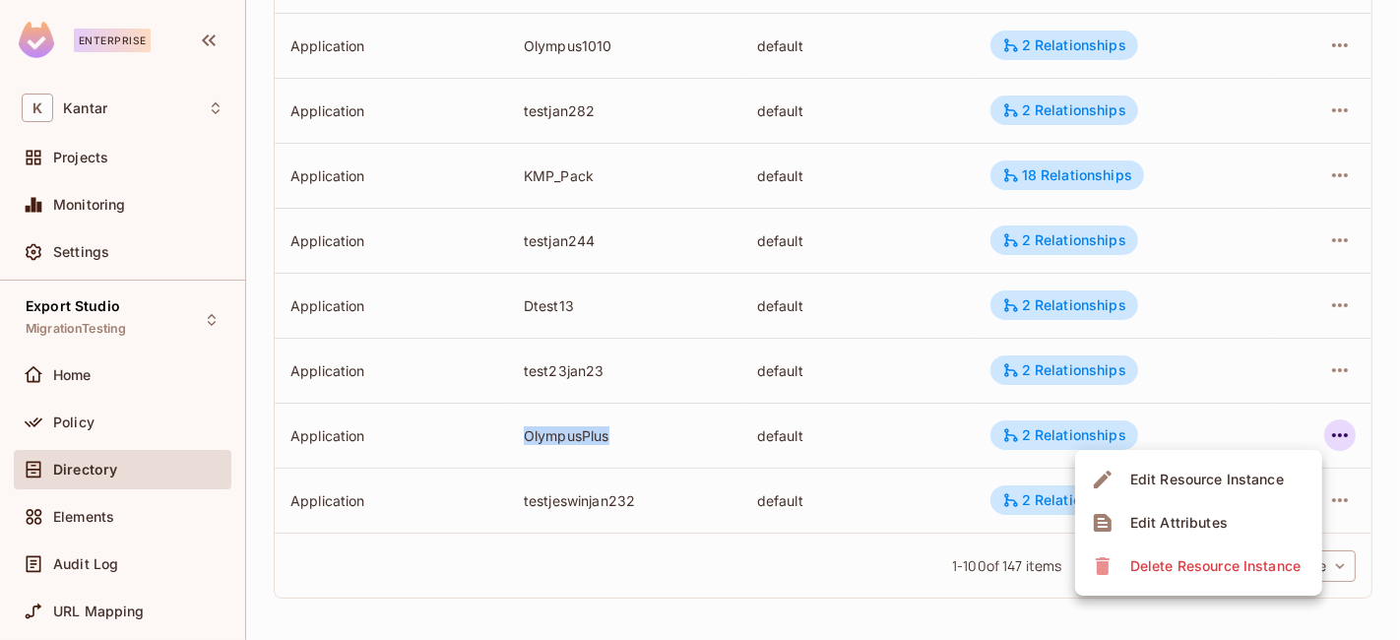
click at [1217, 517] on div "Edit Attributes" at bounding box center [1178, 523] width 97 height 20
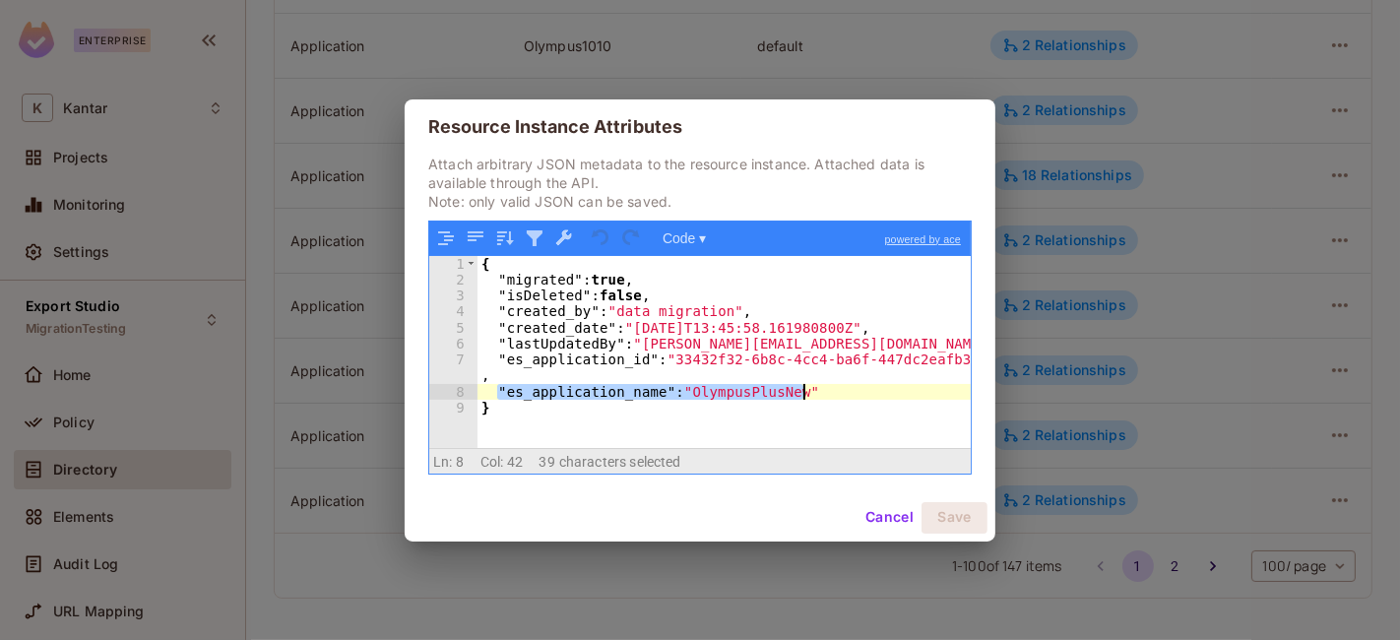
drag, startPoint x: 499, startPoint y: 391, endPoint x: 821, endPoint y: 395, distance: 322.0
click at [821, 395] on div "{ "migrated" : true , "isDeleted" : false , "created_by" : "data migration" , "…" at bounding box center [725, 368] width 494 height 225
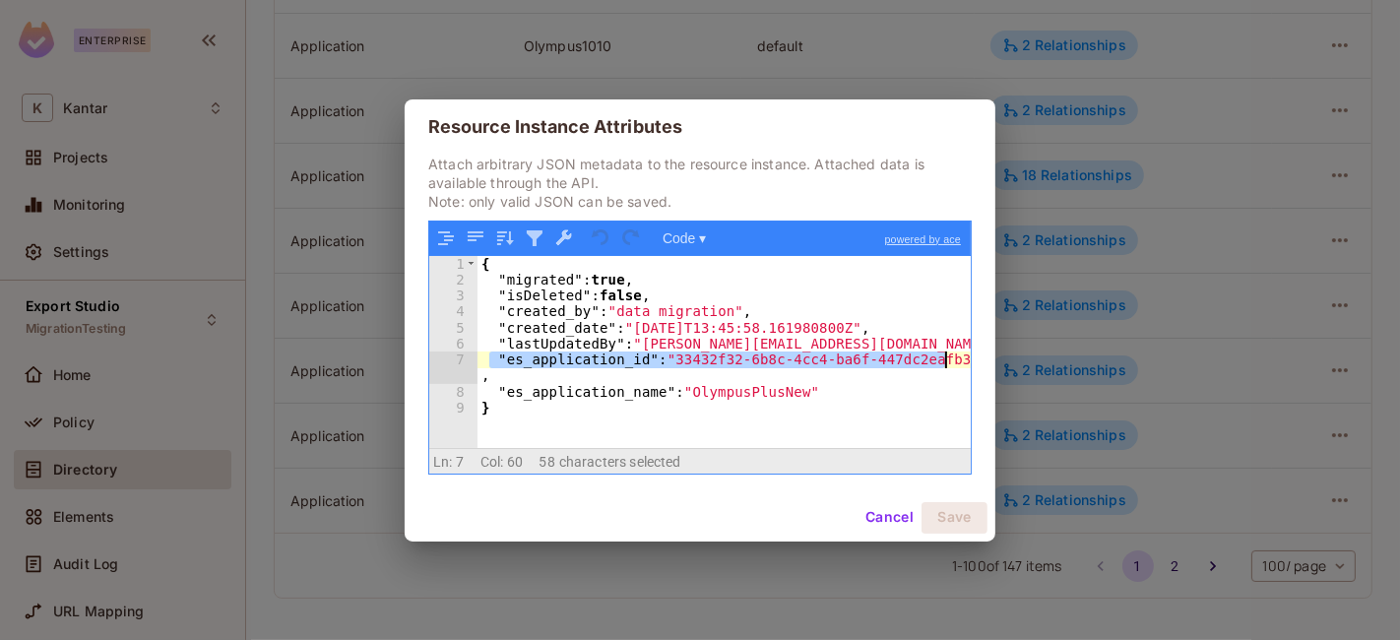
drag, startPoint x: 490, startPoint y: 357, endPoint x: 962, endPoint y: 361, distance: 471.7
click at [962, 361] on div "{ "migrated" : true , "isDeleted" : false , "created_by" : "data migration" , "…" at bounding box center [725, 368] width 494 height 225
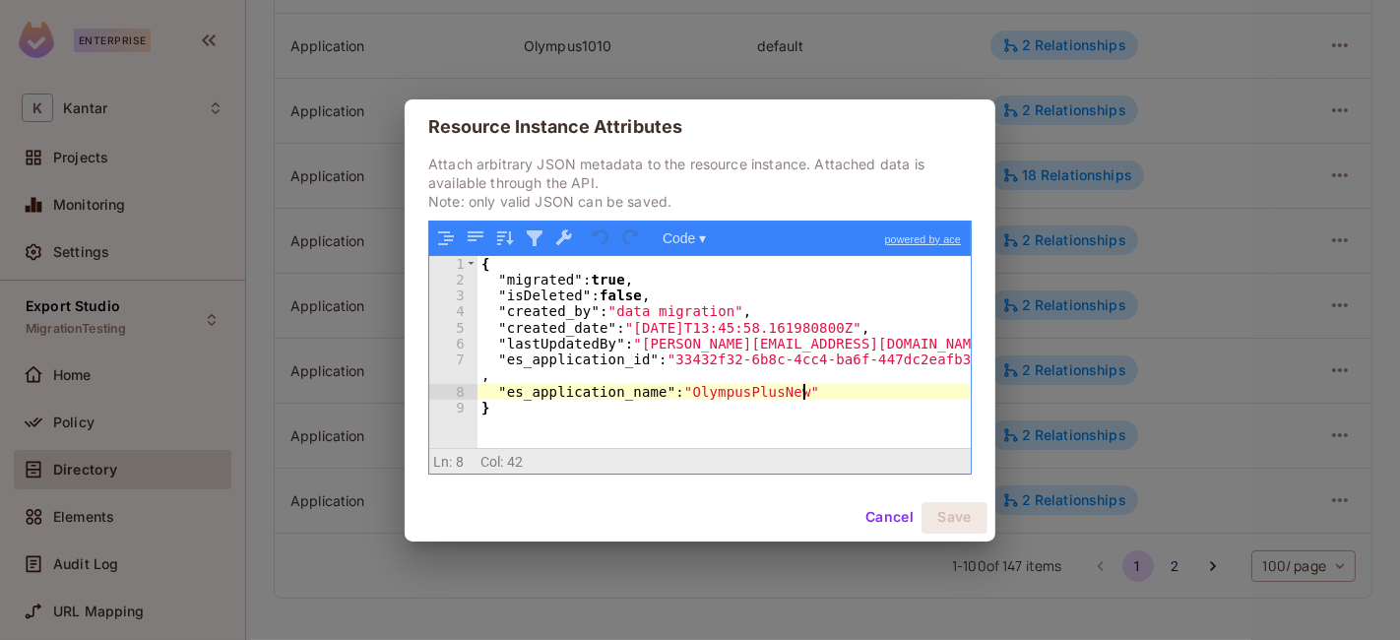
click at [848, 394] on div "{ "migrated" : true , "isDeleted" : false , "created_by" : "data migration" , "…" at bounding box center [725, 368] width 494 height 225
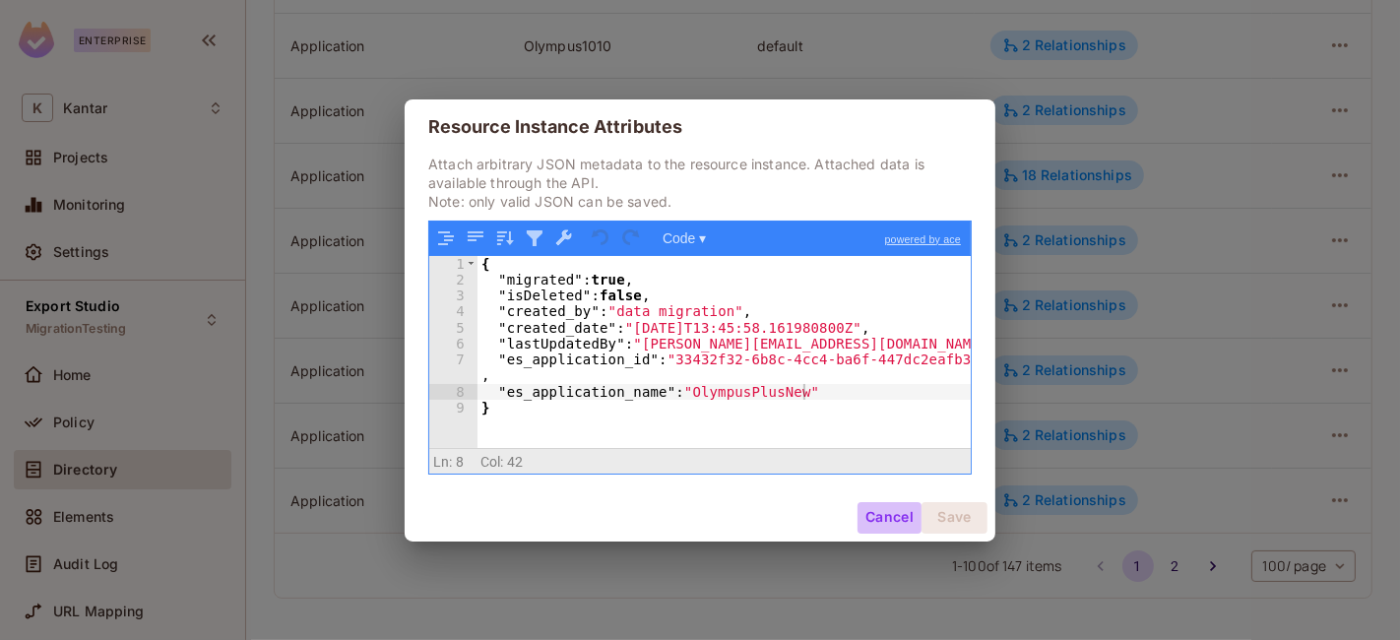
click at [877, 513] on button "Cancel" at bounding box center [890, 518] width 64 height 32
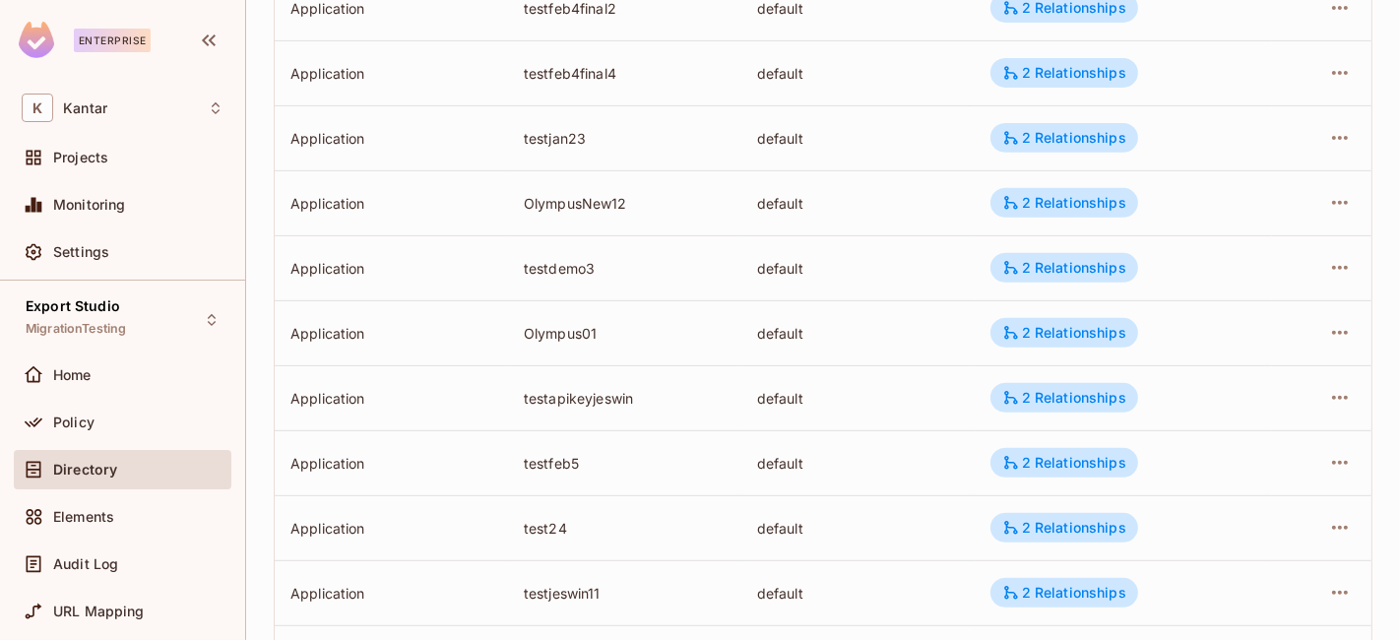
scroll to position [0, 0]
